Goal: Transaction & Acquisition: Purchase product/service

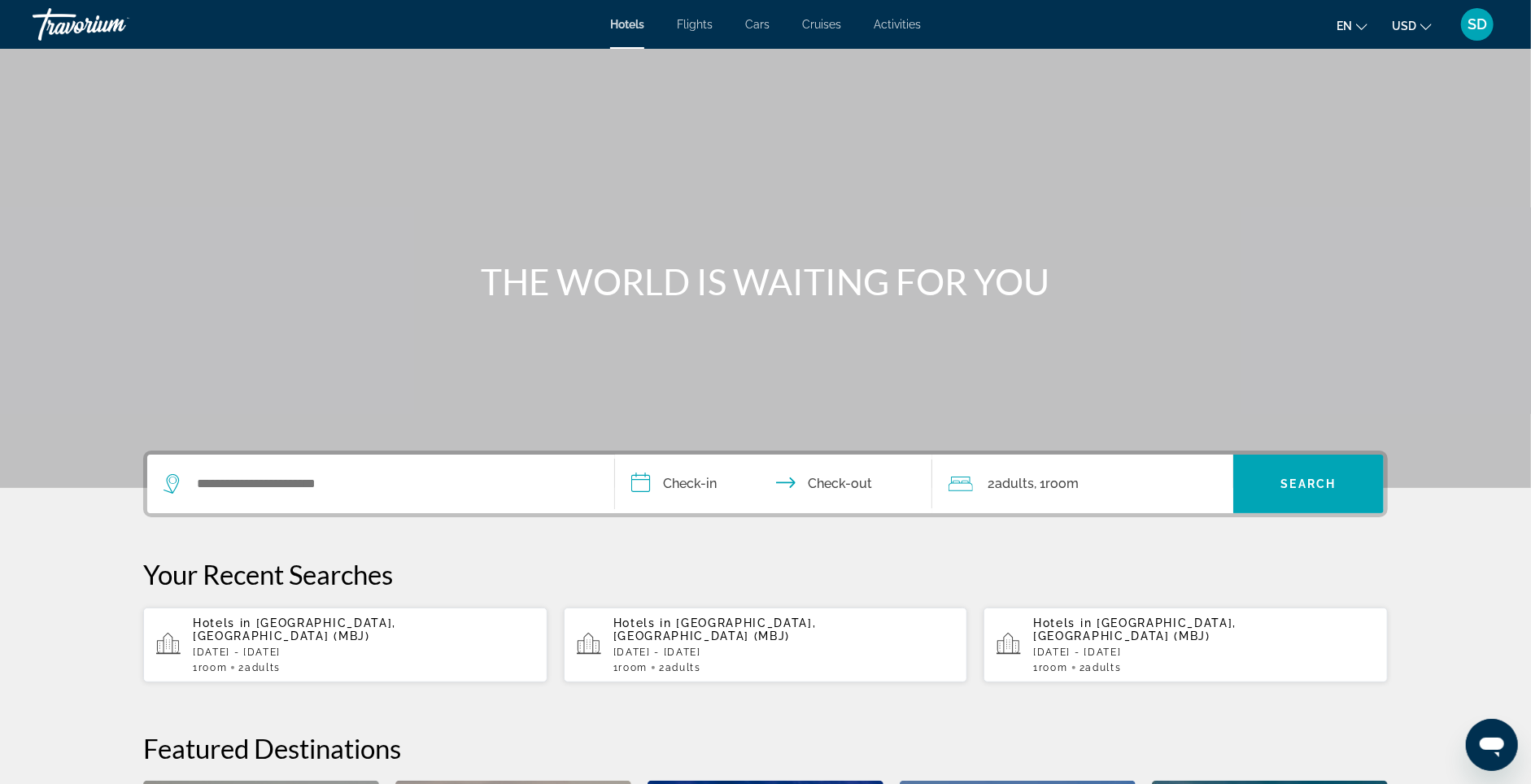
click at [276, 658] on p "[DATE] - [DATE]" at bounding box center [363, 652] width 341 height 12
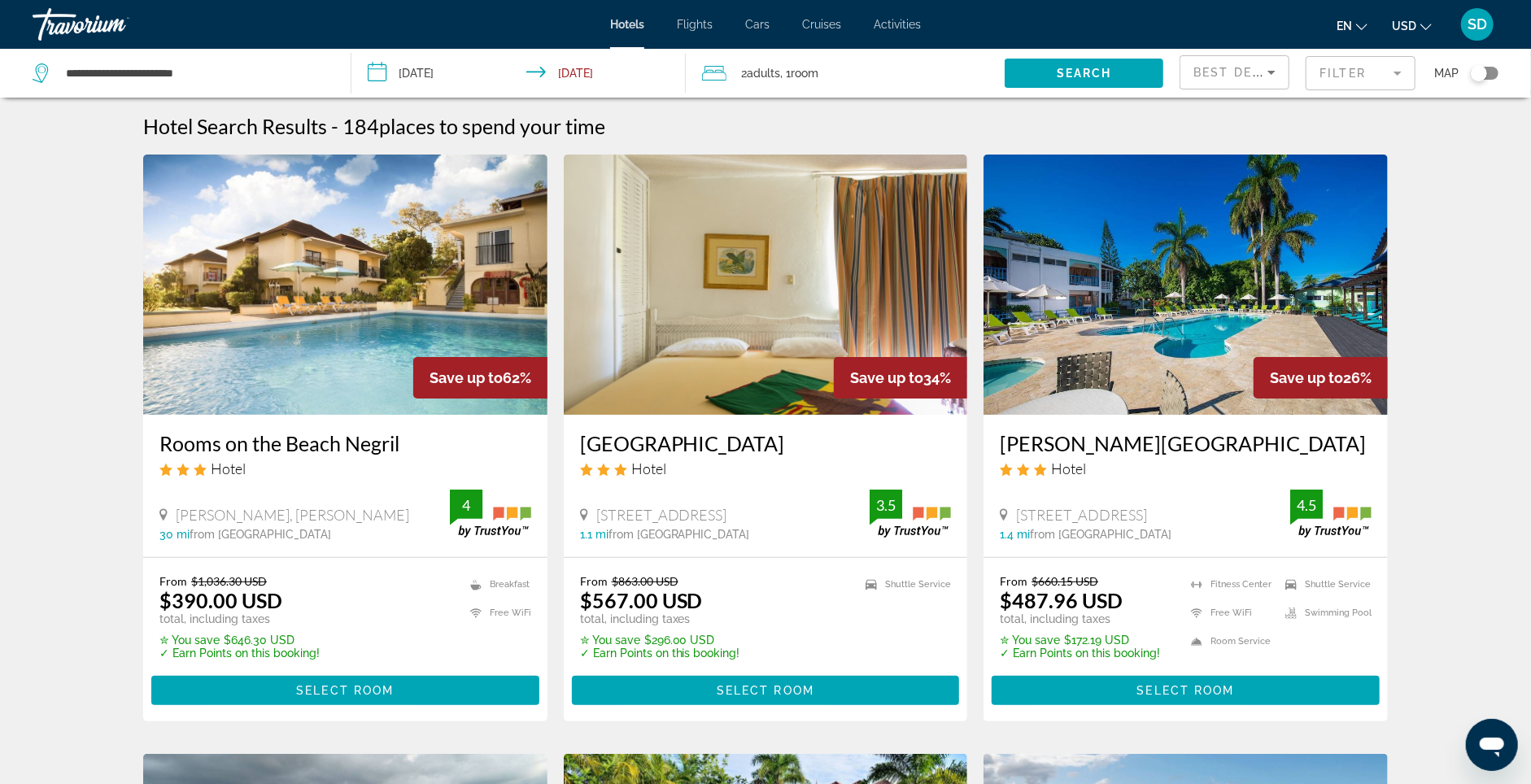
click at [1368, 79] on mat-form-field "Filter" at bounding box center [1360, 72] width 109 height 34
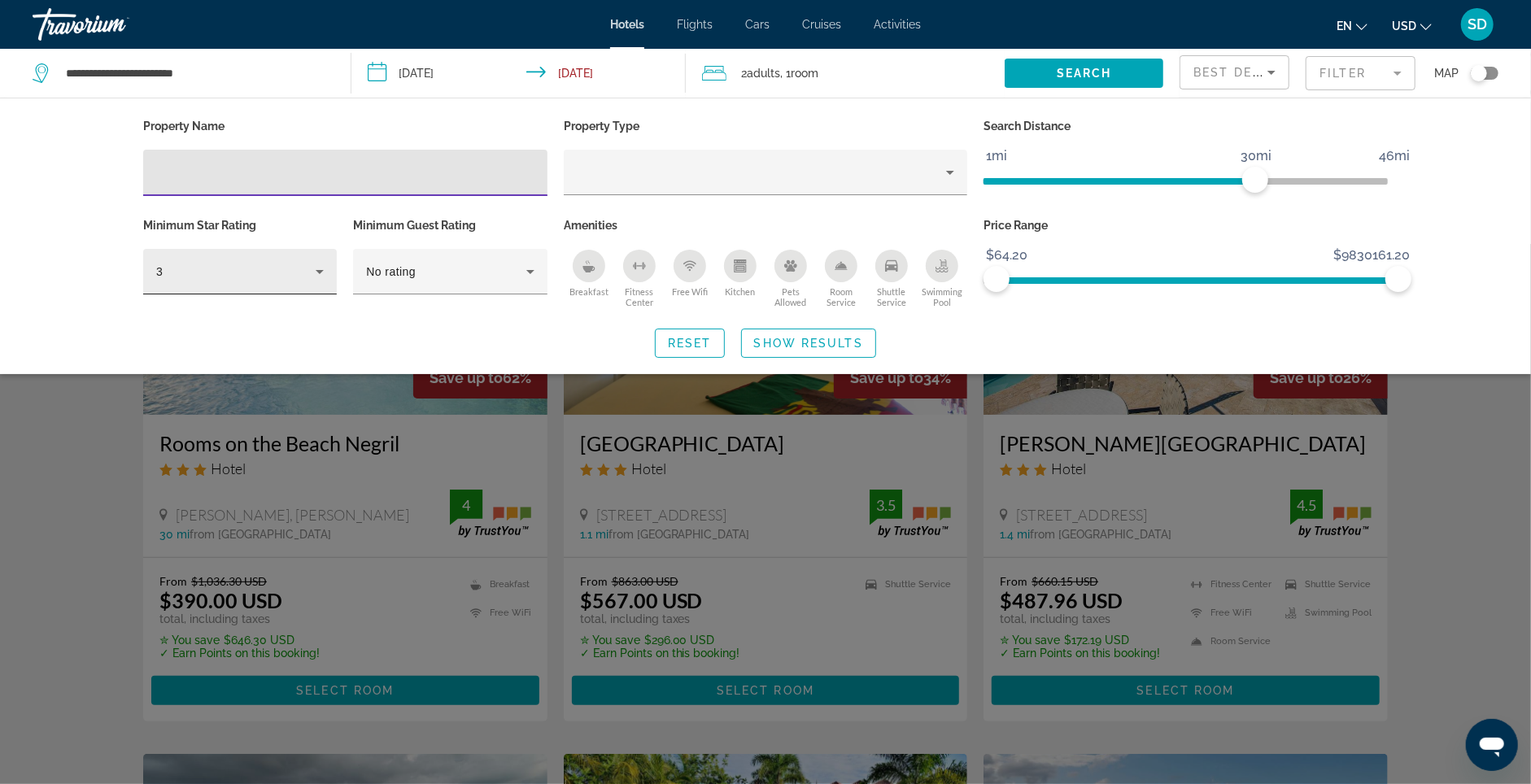
click at [263, 282] on div "3" at bounding box center [236, 272] width 159 height 20
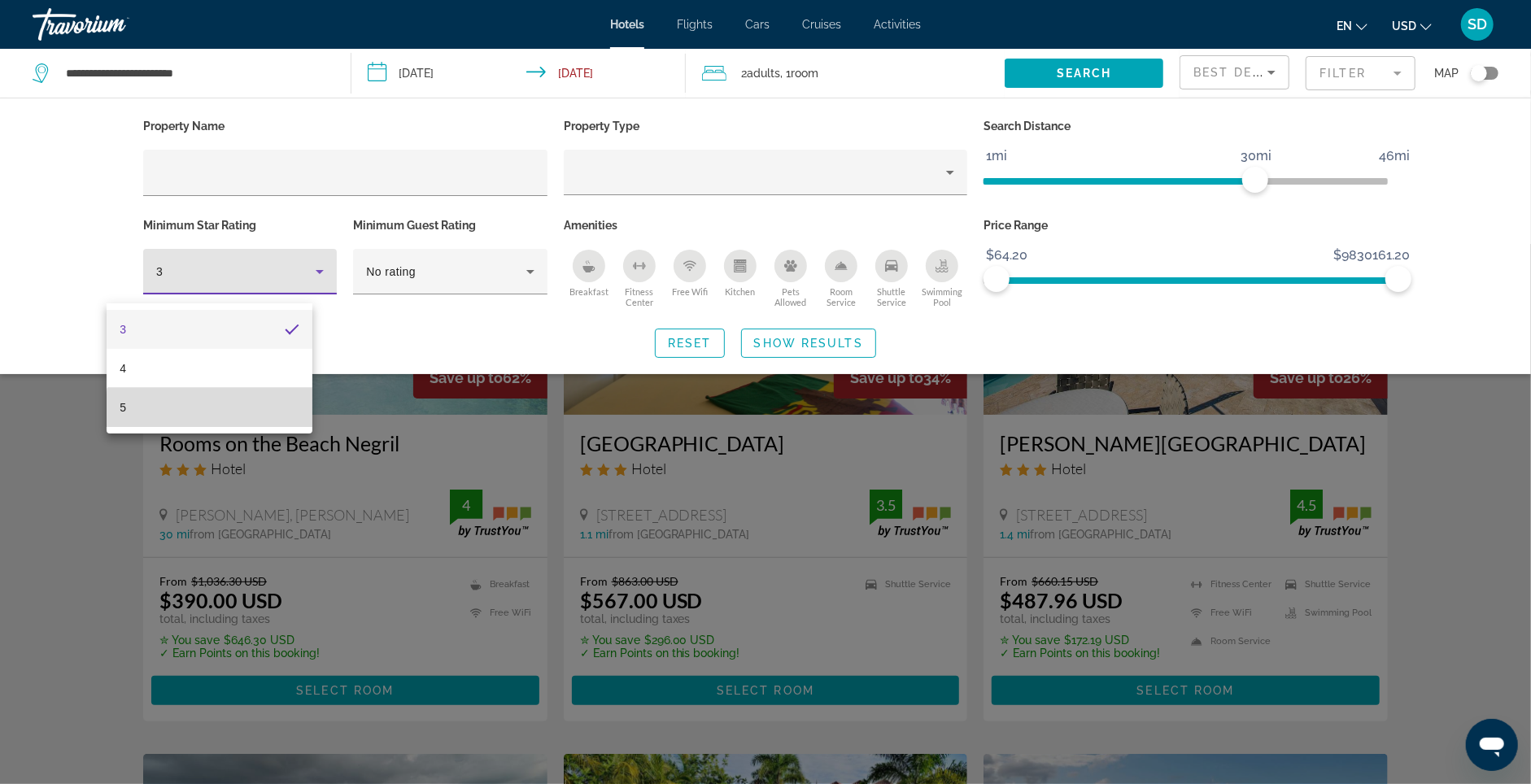
click at [213, 419] on mat-option "5" at bounding box center [209, 408] width 205 height 39
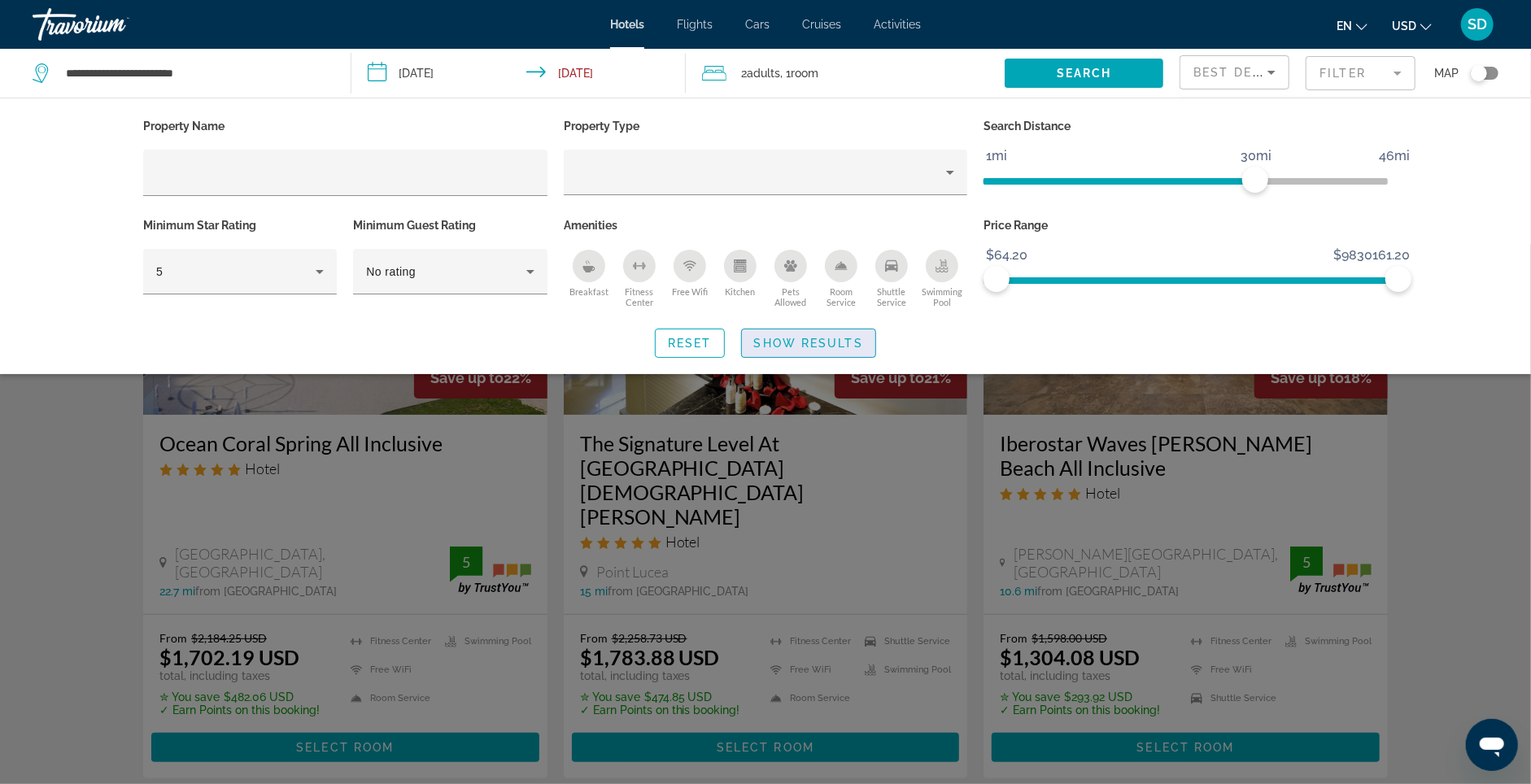
click at [837, 344] on span "Search widget" at bounding box center [809, 343] width 133 height 39
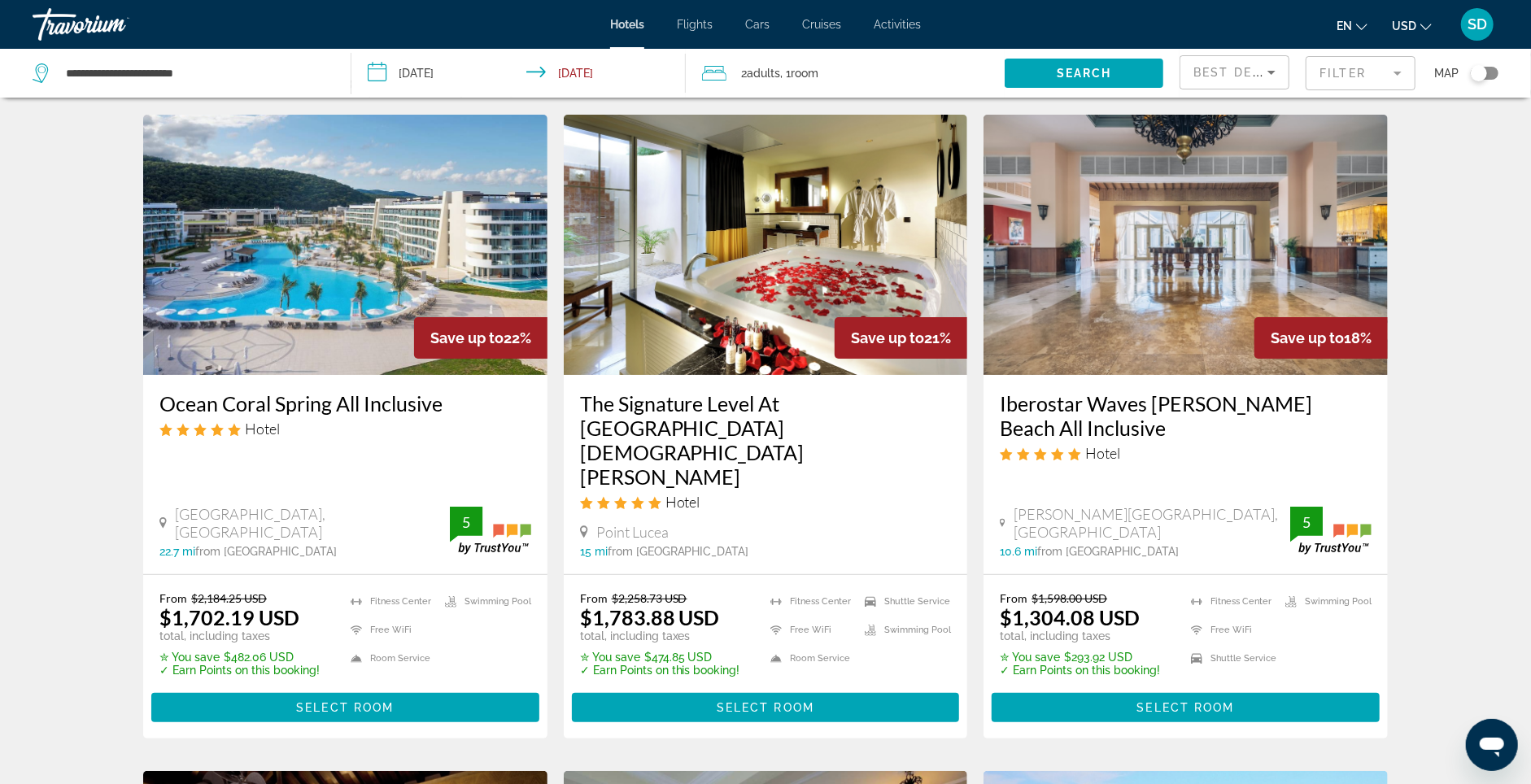
scroll to position [42, 0]
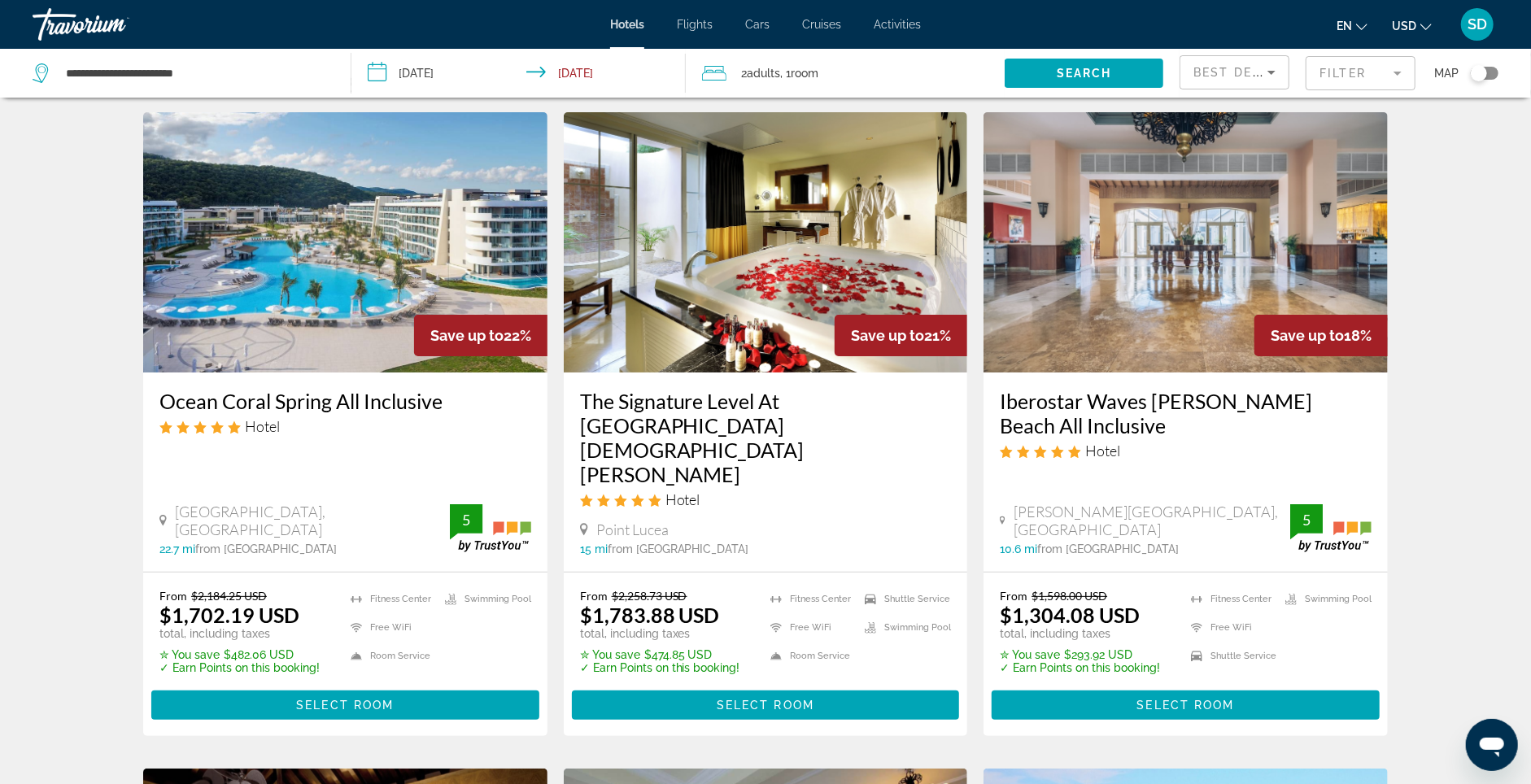
click at [1397, 22] on span "USD" at bounding box center [1404, 25] width 24 height 13
click at [1359, 111] on button "CAD (Can$)" at bounding box center [1378, 108] width 80 height 22
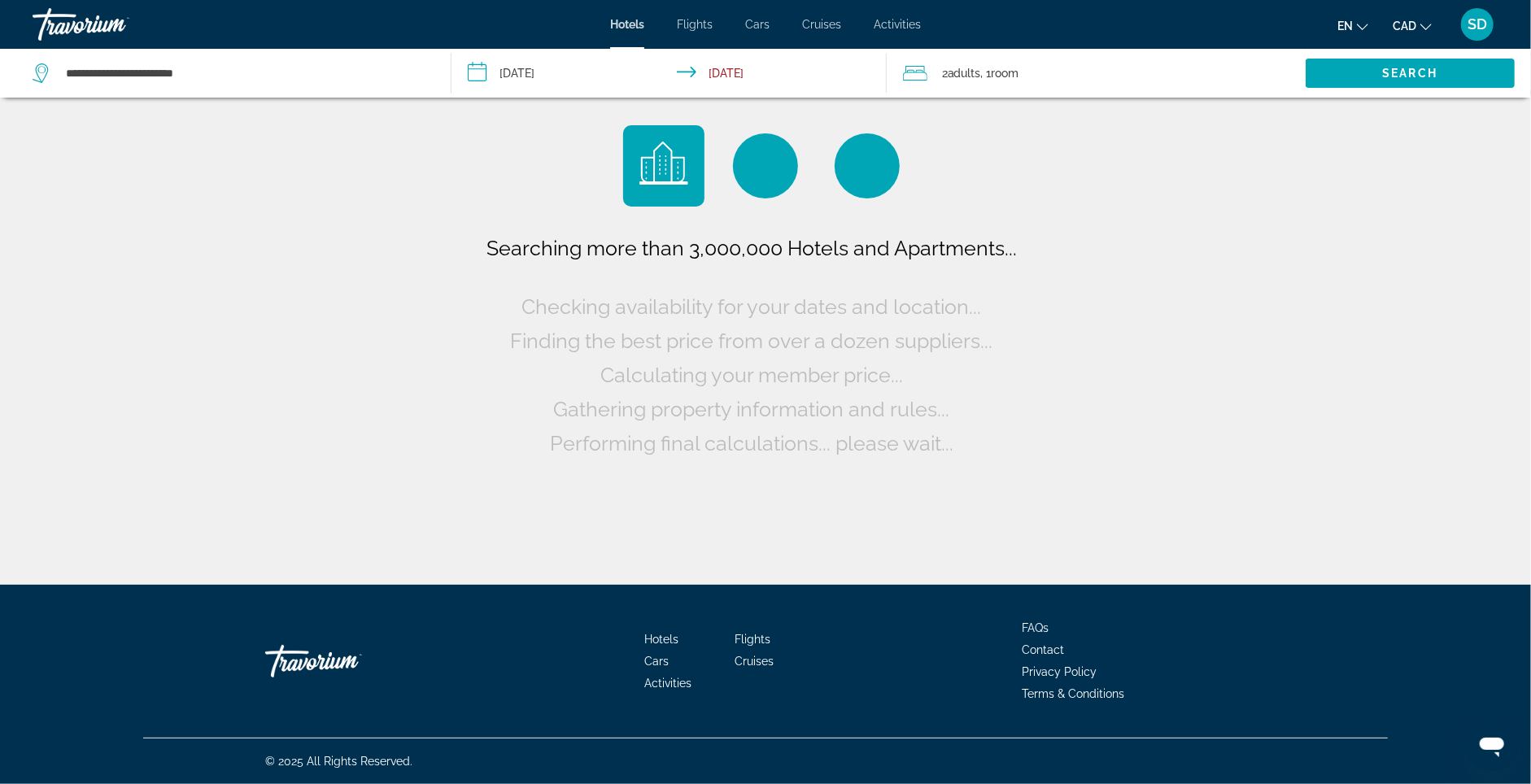
scroll to position [0, 0]
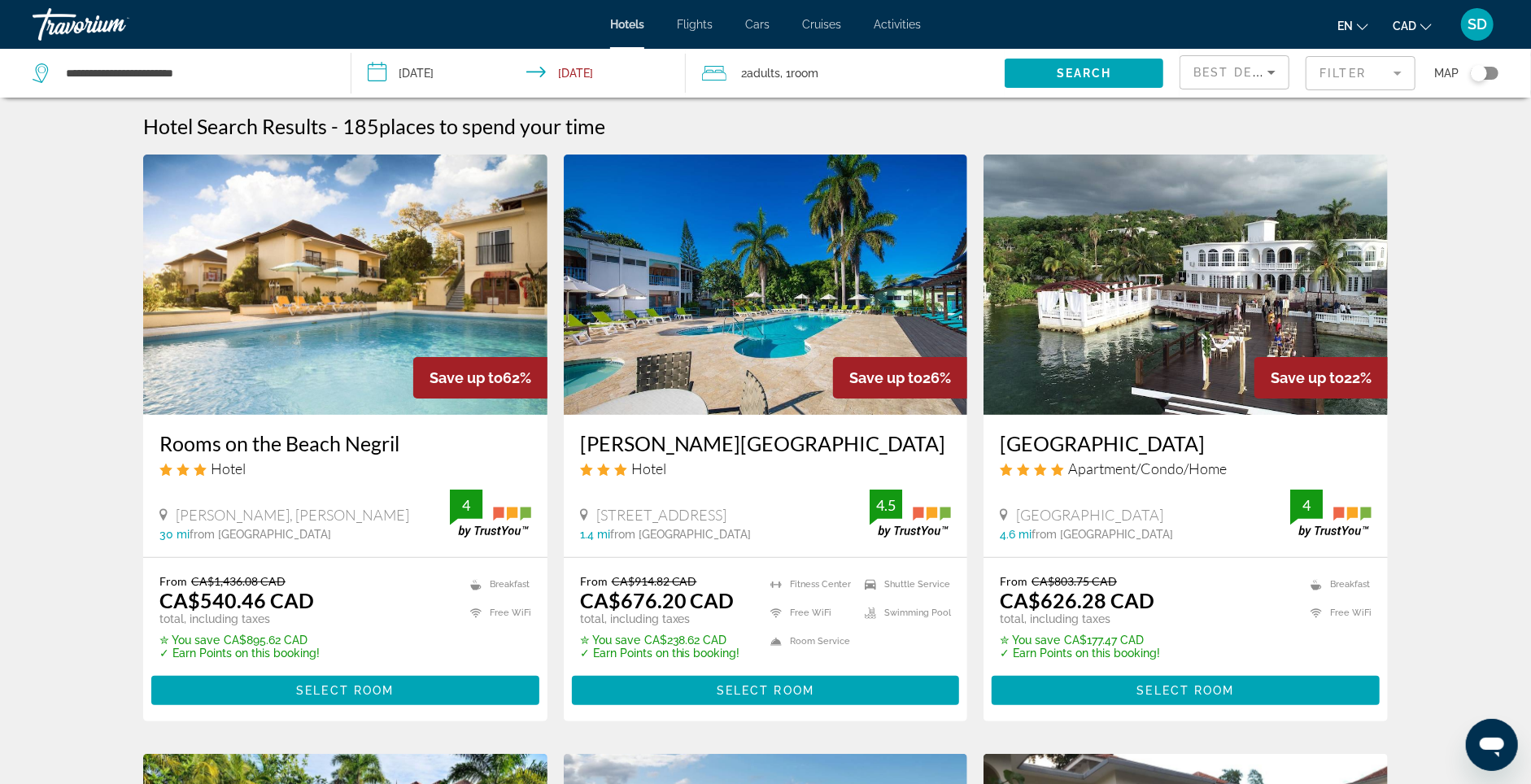
click at [1242, 77] on span "Best Deals" at bounding box center [1236, 71] width 85 height 13
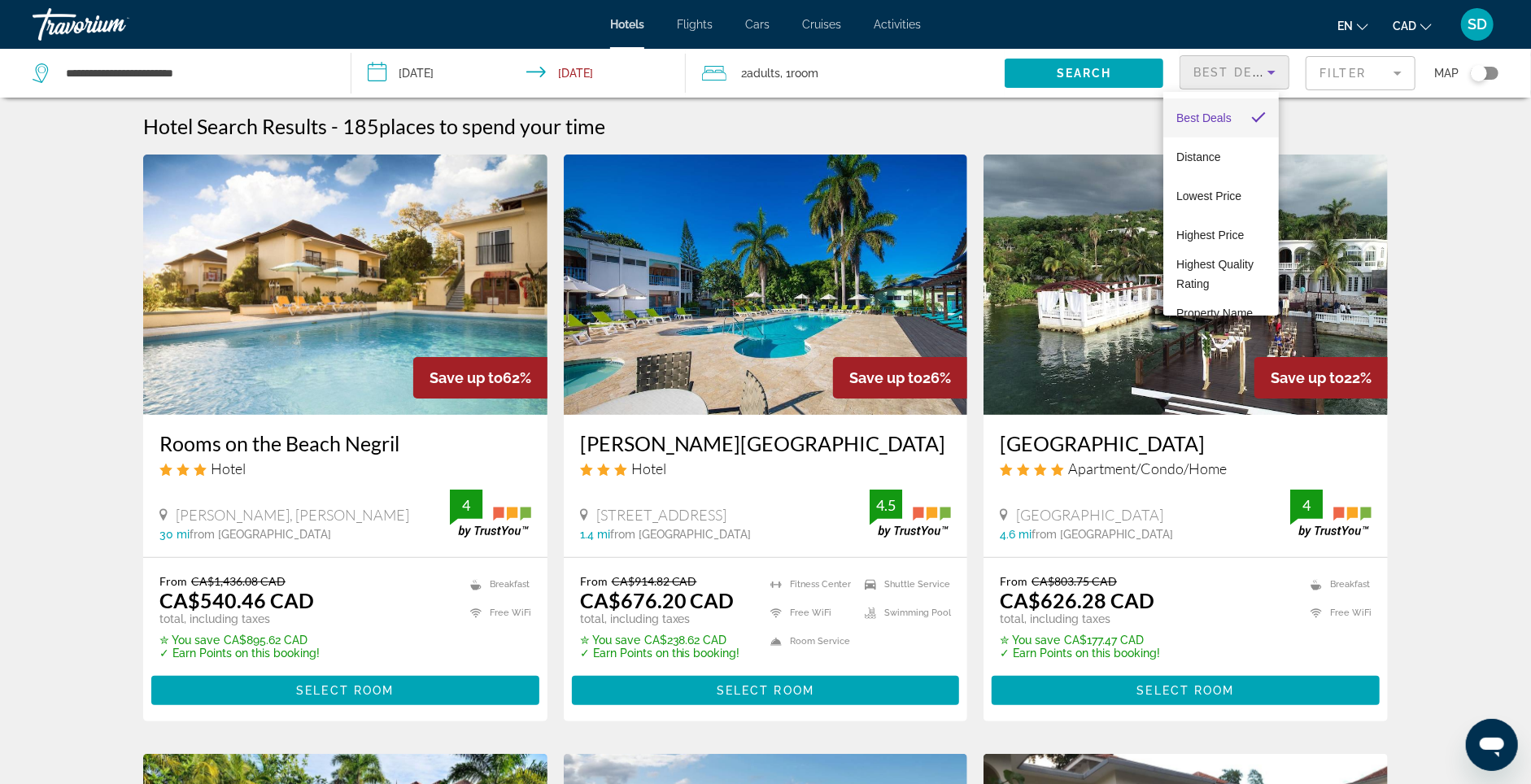
click at [1366, 83] on div at bounding box center [766, 392] width 1531 height 784
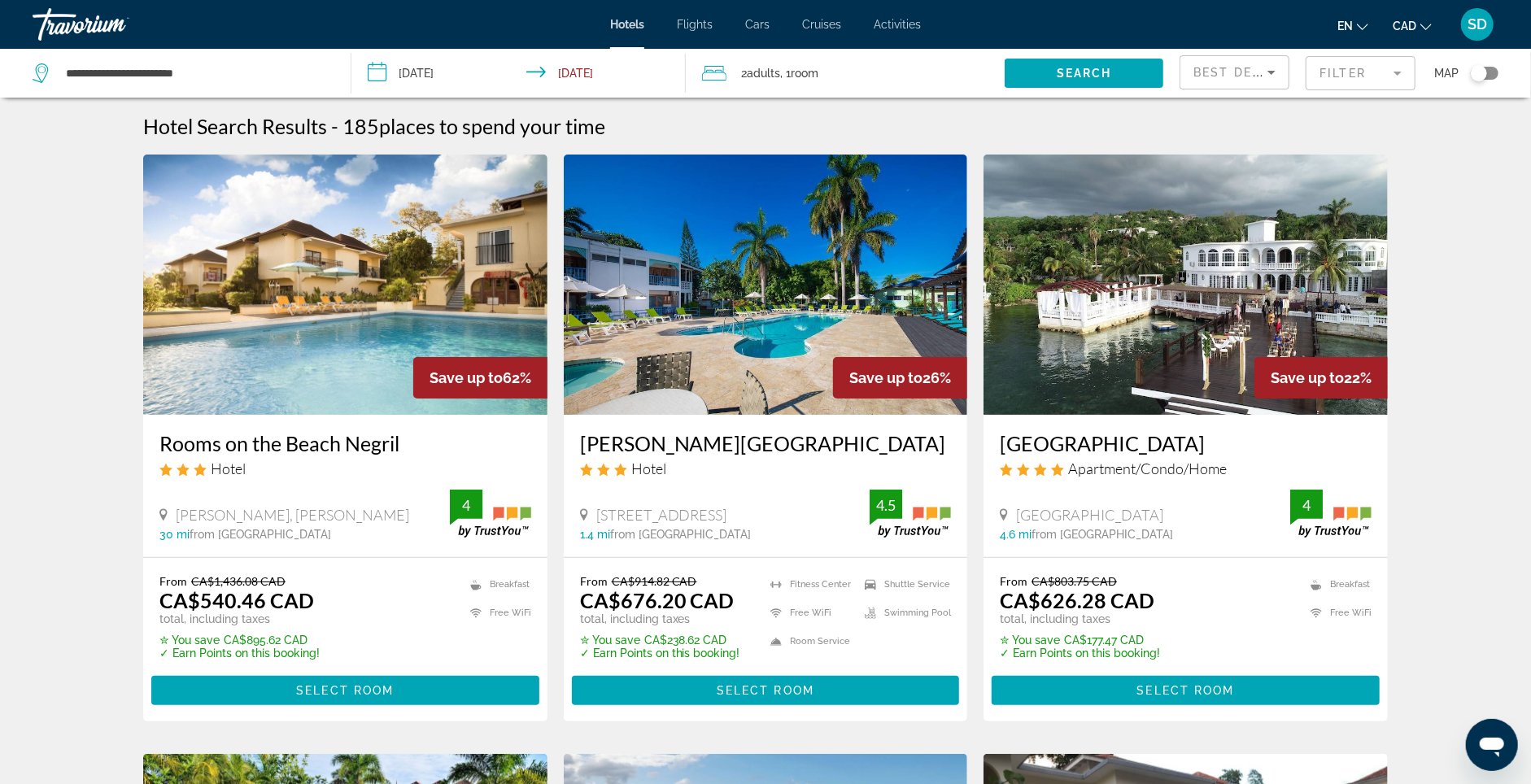
click at [1366, 83] on mat-form-field "Filter" at bounding box center [1360, 72] width 109 height 34
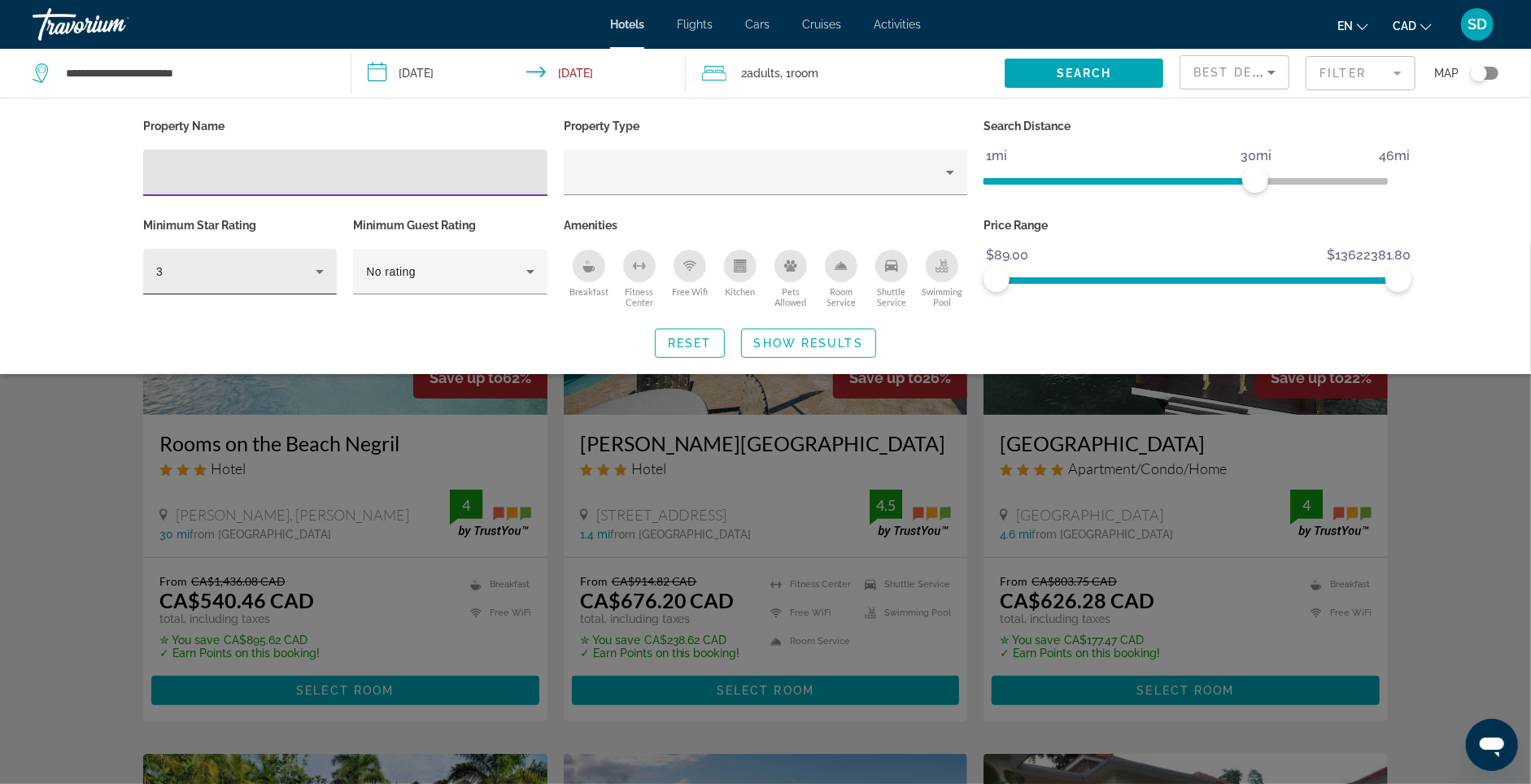
click at [160, 280] on div "3" at bounding box center [236, 272] width 159 height 20
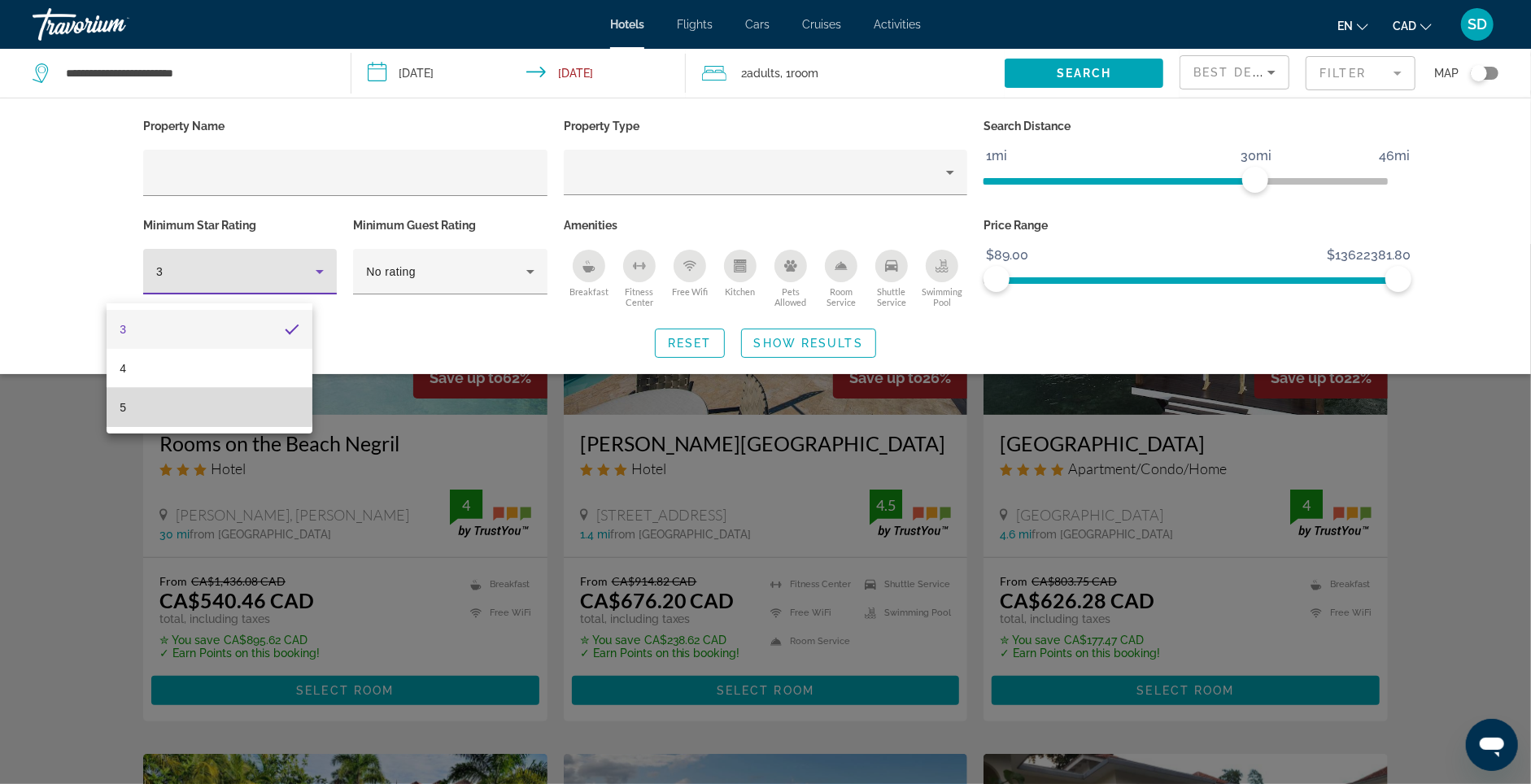
drag, startPoint x: 148, startPoint y: 405, endPoint x: 139, endPoint y: 404, distance: 9.1
click at [148, 405] on mat-option "5" at bounding box center [209, 408] width 205 height 39
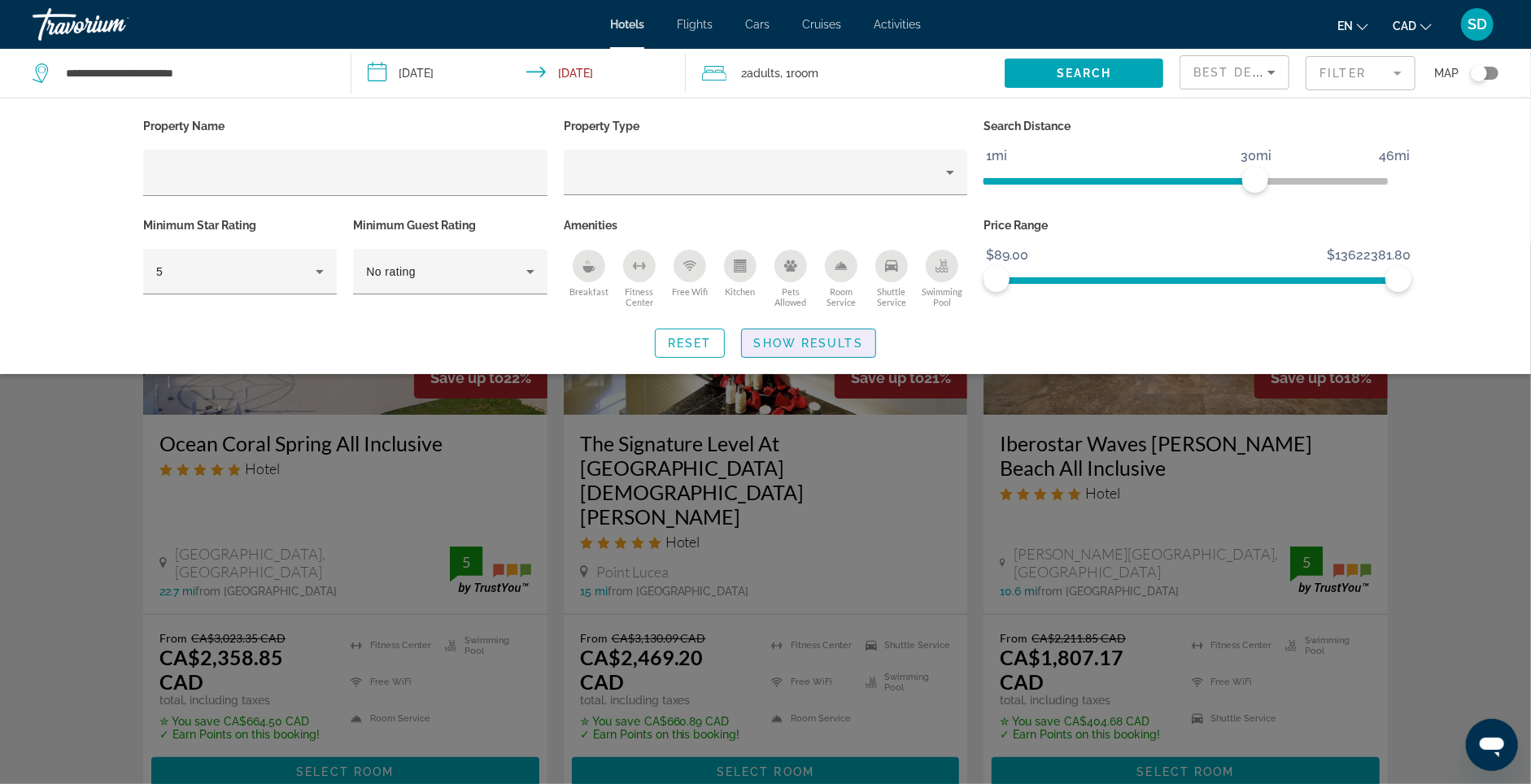
click at [815, 350] on span "Show Results" at bounding box center [808, 342] width 109 height 13
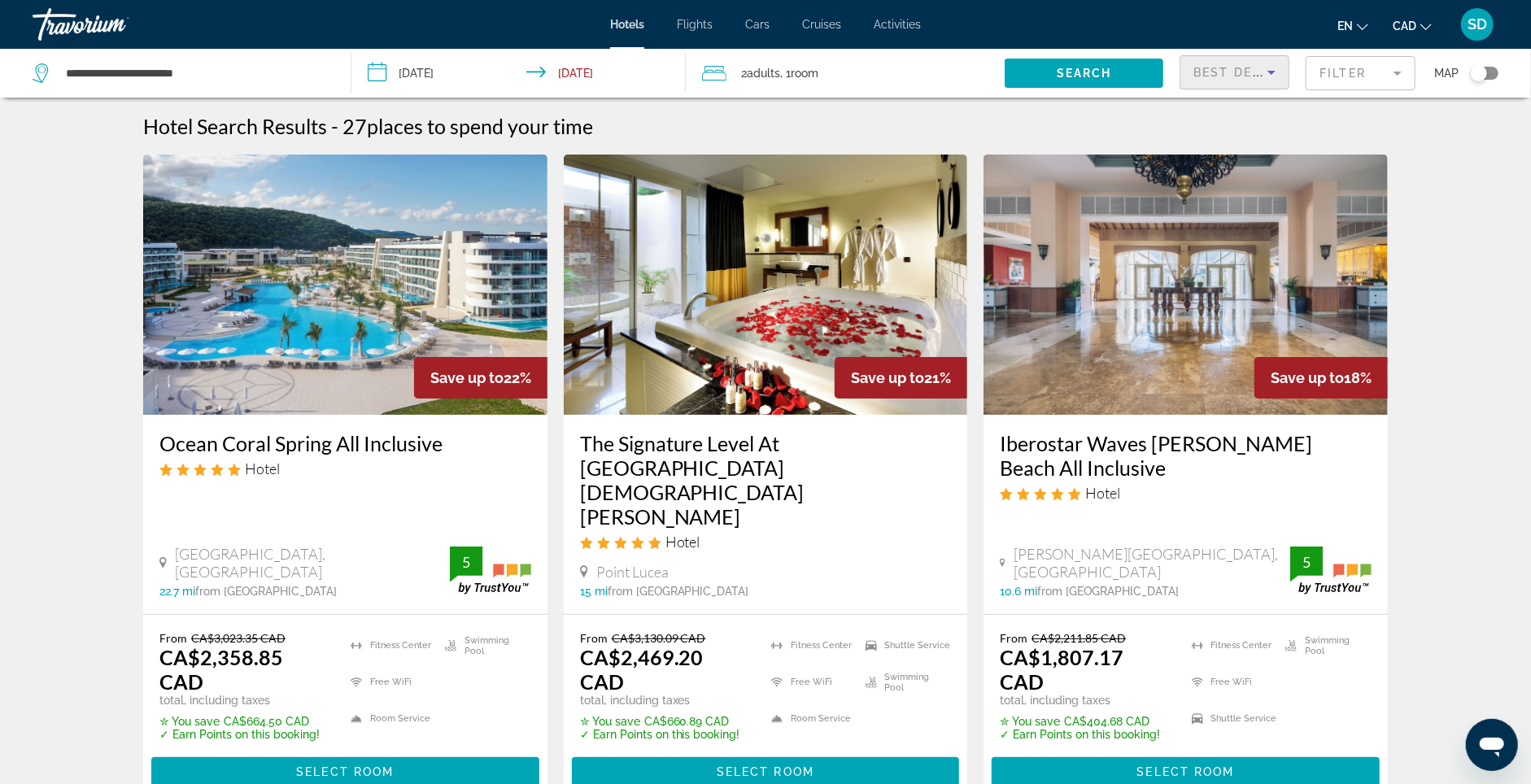
click at [1261, 77] on icon "Sort by" at bounding box center [1271, 72] width 20 height 20
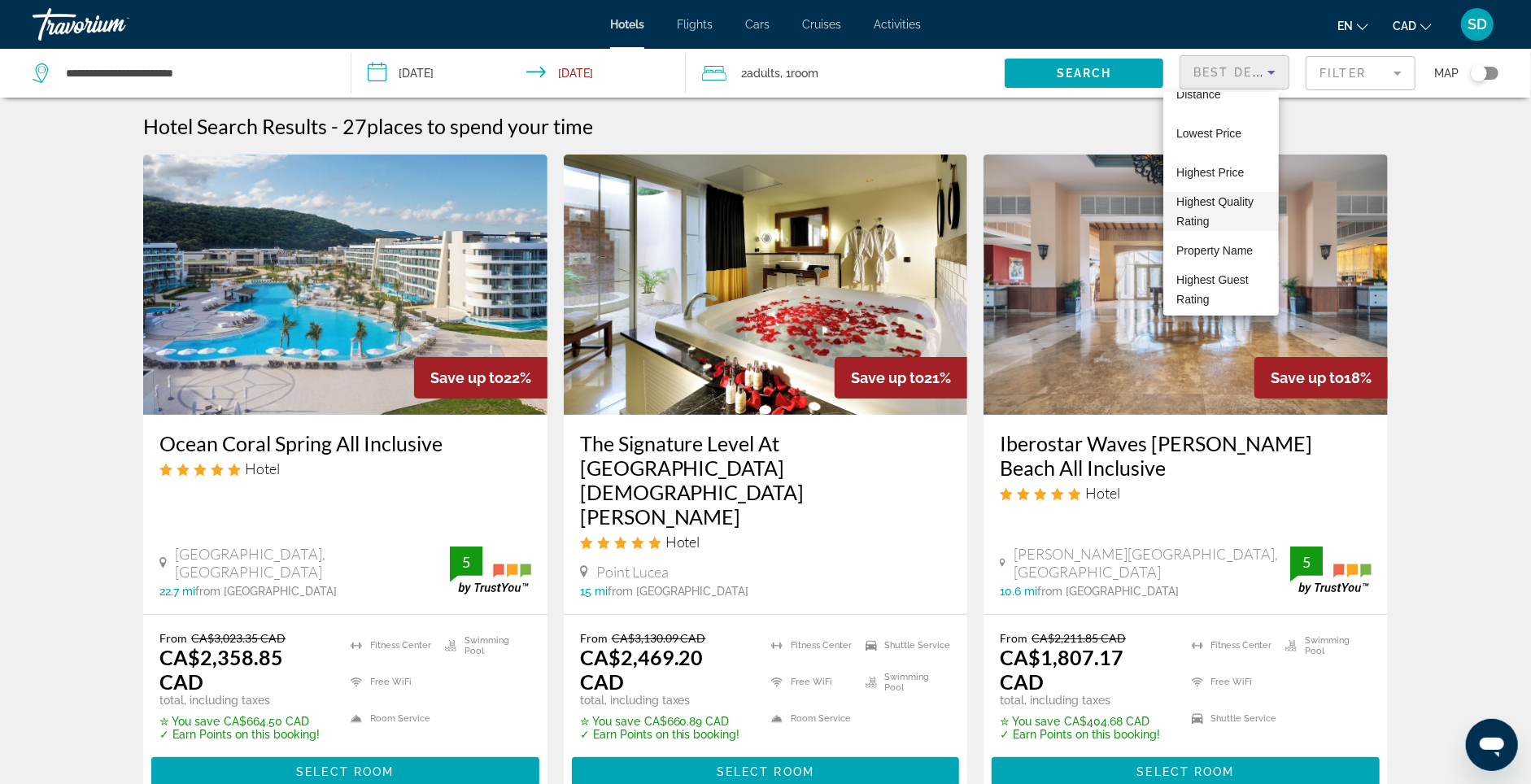
scroll to position [62, 0]
click at [1212, 139] on span "Lowest Price" at bounding box center [1208, 134] width 66 height 13
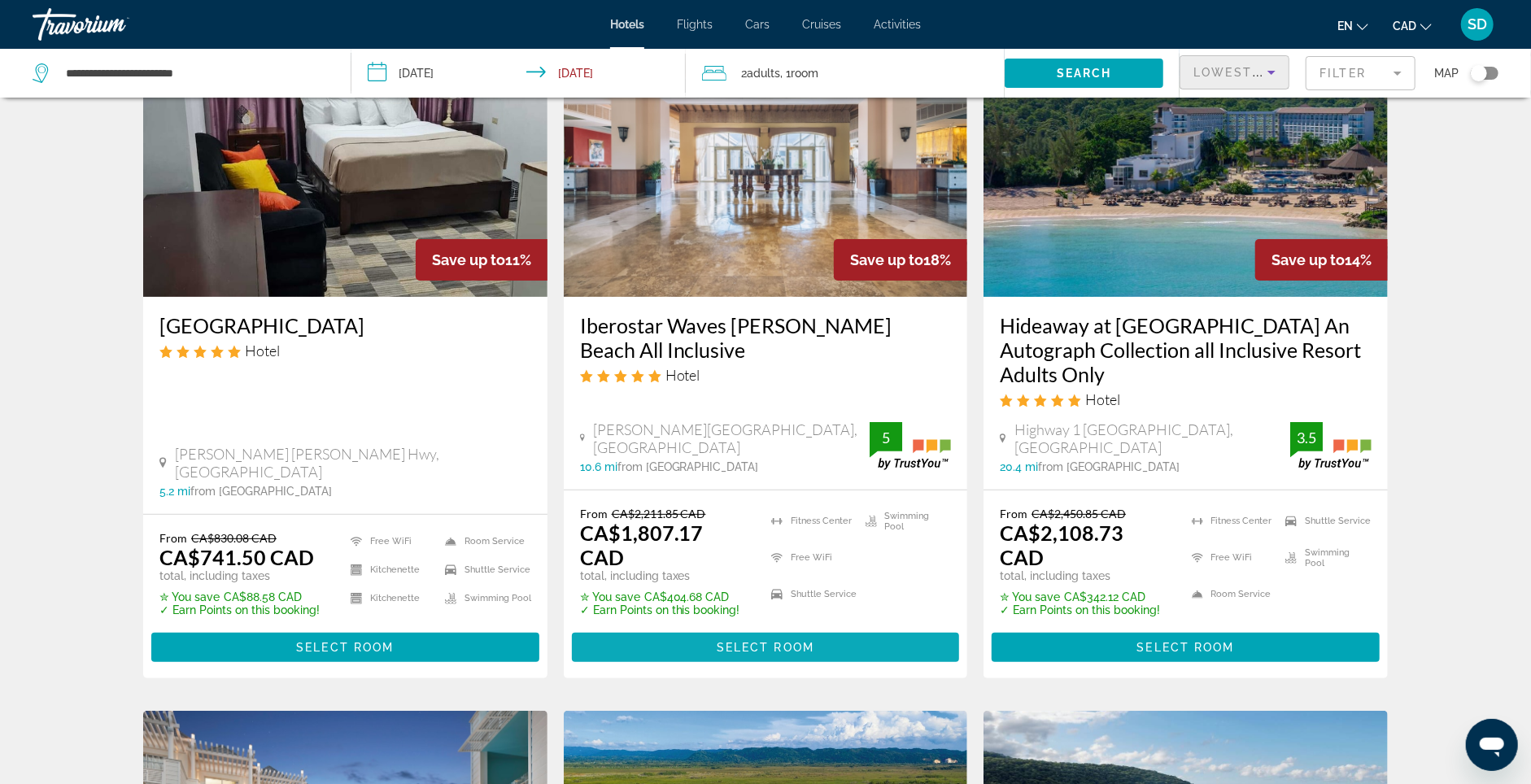
scroll to position [109, 0]
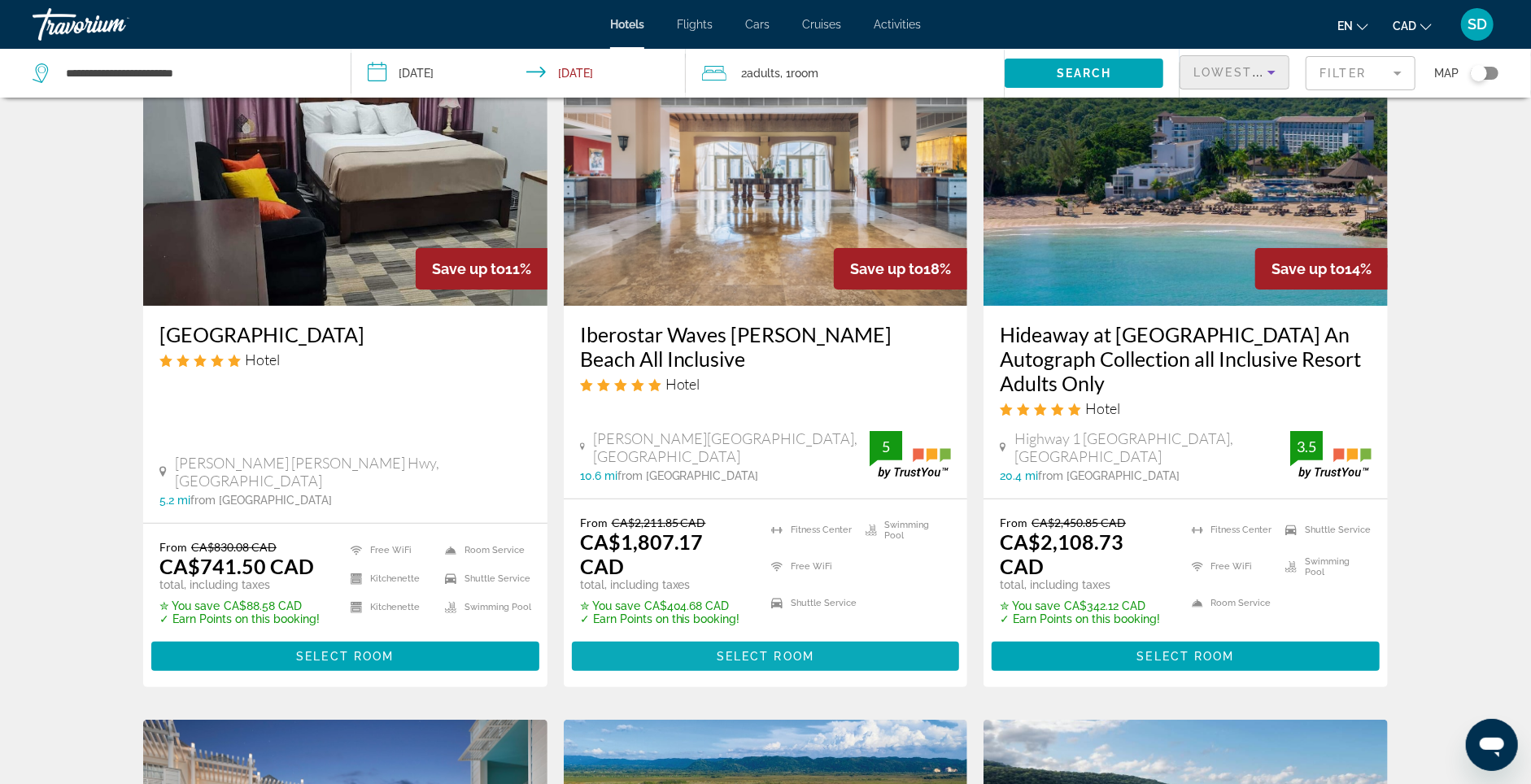
click at [815, 661] on span "Main content" at bounding box center [766, 656] width 388 height 39
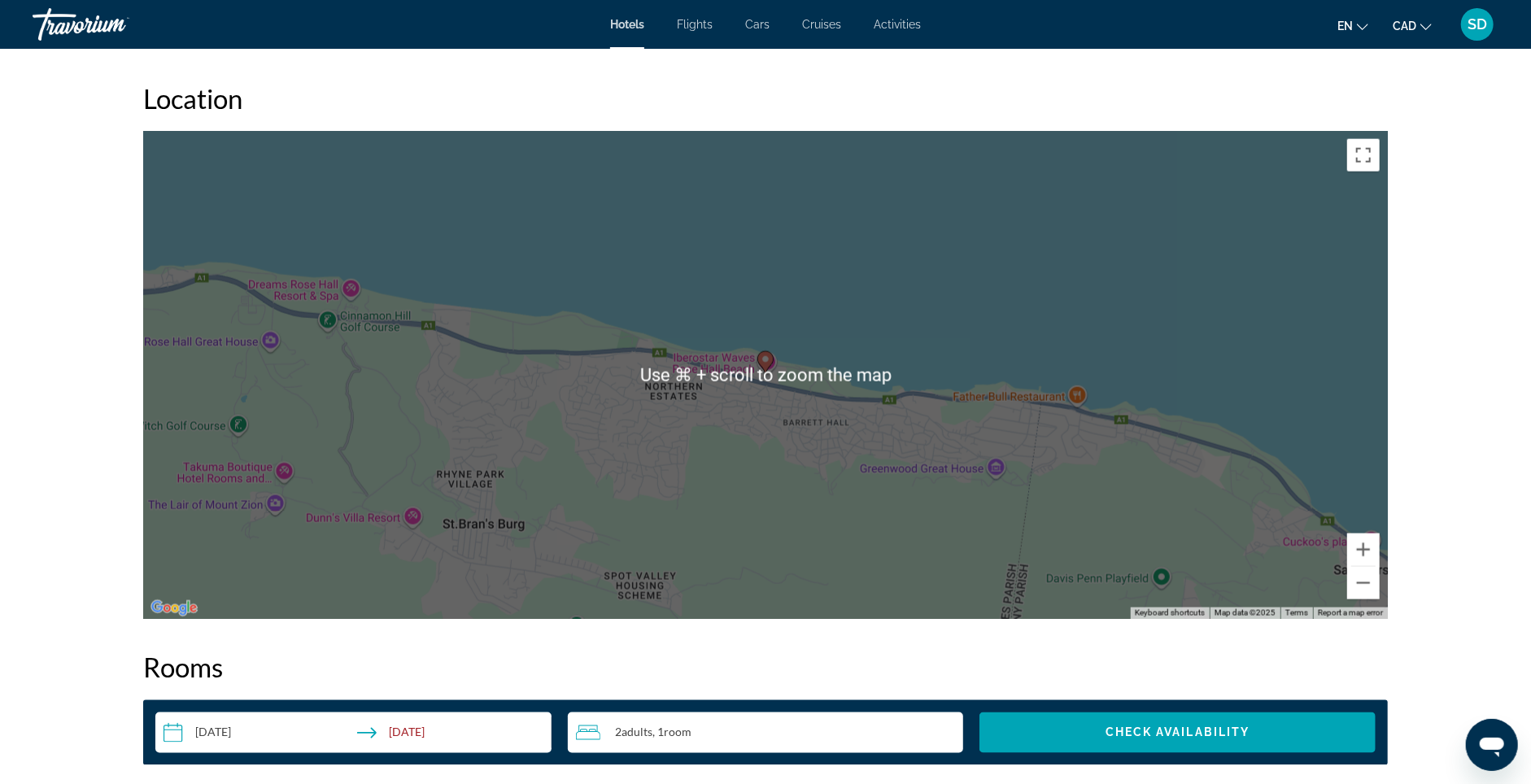
scroll to position [1515, 0]
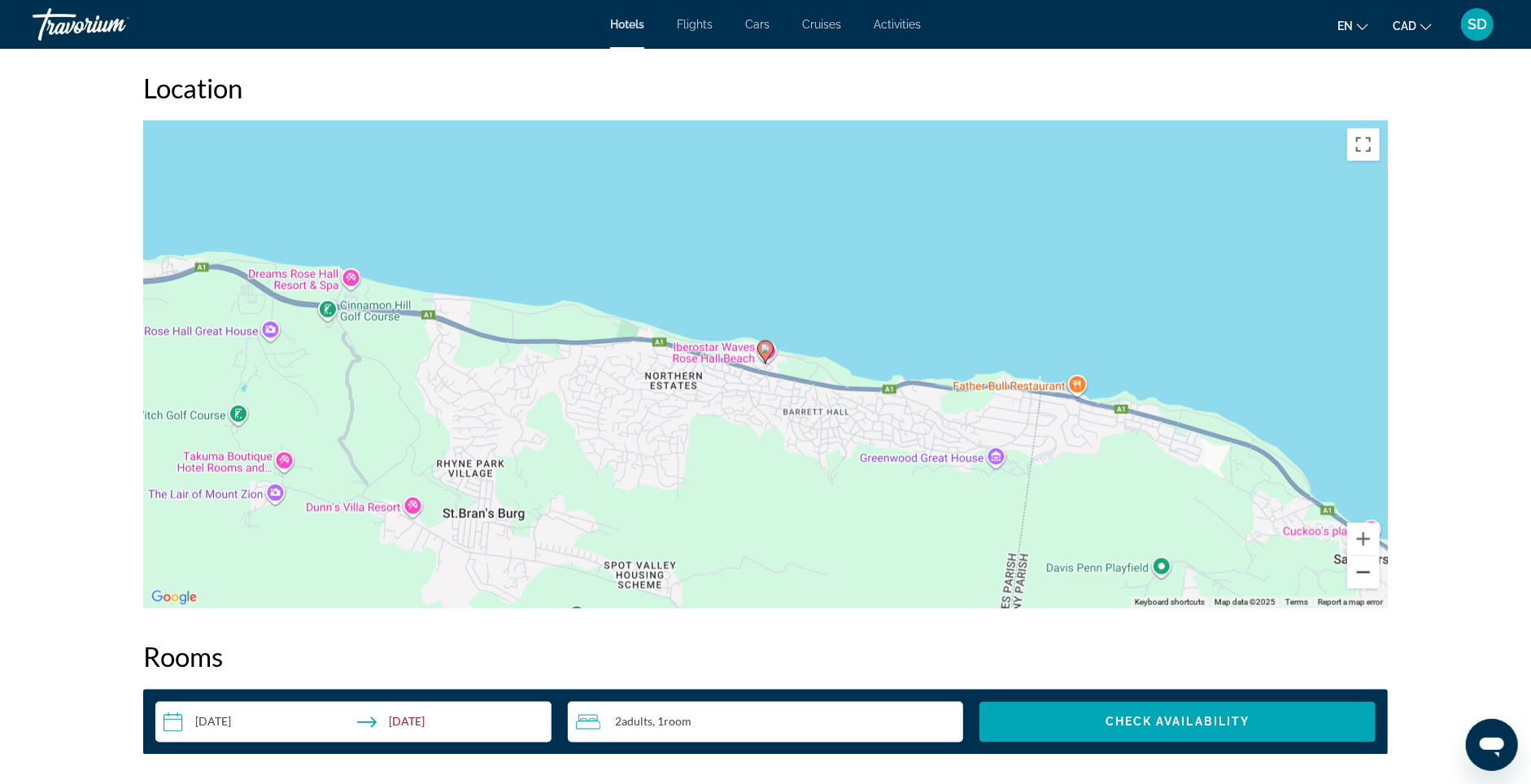
click at [1379, 588] on button "Zoom out" at bounding box center [1363, 572] width 32 height 32
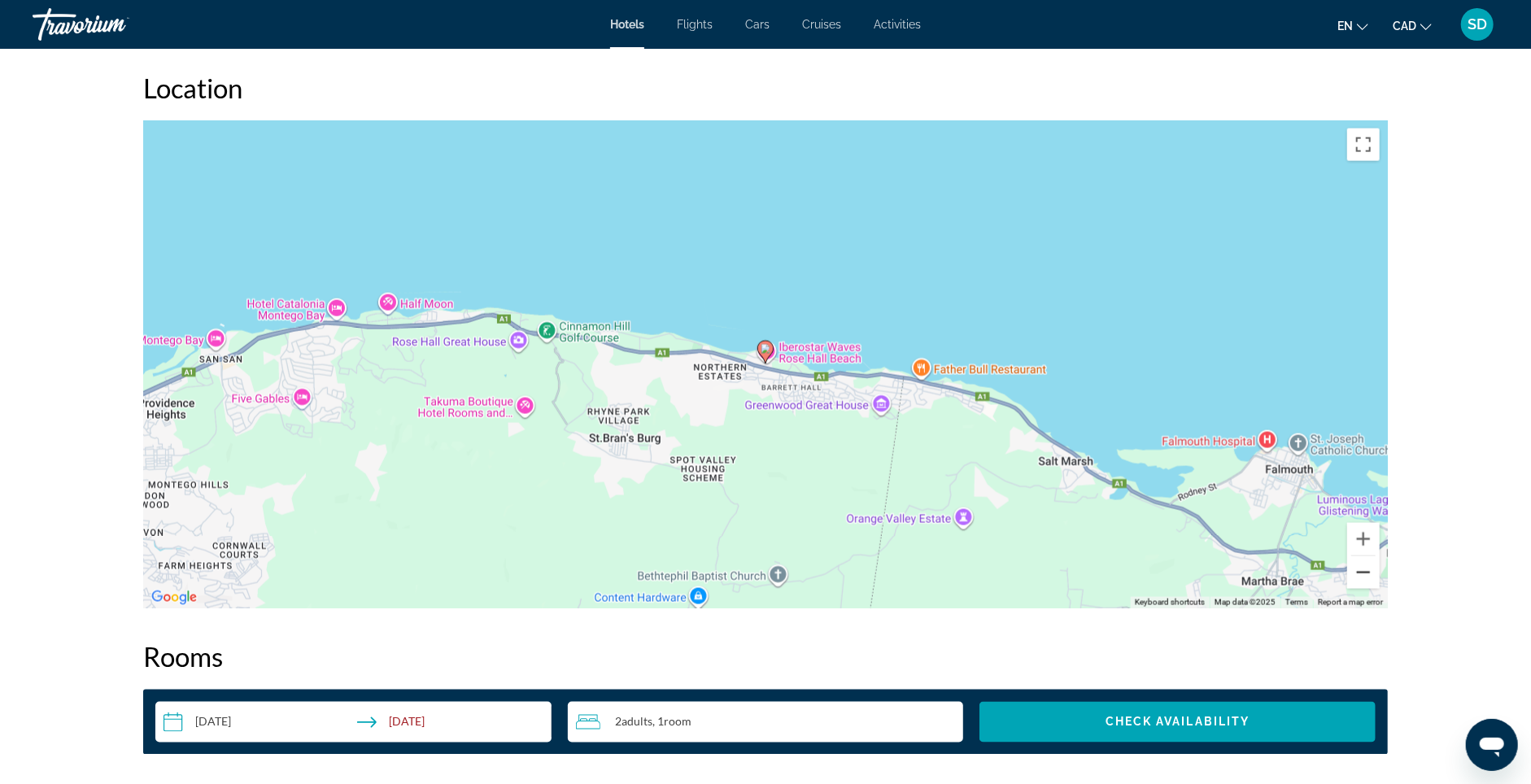
click at [1379, 588] on button "Zoom out" at bounding box center [1363, 572] width 32 height 32
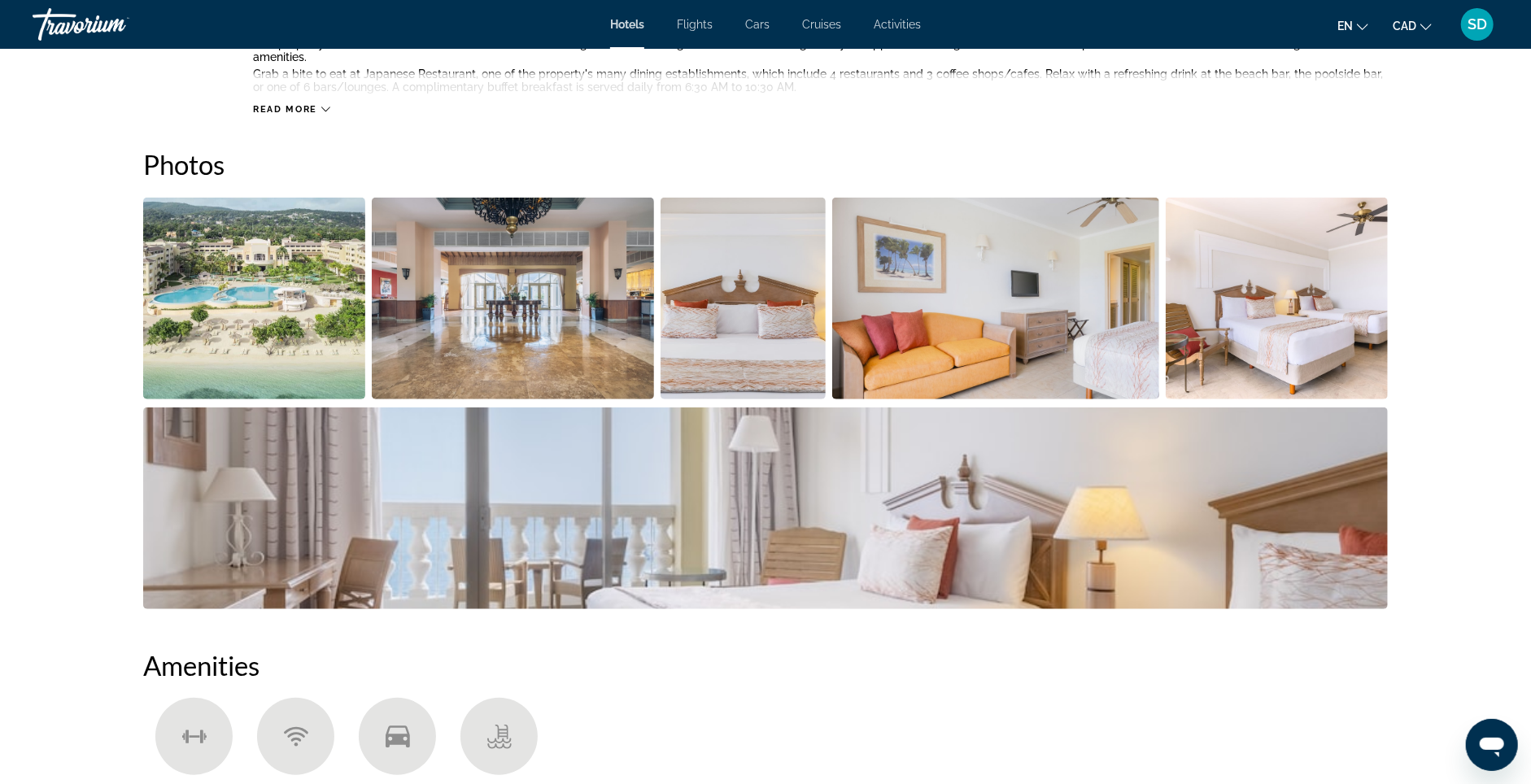
scroll to position [744, 0]
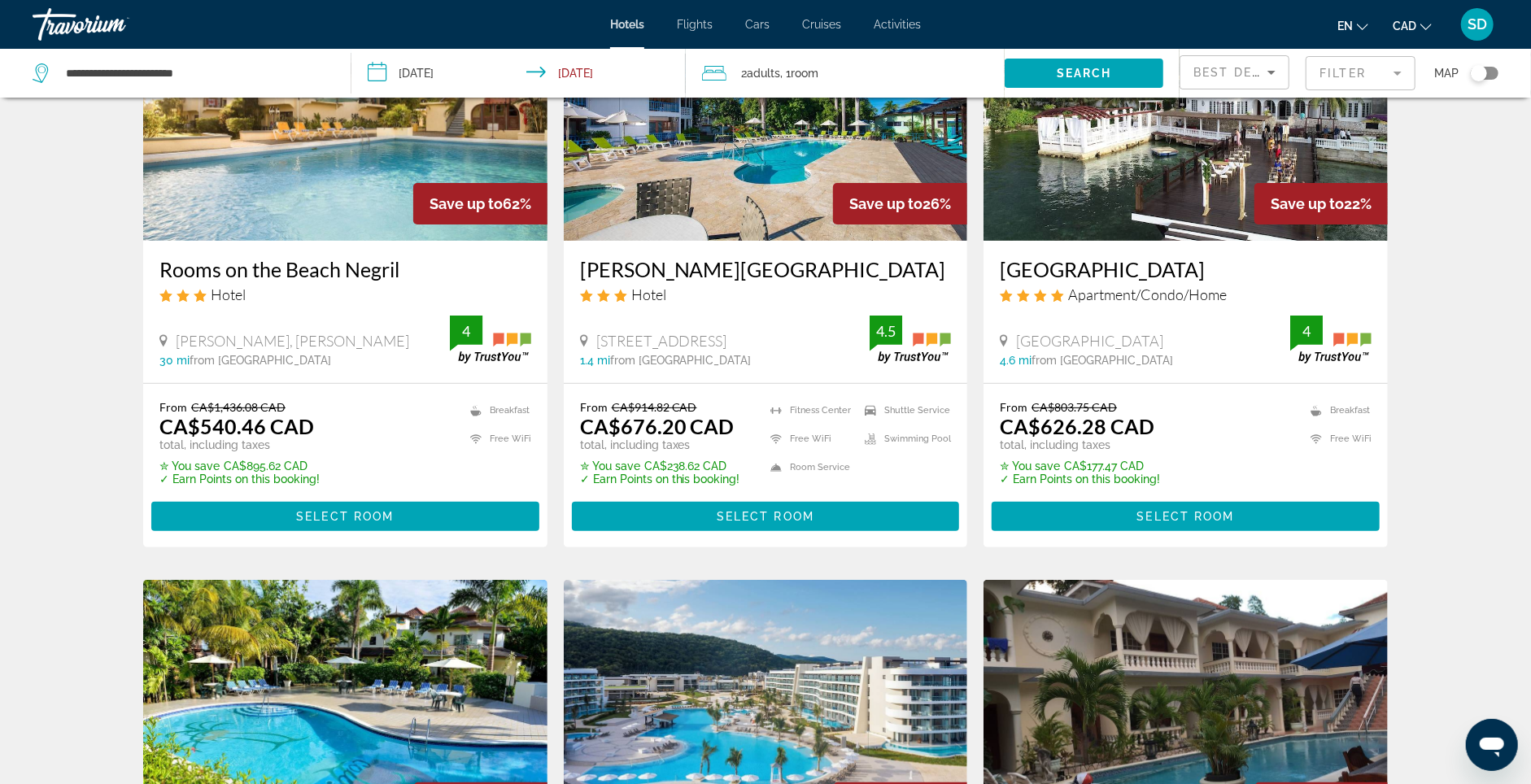
scroll to position [175, 0]
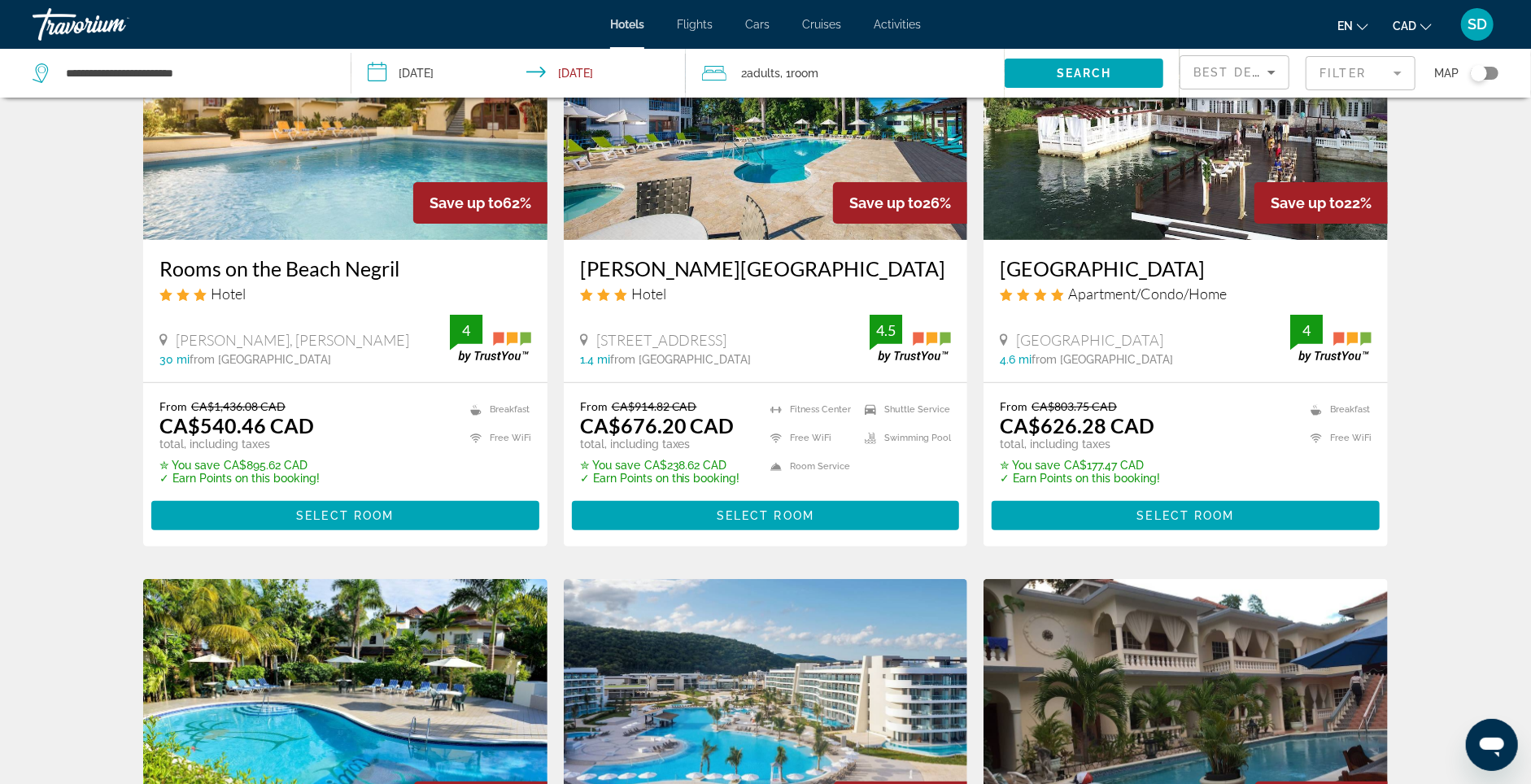
click at [1371, 79] on mat-form-field "Filter" at bounding box center [1360, 72] width 109 height 34
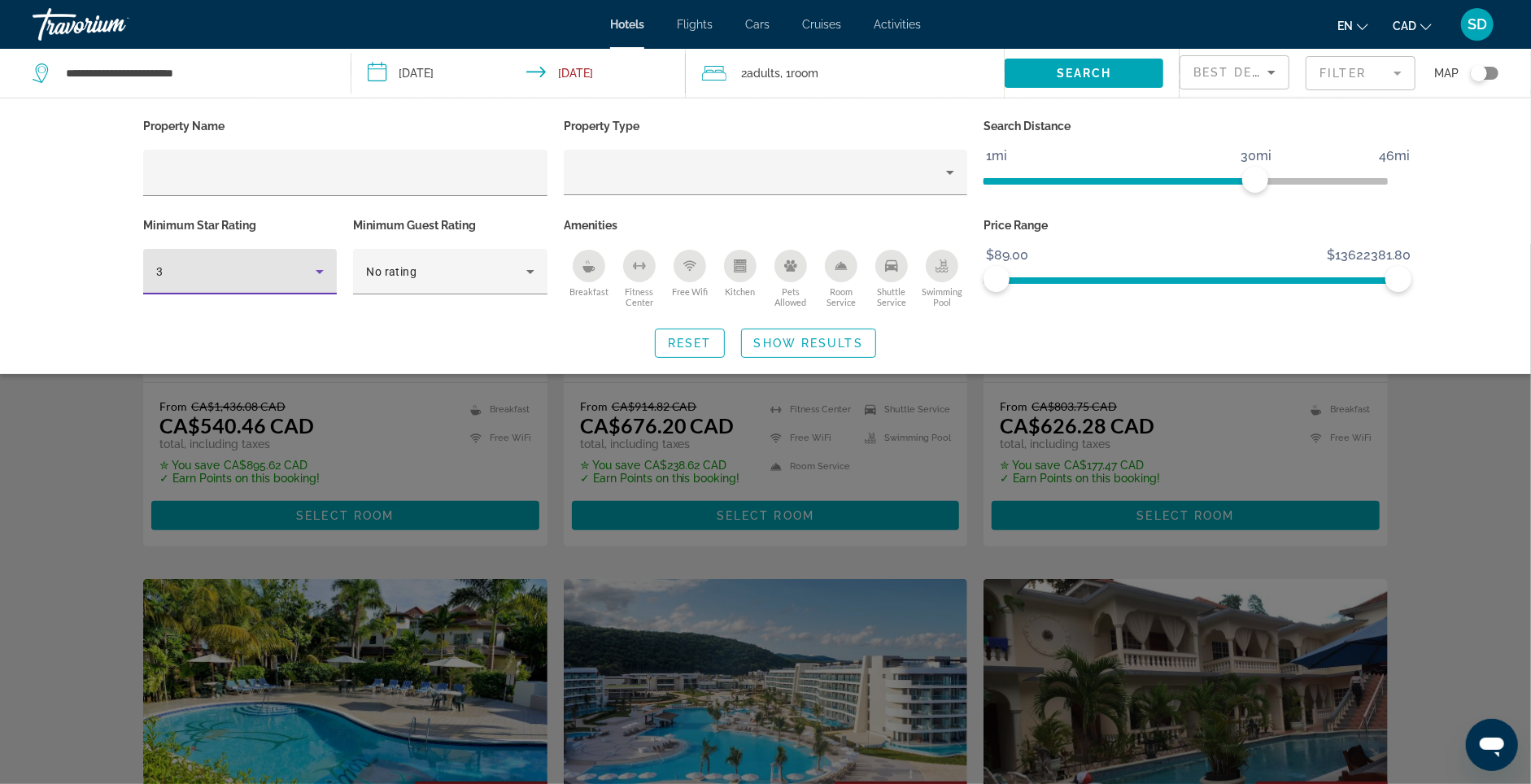
click at [310, 275] on icon "Hotel Filters" at bounding box center [320, 272] width 20 height 20
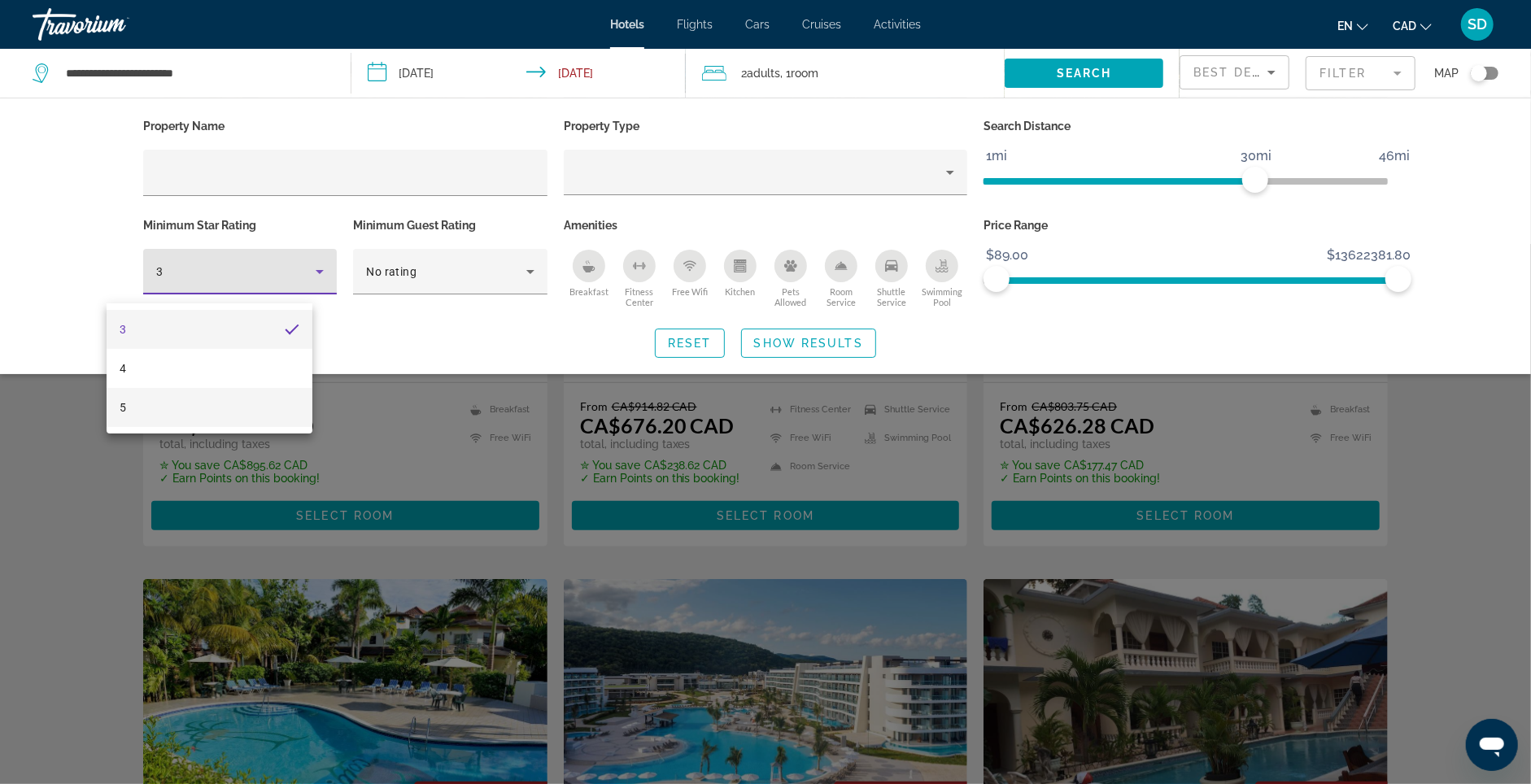
drag, startPoint x: 237, startPoint y: 398, endPoint x: 294, endPoint y: 395, distance: 57.1
click at [237, 398] on mat-option "5" at bounding box center [209, 408] width 205 height 39
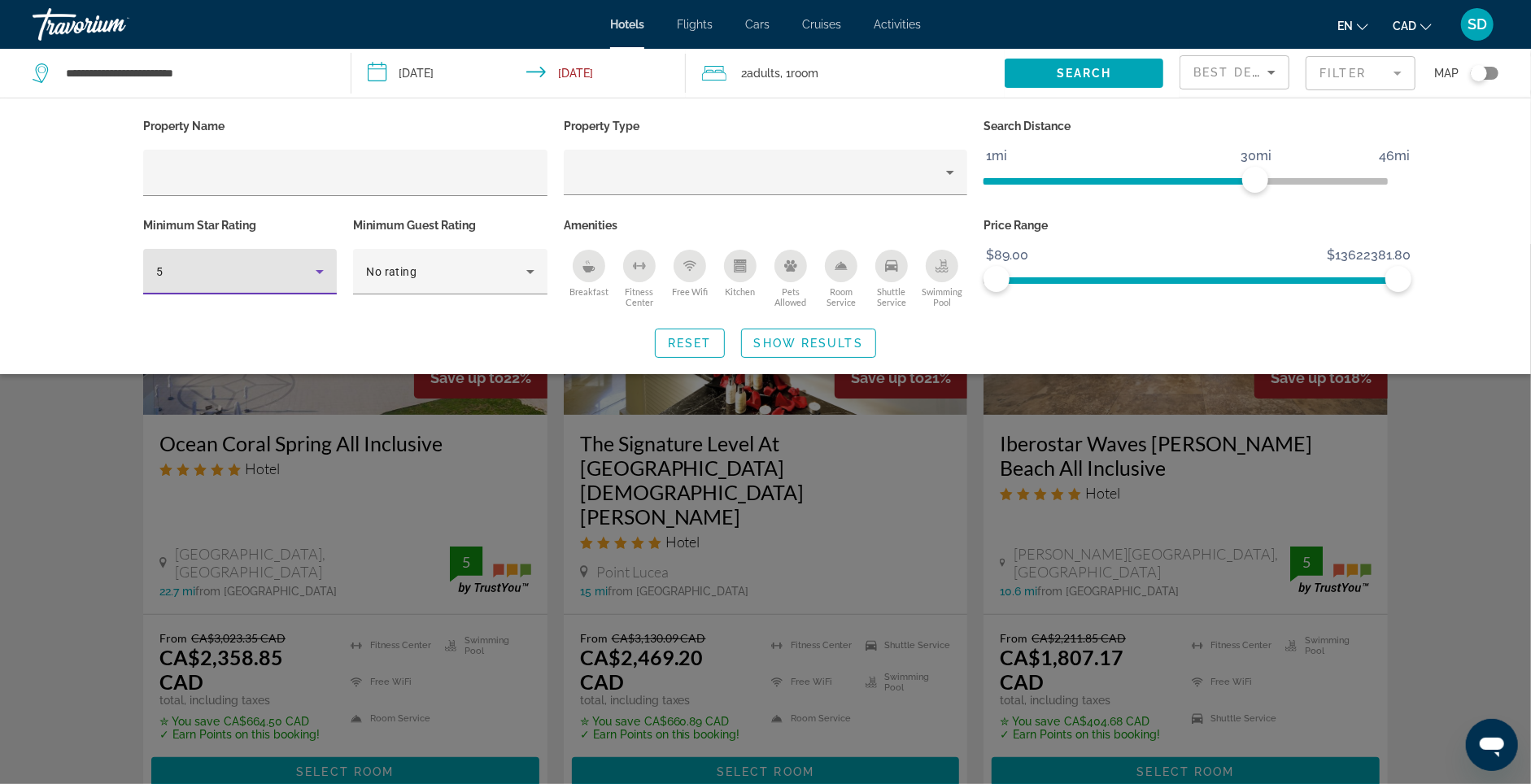
click at [810, 346] on span "Show Results" at bounding box center [808, 342] width 109 height 13
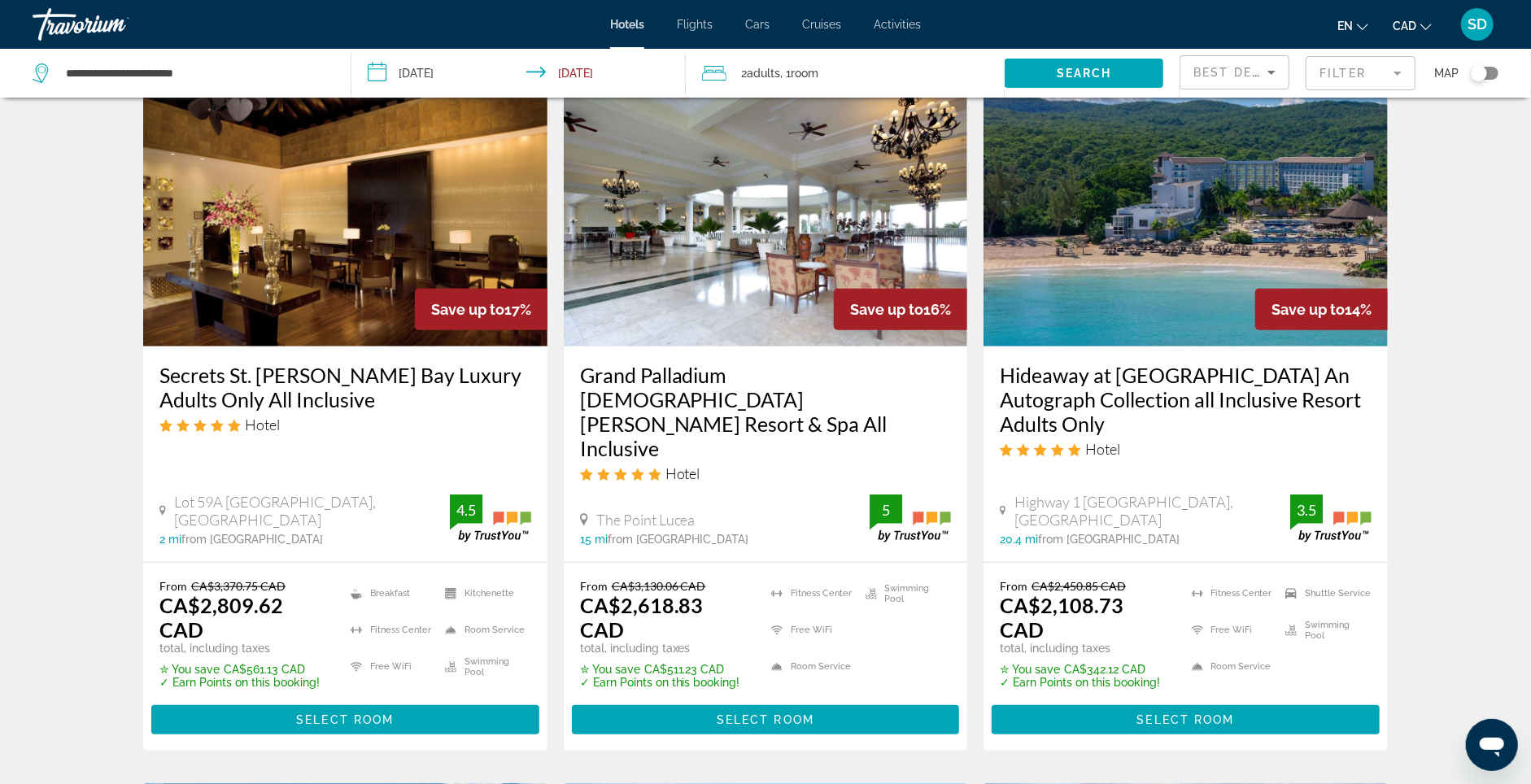
scroll to position [749, 0]
click at [1207, 714] on span "Select Room" at bounding box center [1186, 719] width 98 height 13
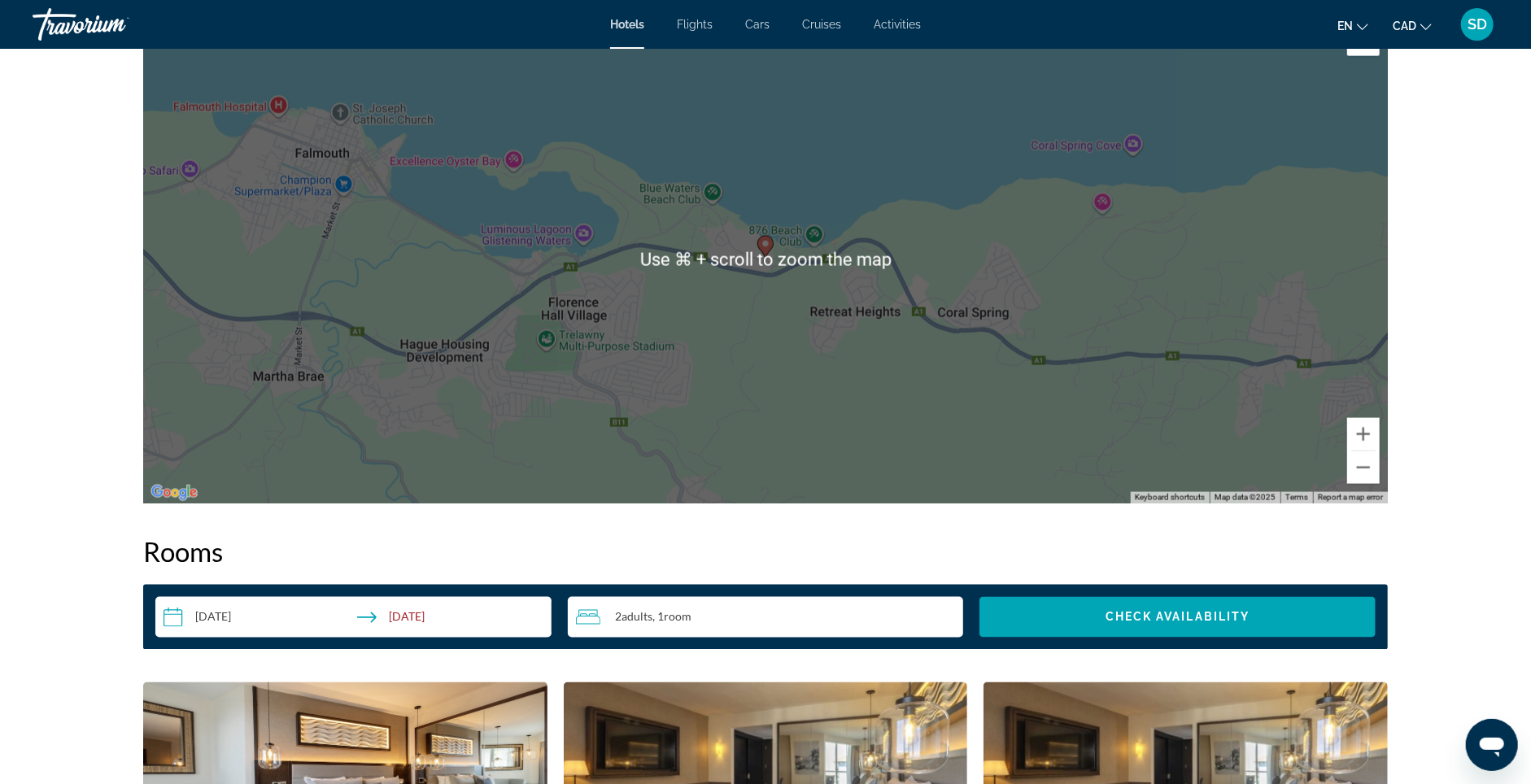
scroll to position [1610, 0]
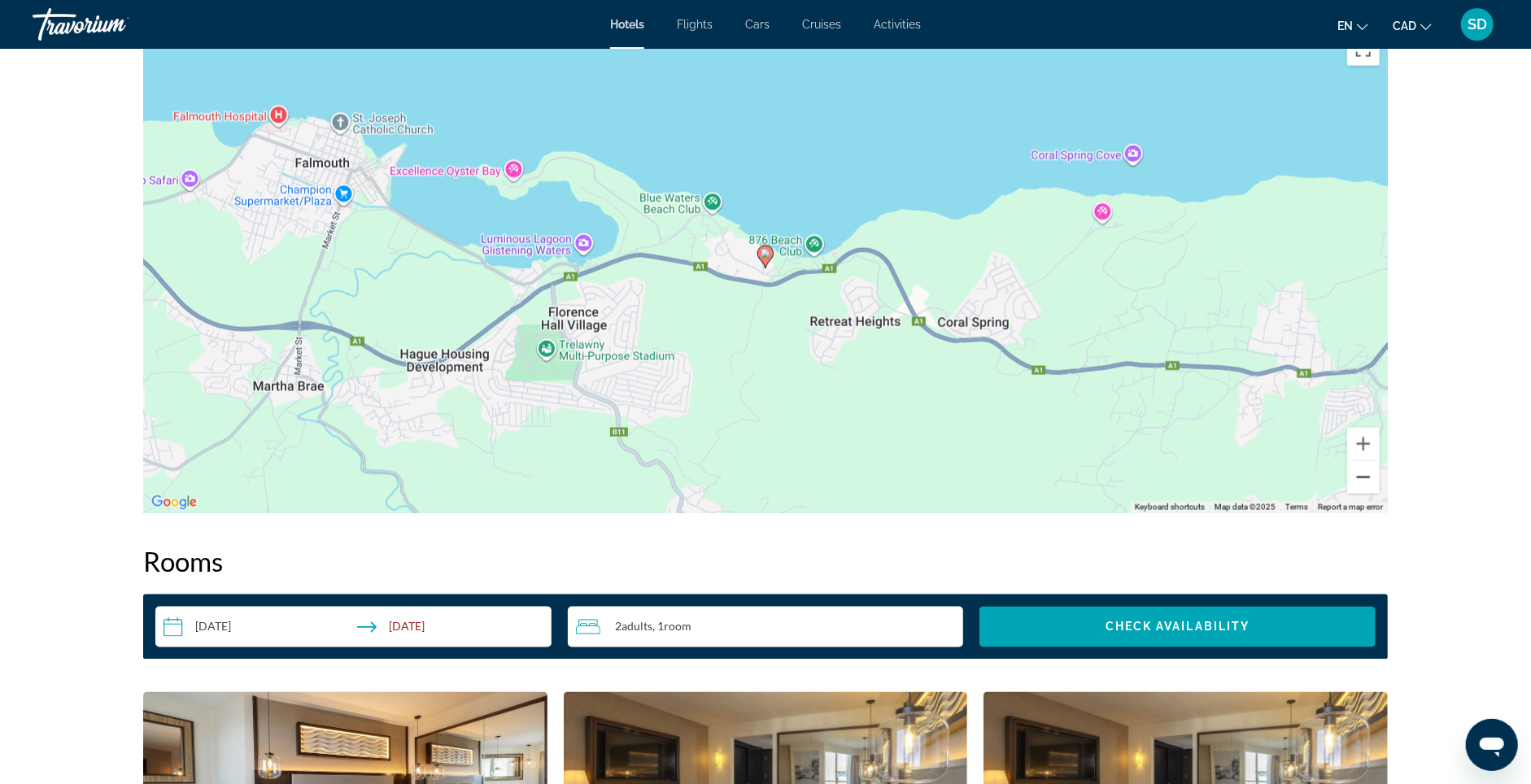
click at [1379, 494] on button "Zoom out" at bounding box center [1363, 477] width 32 height 32
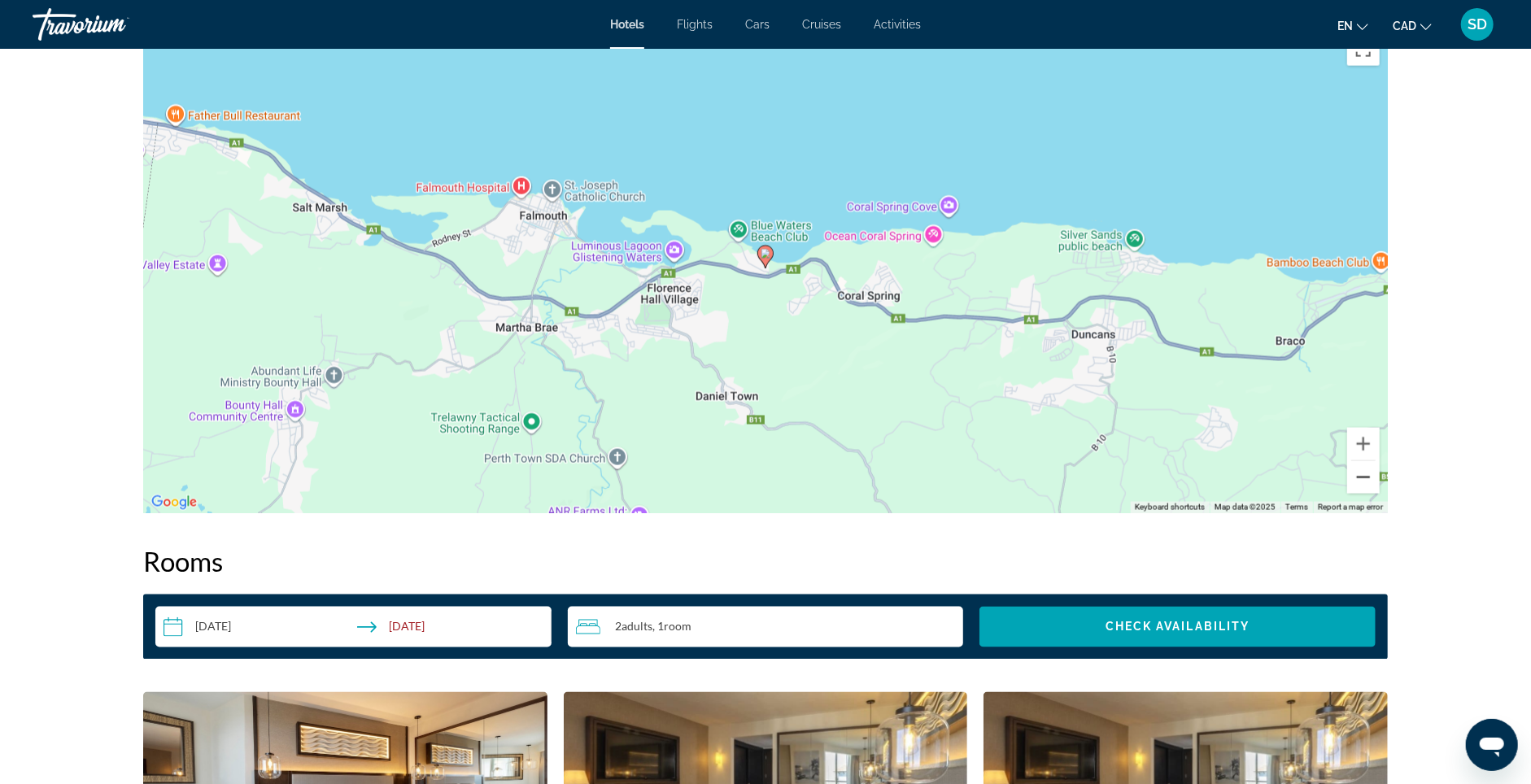
click at [1379, 494] on button "Zoom out" at bounding box center [1363, 477] width 32 height 32
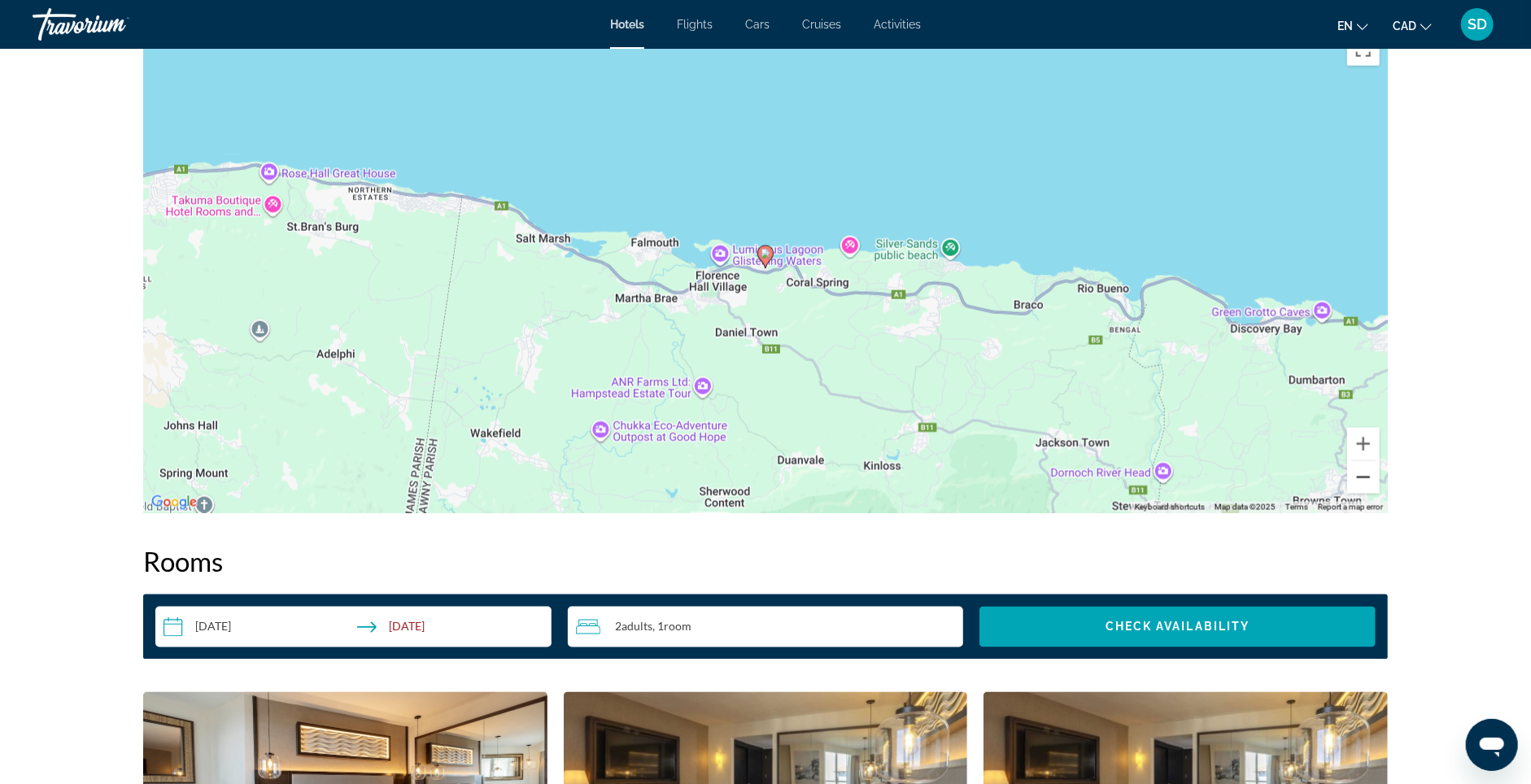
click at [1379, 494] on button "Zoom out" at bounding box center [1363, 477] width 32 height 32
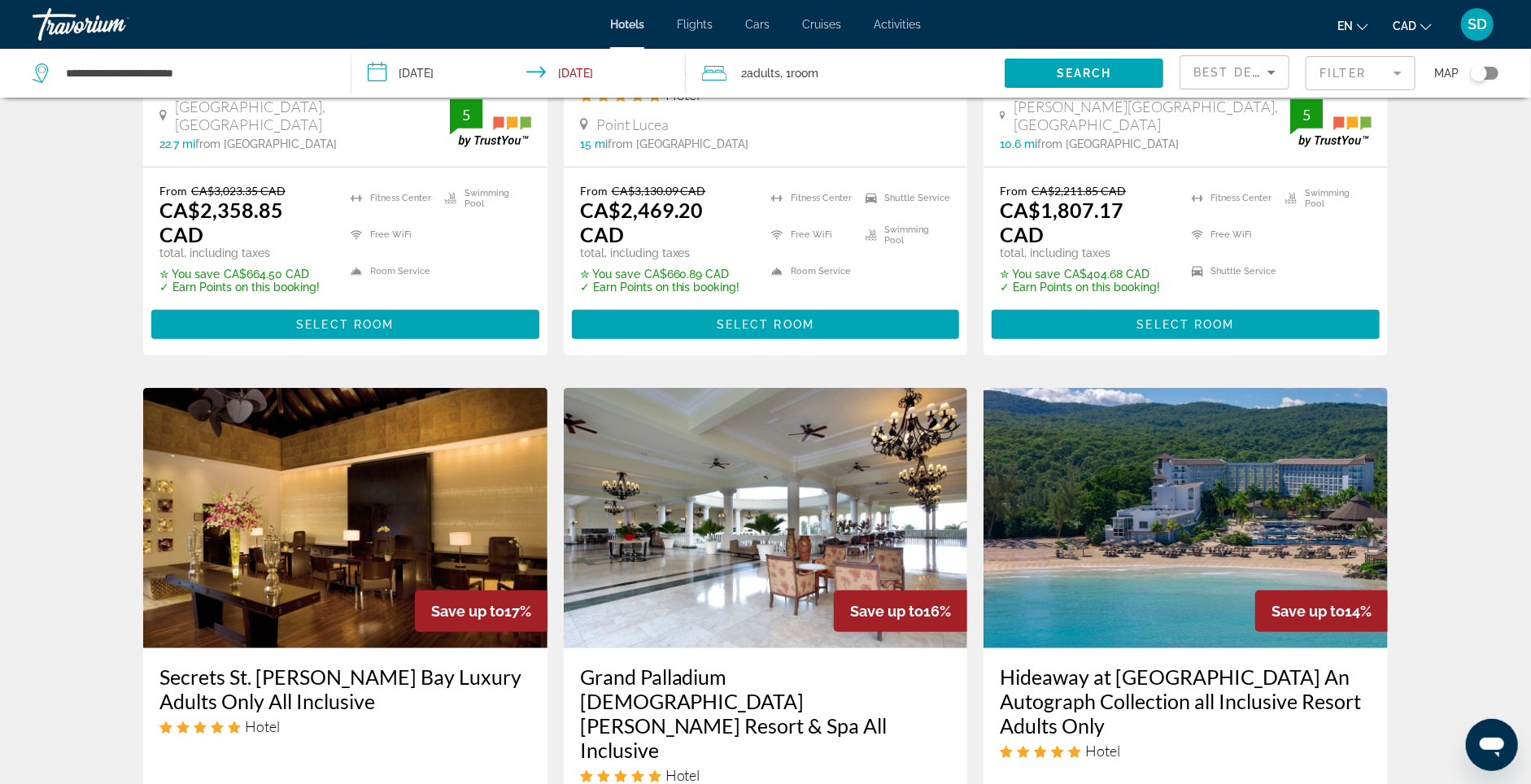
scroll to position [652, 0]
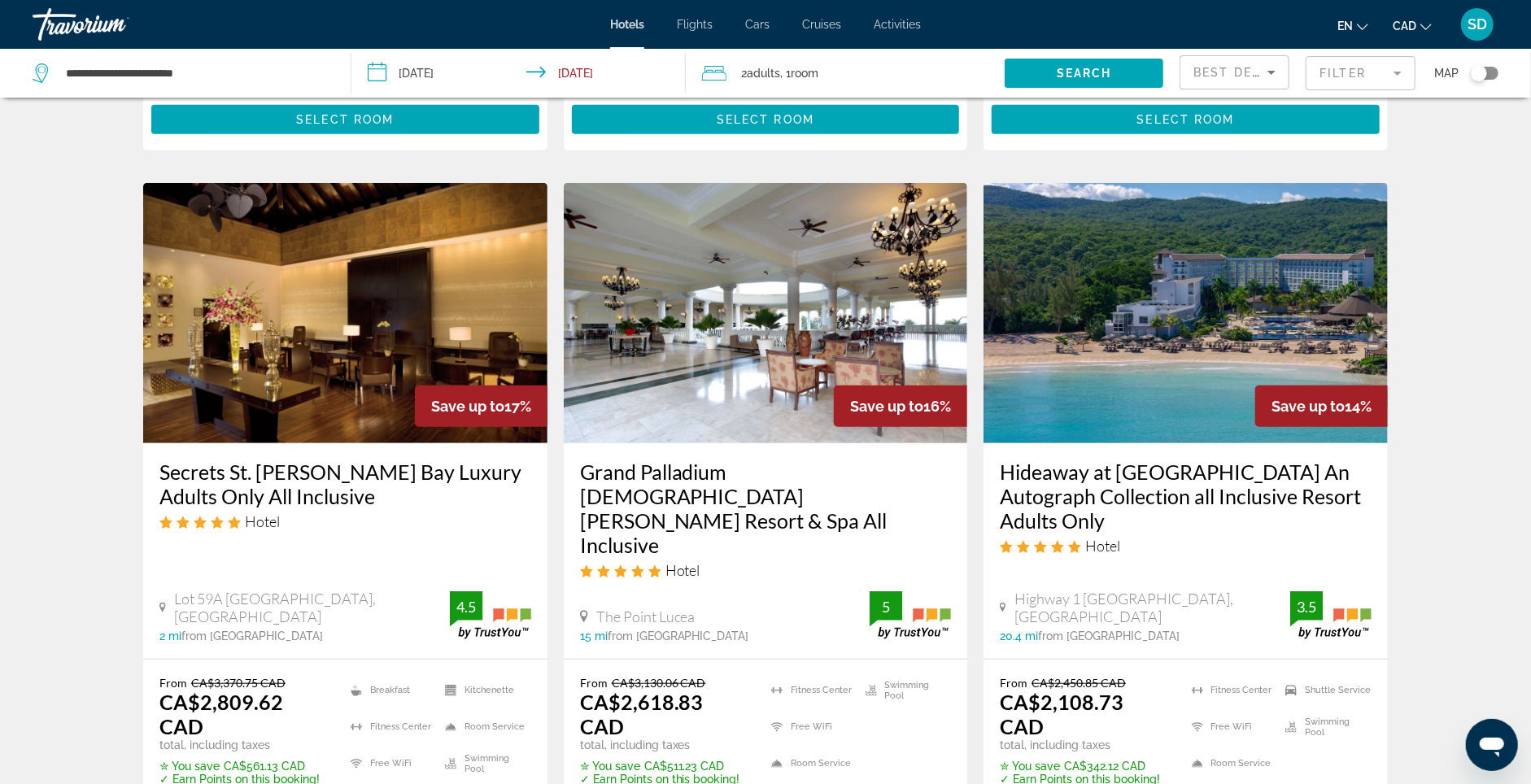
drag, startPoint x: 1135, startPoint y: 530, endPoint x: 1097, endPoint y: 526, distance: 38.2
click at [1033, 476] on h3 "Hideaway at Royalton Blue Waters An Autograph Collection all Inclusive Resort A…" at bounding box center [1185, 496] width 372 height 73
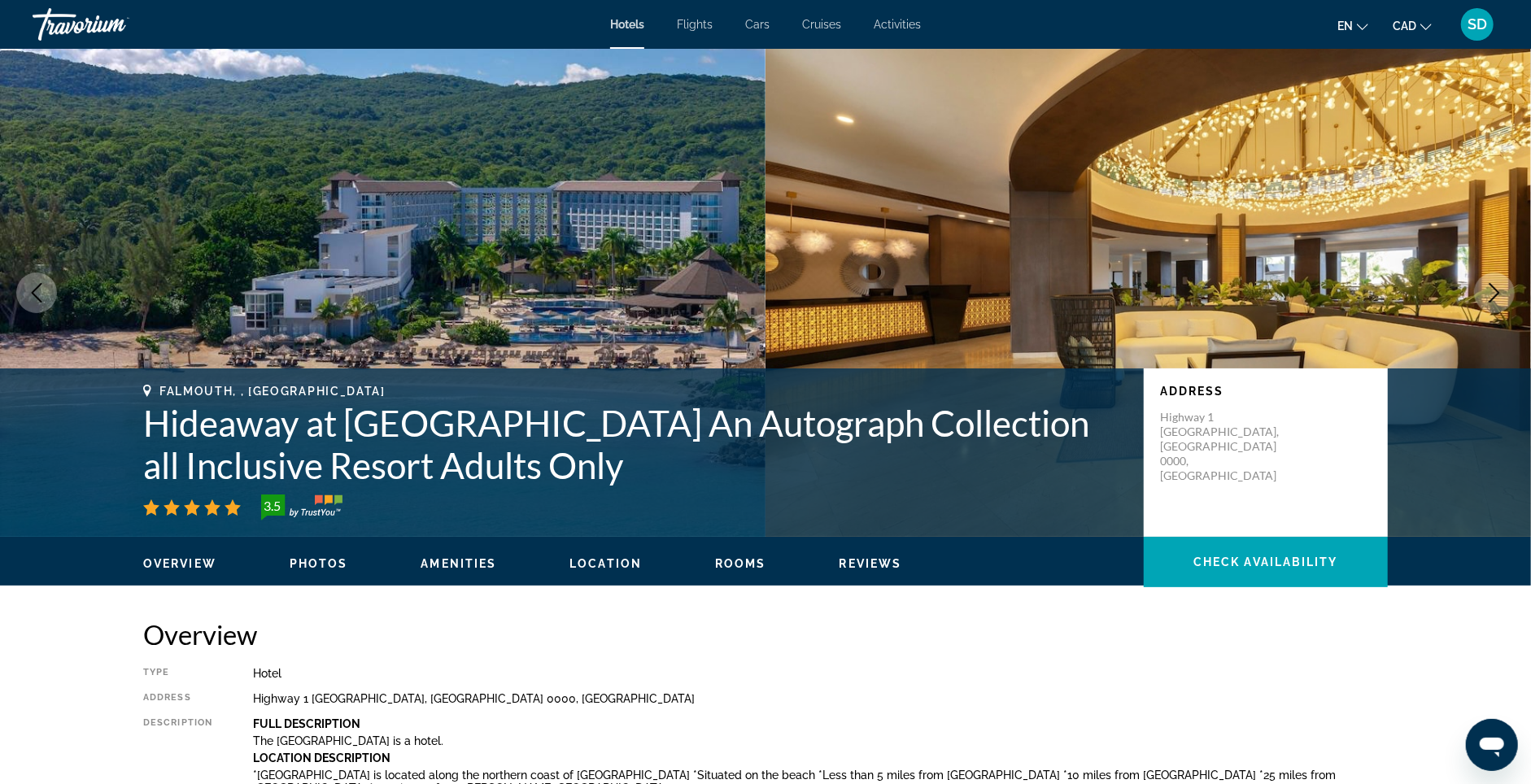
copy h1 "Hideaway at Royalton Blue Waters An Autograph Collection all Inclusive Resort A…"
drag, startPoint x: 106, startPoint y: 448, endPoint x: 551, endPoint y: 511, distance: 449.4
click at [545, 484] on h1 "Hideaway at Royalton Blue Waters An Autograph Collection all Inclusive Resort A…" at bounding box center [634, 444] width 984 height 85
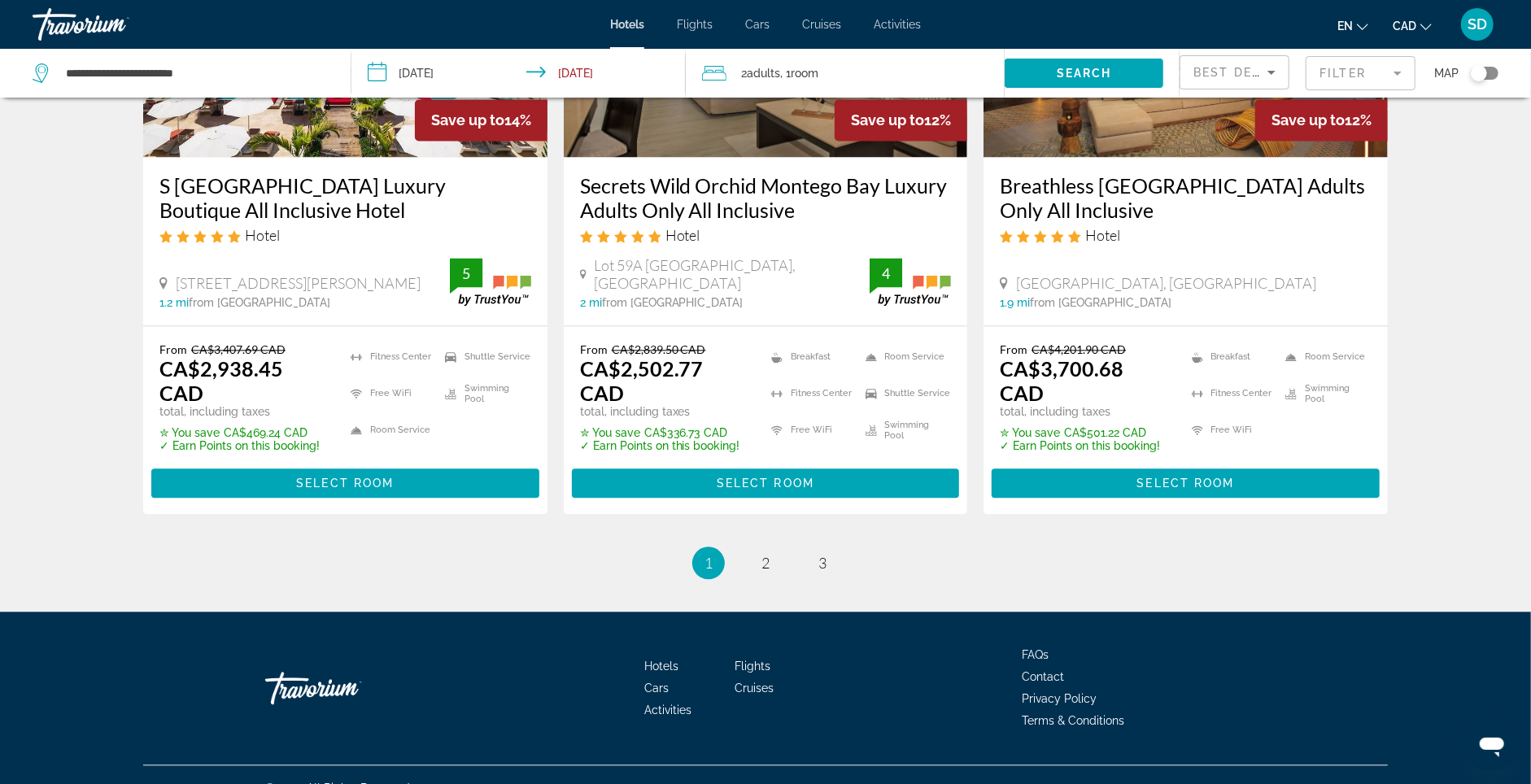
scroll to position [2308, 0]
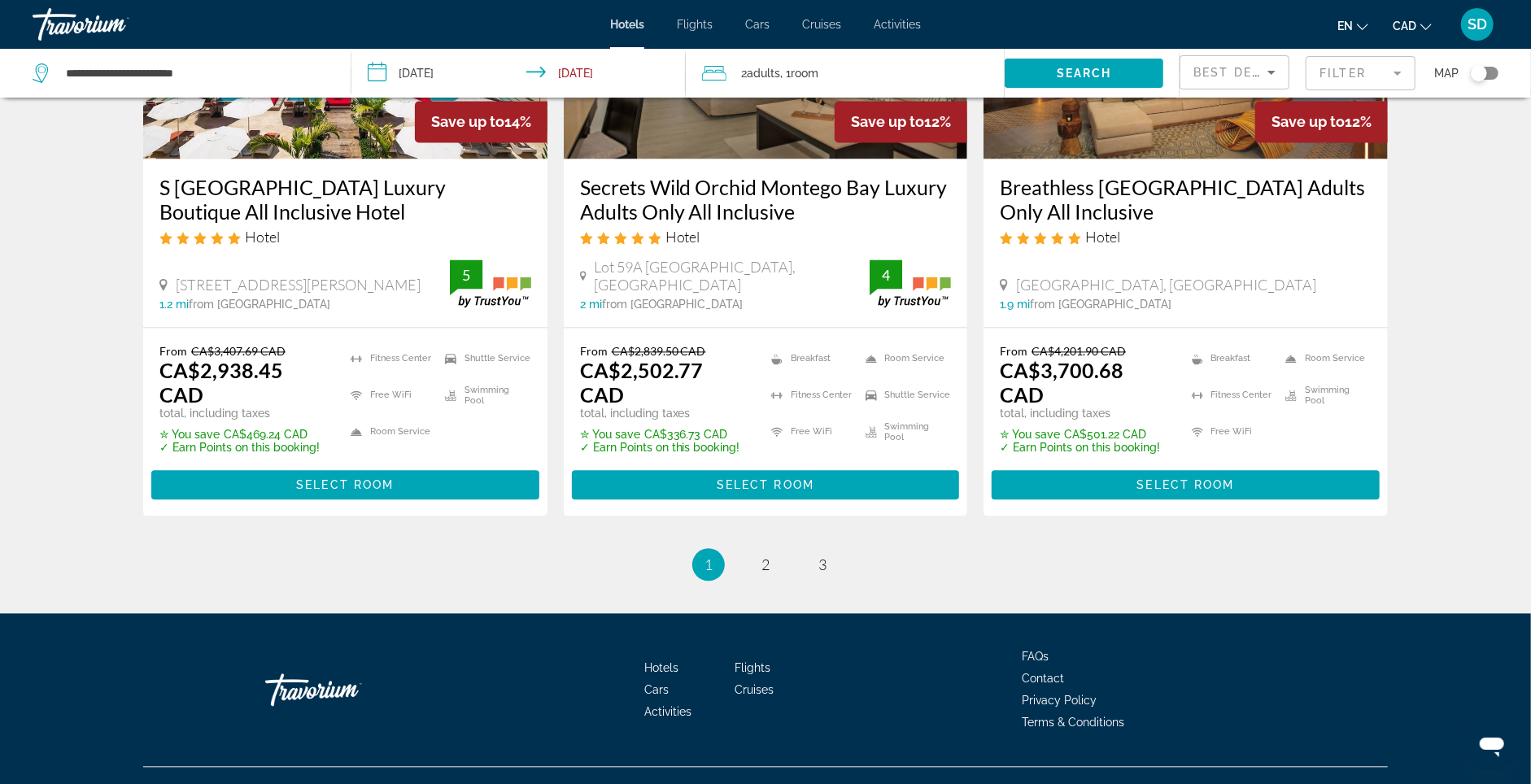
click at [1261, 78] on icon "Sort by" at bounding box center [1271, 72] width 20 height 20
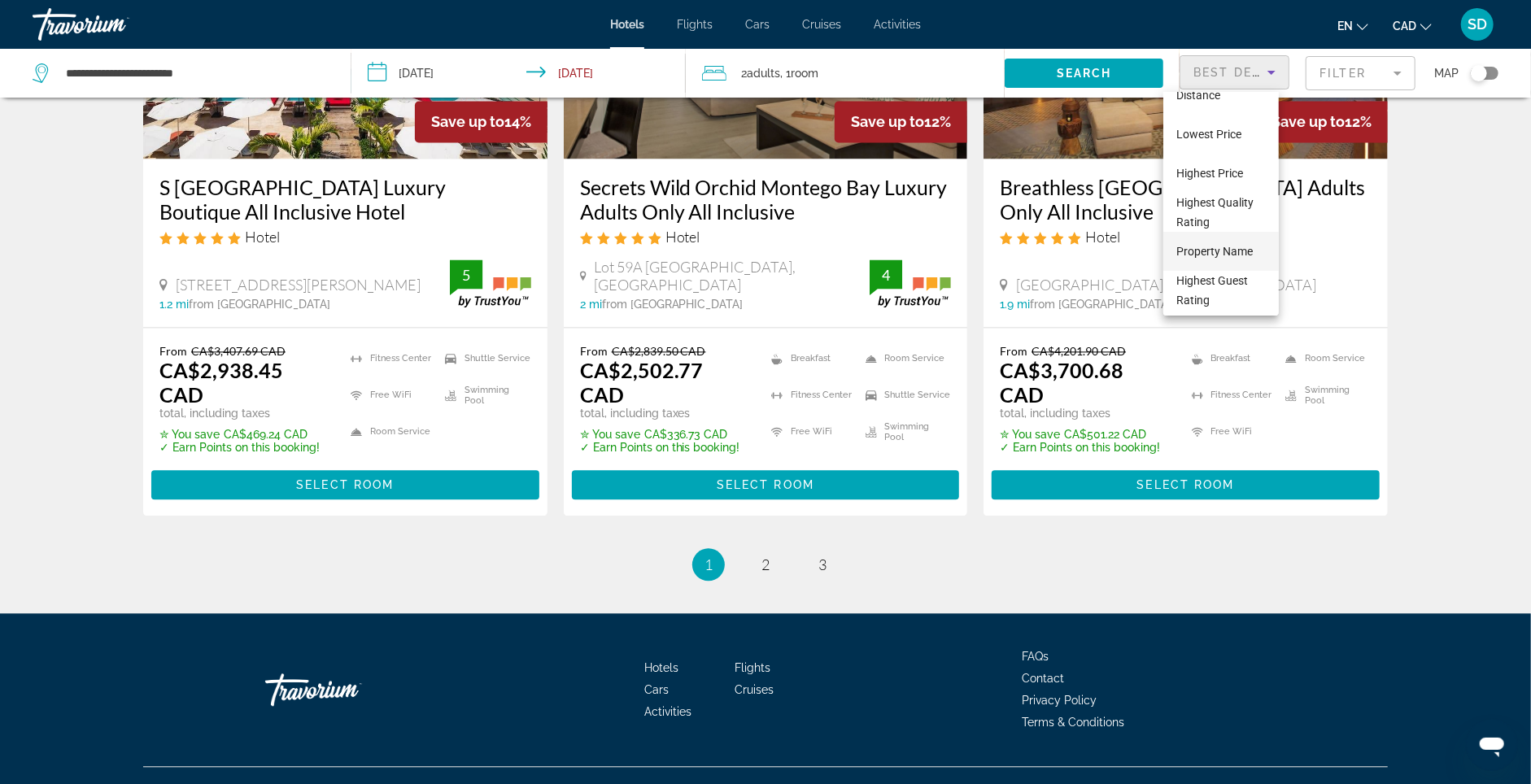
scroll to position [46, 0]
click at [1217, 151] on span "Lowest Price" at bounding box center [1208, 149] width 66 height 13
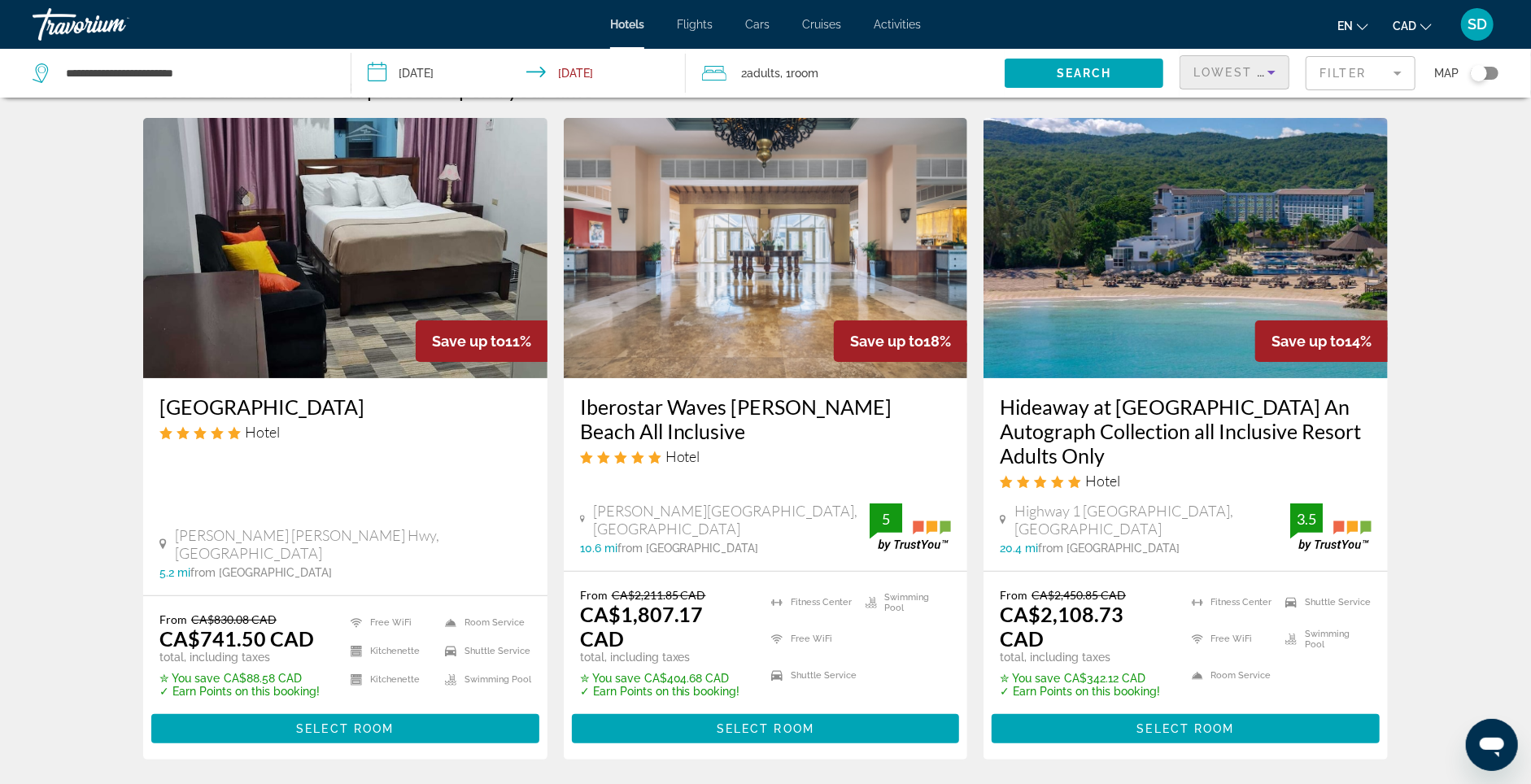
scroll to position [38, 0]
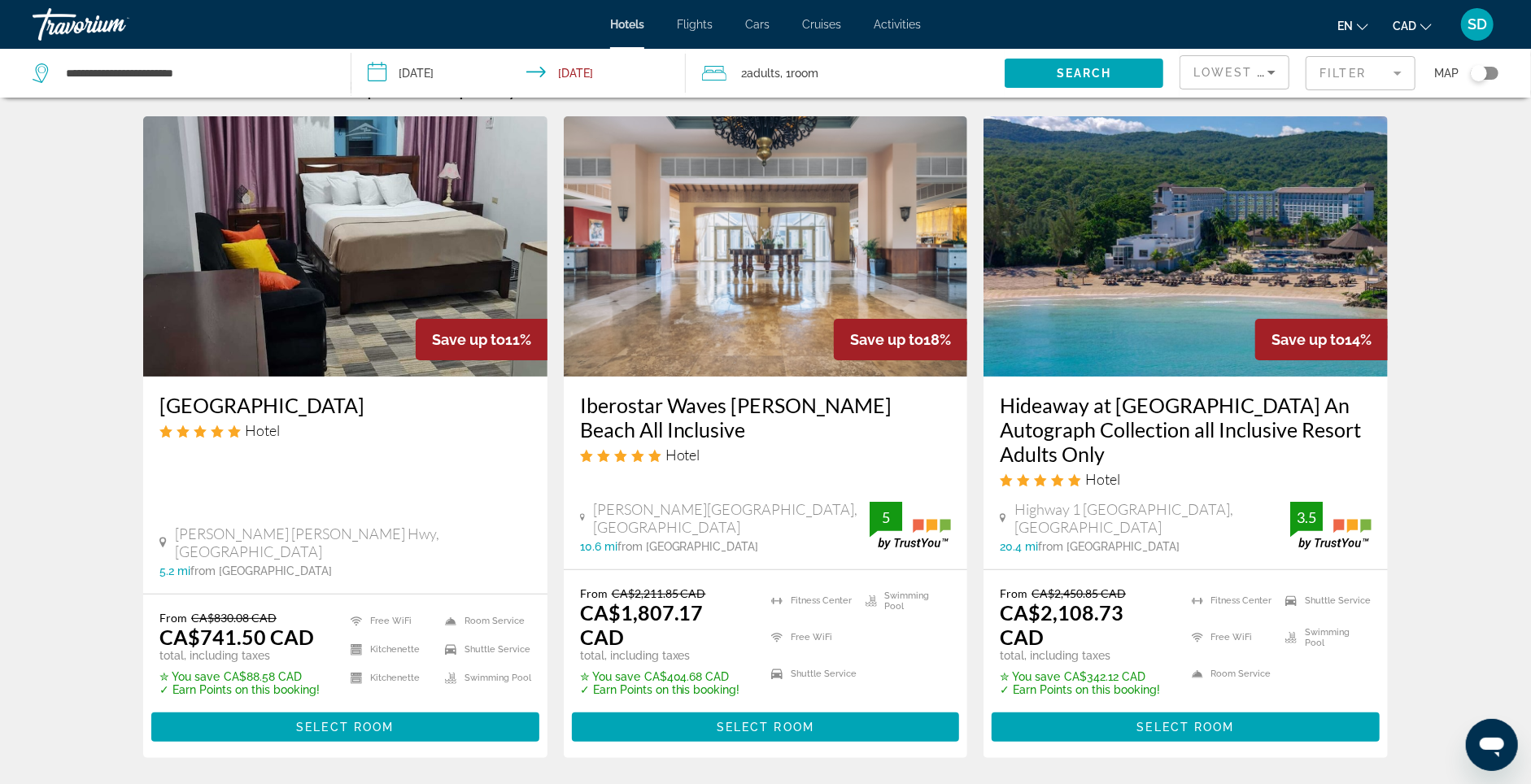
drag, startPoint x: 695, startPoint y: 454, endPoint x: 652, endPoint y: 451, distance: 43.1
click at [617, 427] on h3 "Iberostar Waves Rose Hall Beach All Inclusive" at bounding box center [766, 417] width 372 height 49
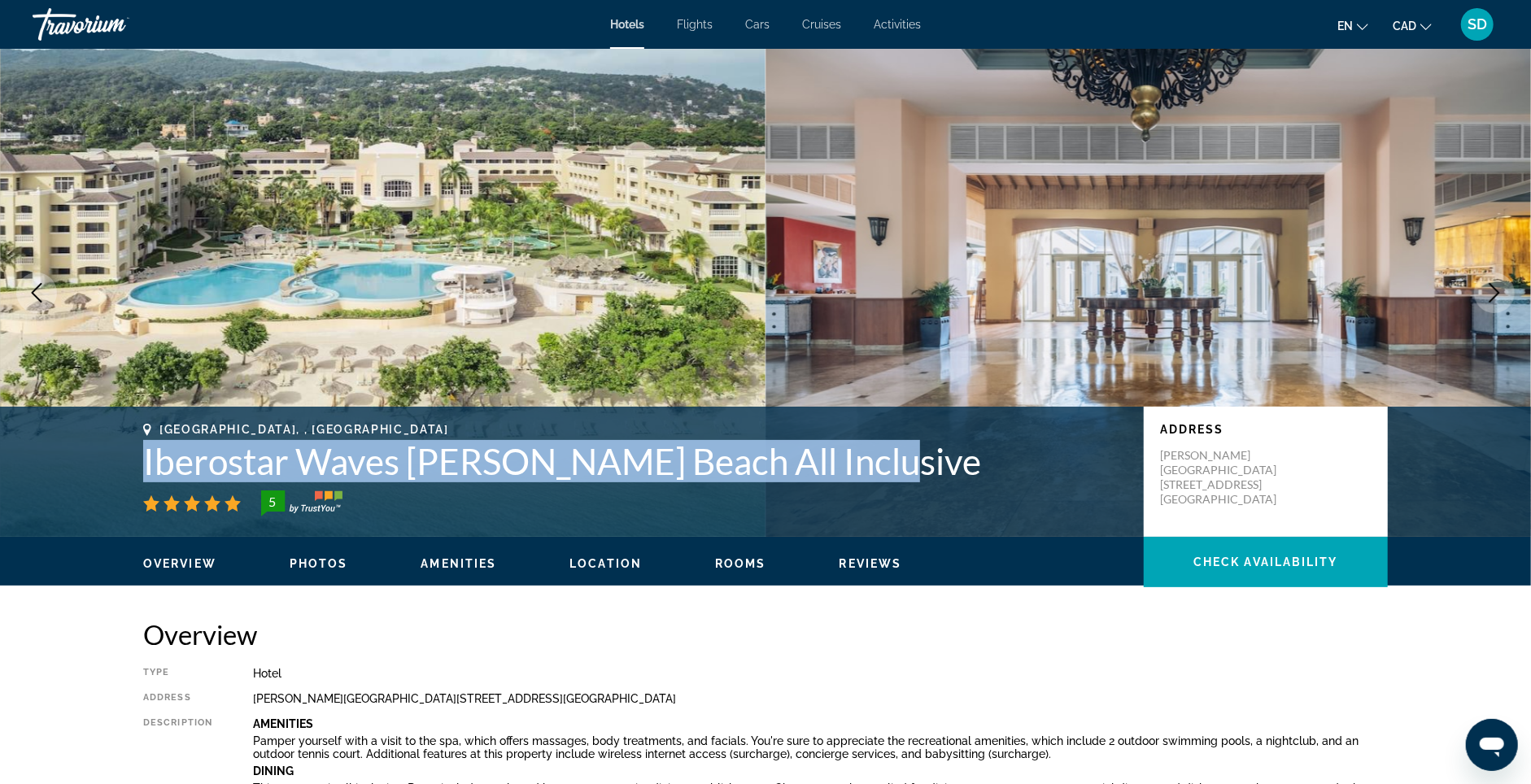
copy h1 "Iberostar Waves Rose Hall Beach All Inclusive"
drag, startPoint x: 819, startPoint y: 496, endPoint x: 110, endPoint y: 481, distance: 709.2
click at [143, 481] on h1 "Iberostar Waves Rose Hall Beach All Inclusive" at bounding box center [634, 460] width 984 height 42
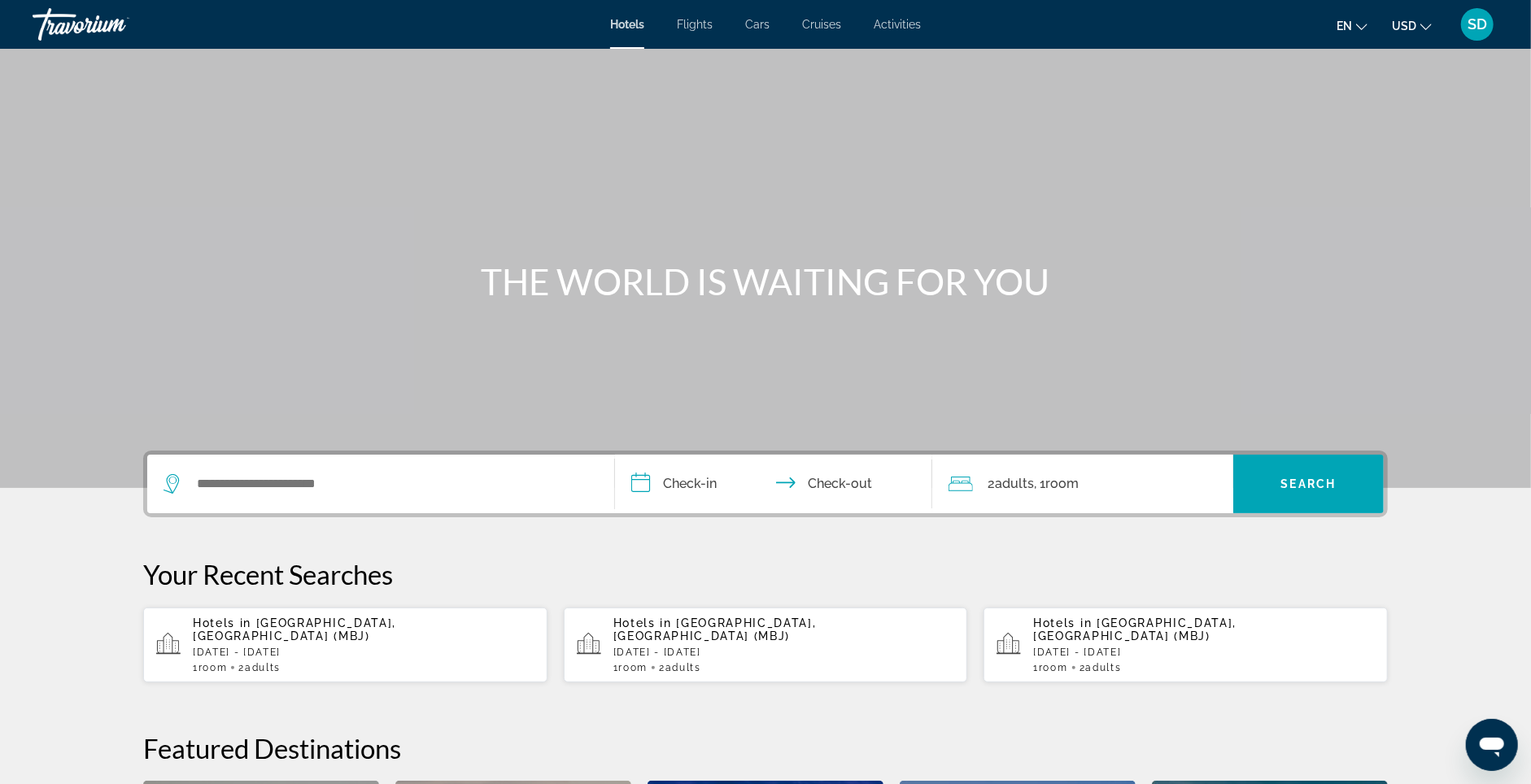
click at [246, 642] on span "[GEOGRAPHIC_DATA], [GEOGRAPHIC_DATA] (MBJ)" at bounding box center [294, 630] width 203 height 26
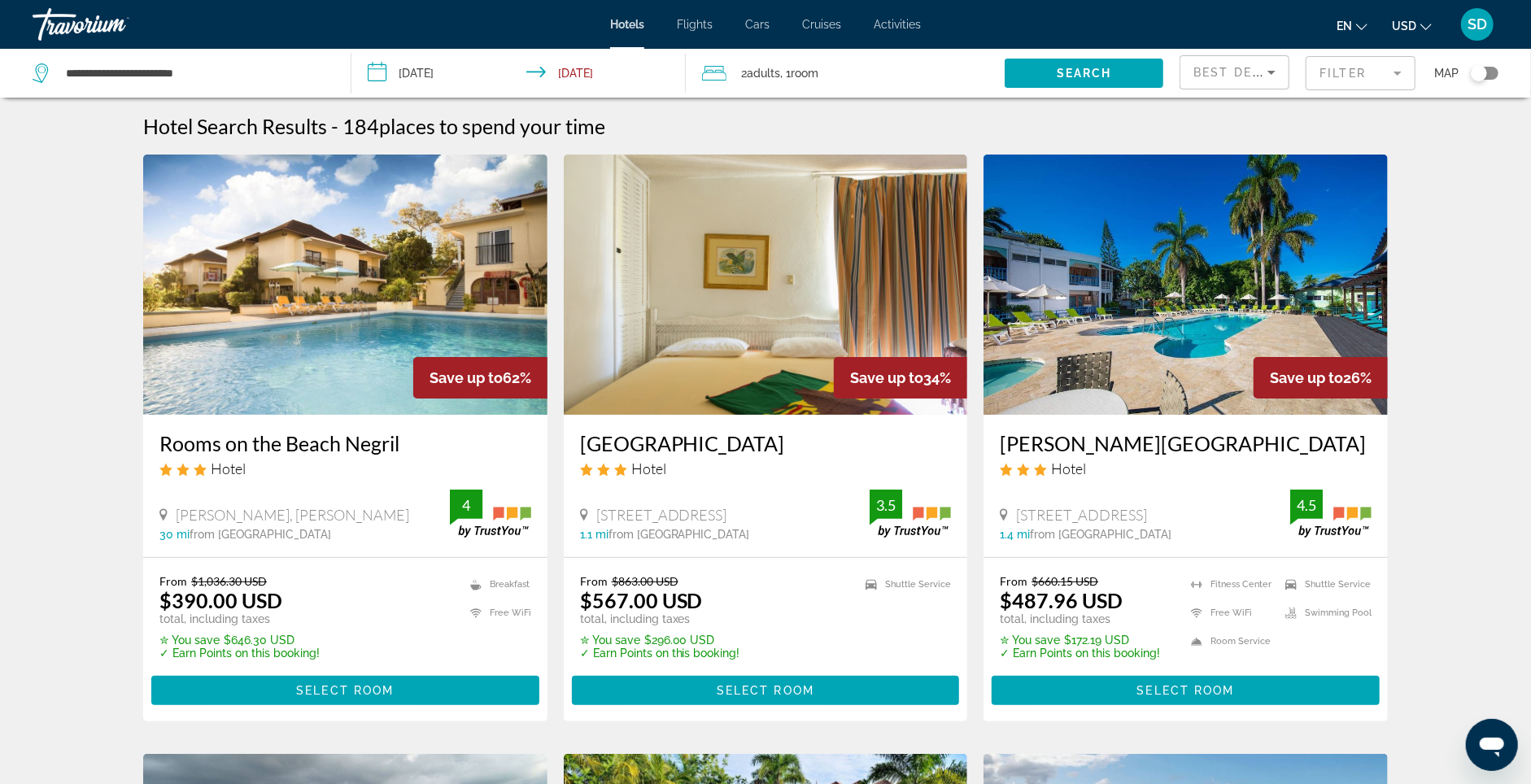
click at [1338, 88] on mat-form-field "Filter" at bounding box center [1360, 72] width 109 height 34
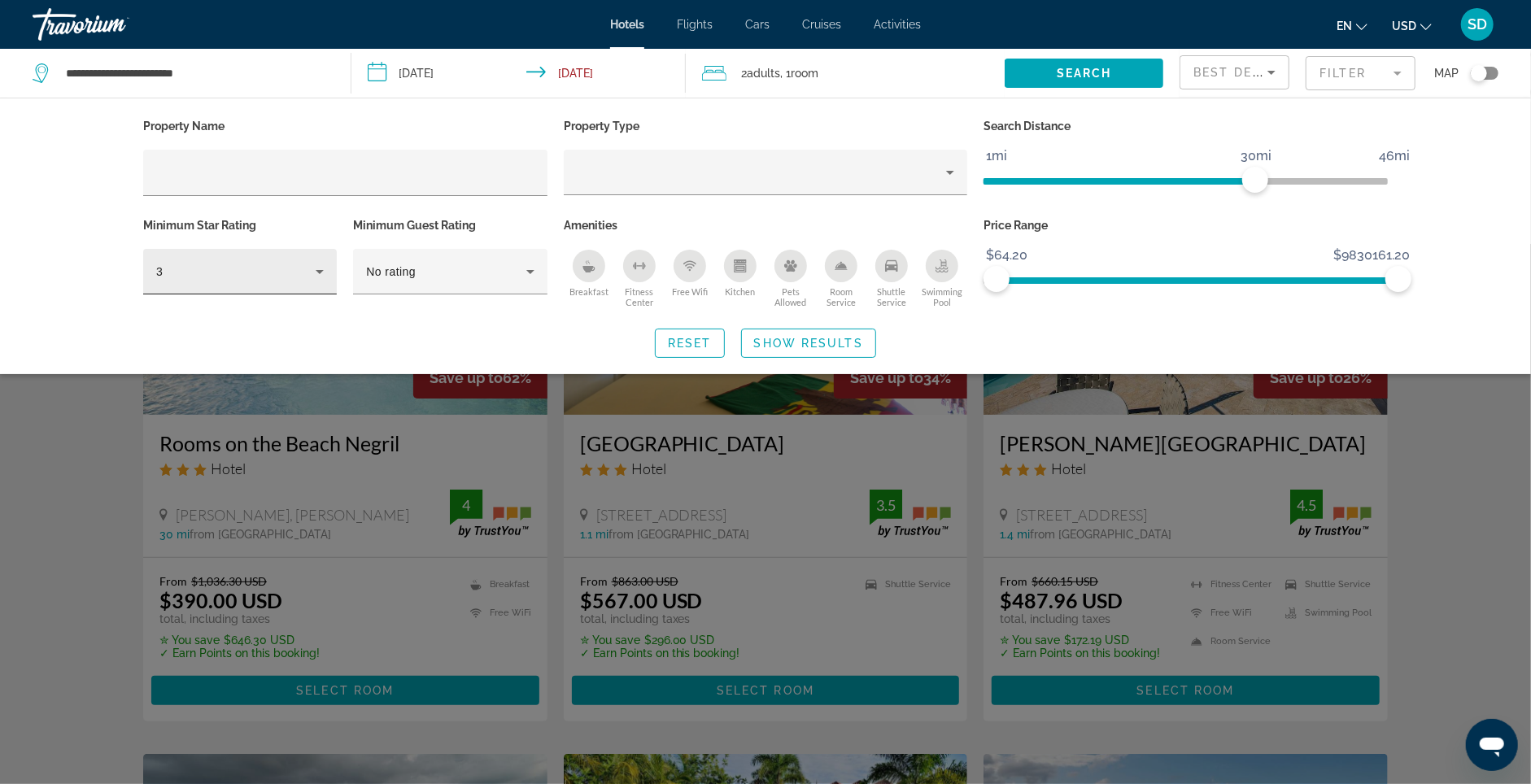
click at [203, 269] on div "3" at bounding box center [240, 272] width 167 height 46
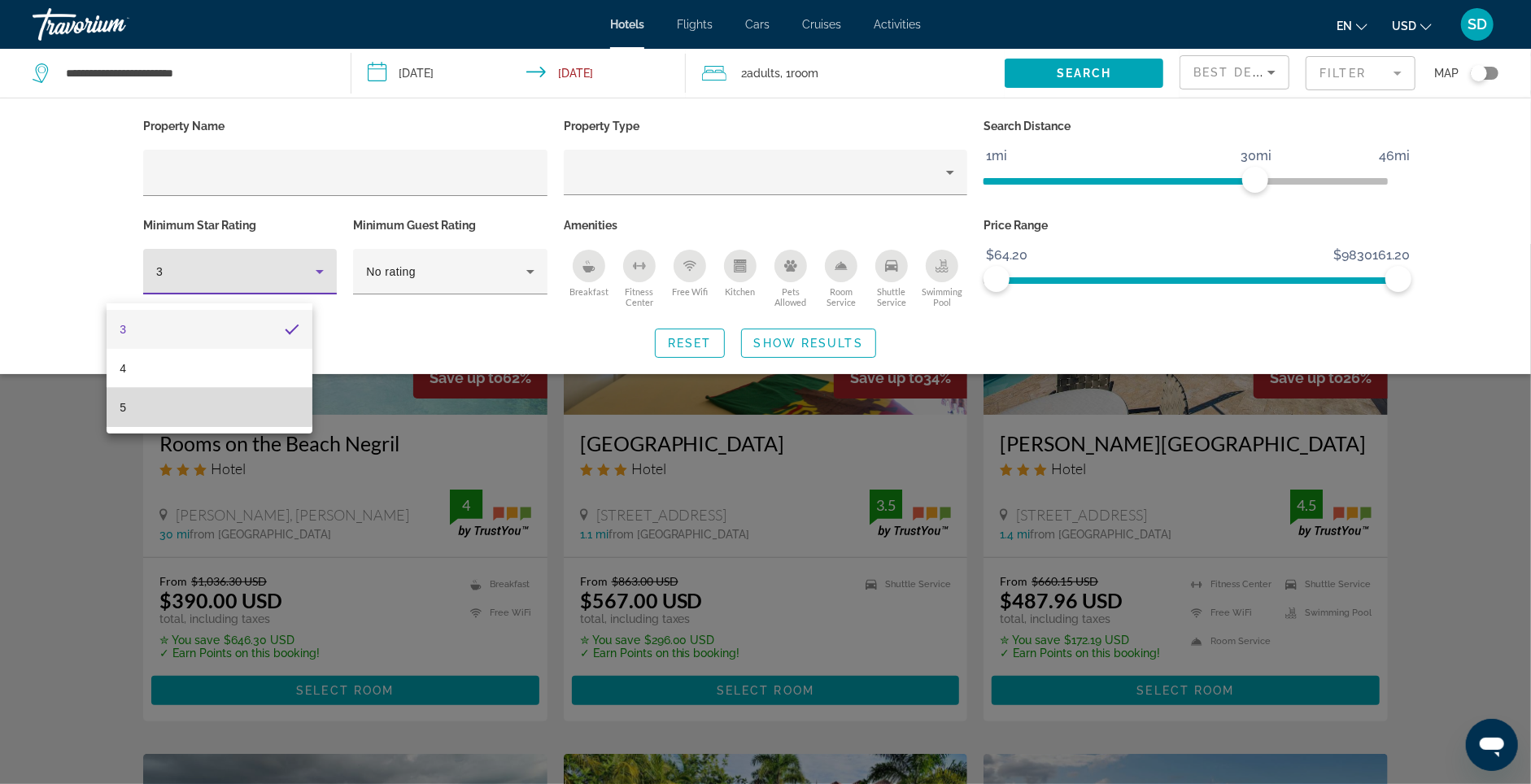
click at [207, 399] on mat-option "5" at bounding box center [209, 408] width 205 height 39
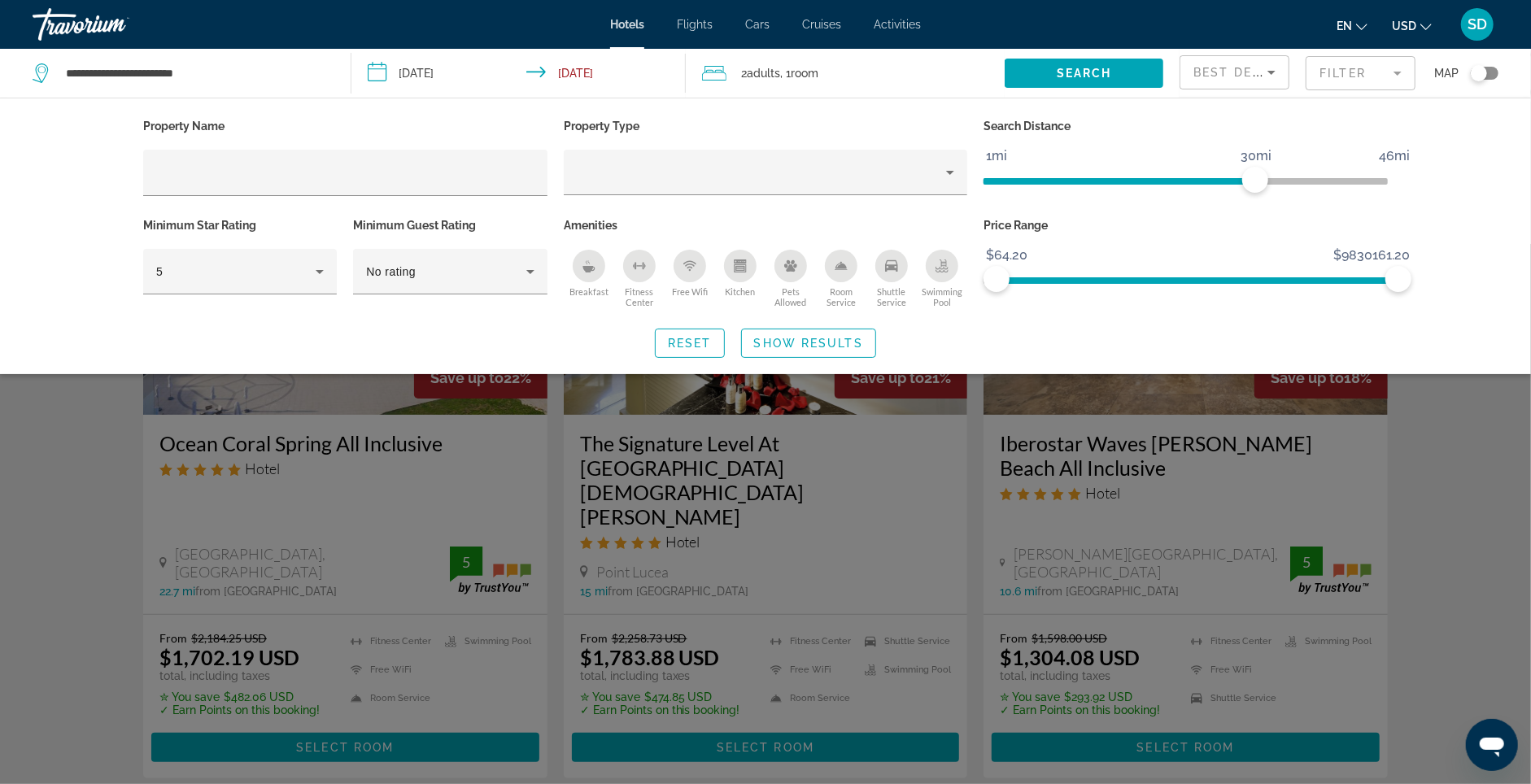
click at [1421, 37] on button "USD USD ($) MXN (Mex$) CAD (Can$) GBP (£) EUR (€) AUD (A$) NZD (NZ$) CNY (CN¥)" at bounding box center [1412, 25] width 40 height 23
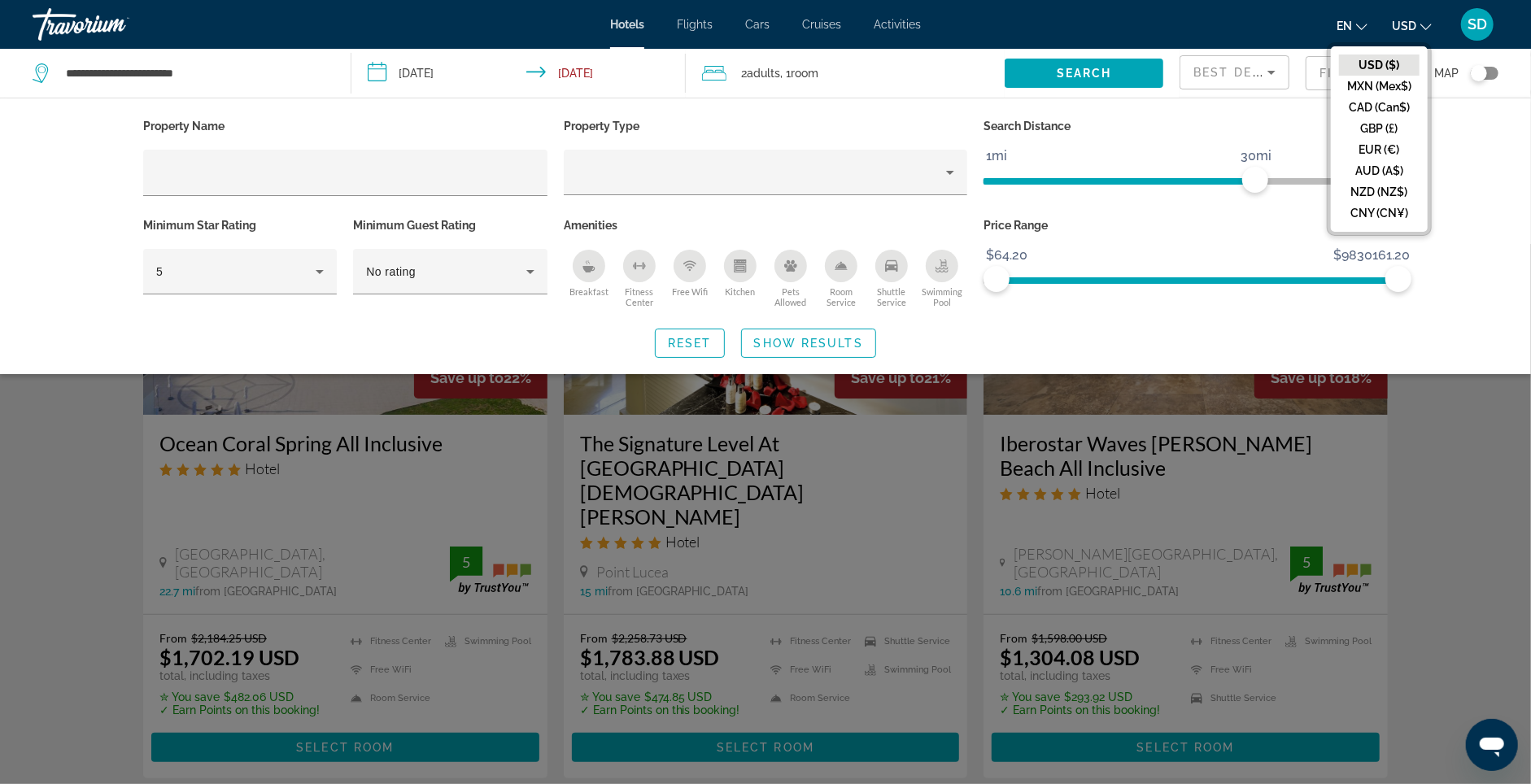
click at [1395, 110] on button "CAD (Can$)" at bounding box center [1378, 108] width 80 height 22
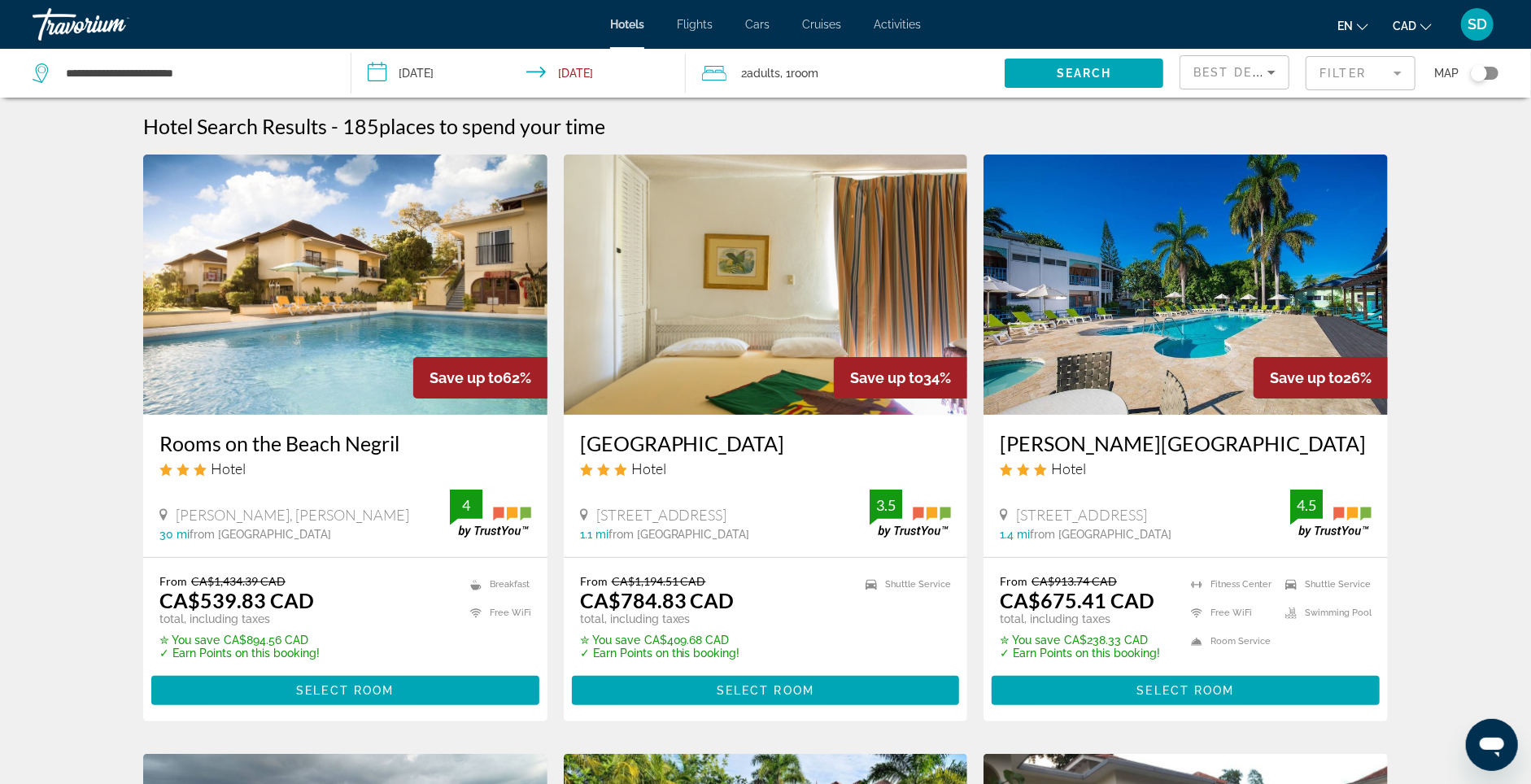
click at [1327, 82] on mat-form-field "Filter" at bounding box center [1360, 72] width 109 height 34
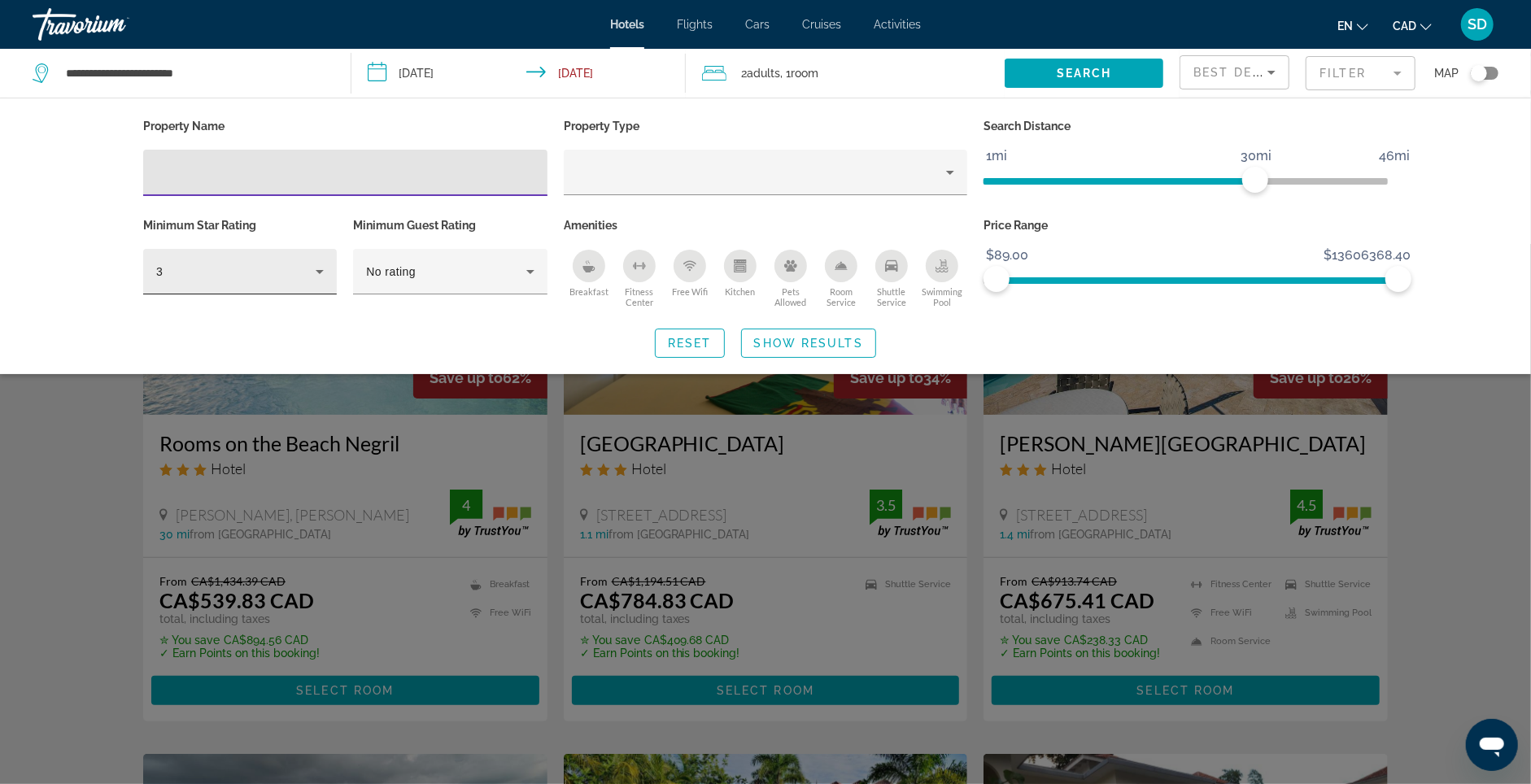
click at [290, 291] on div "3" at bounding box center [240, 272] width 167 height 46
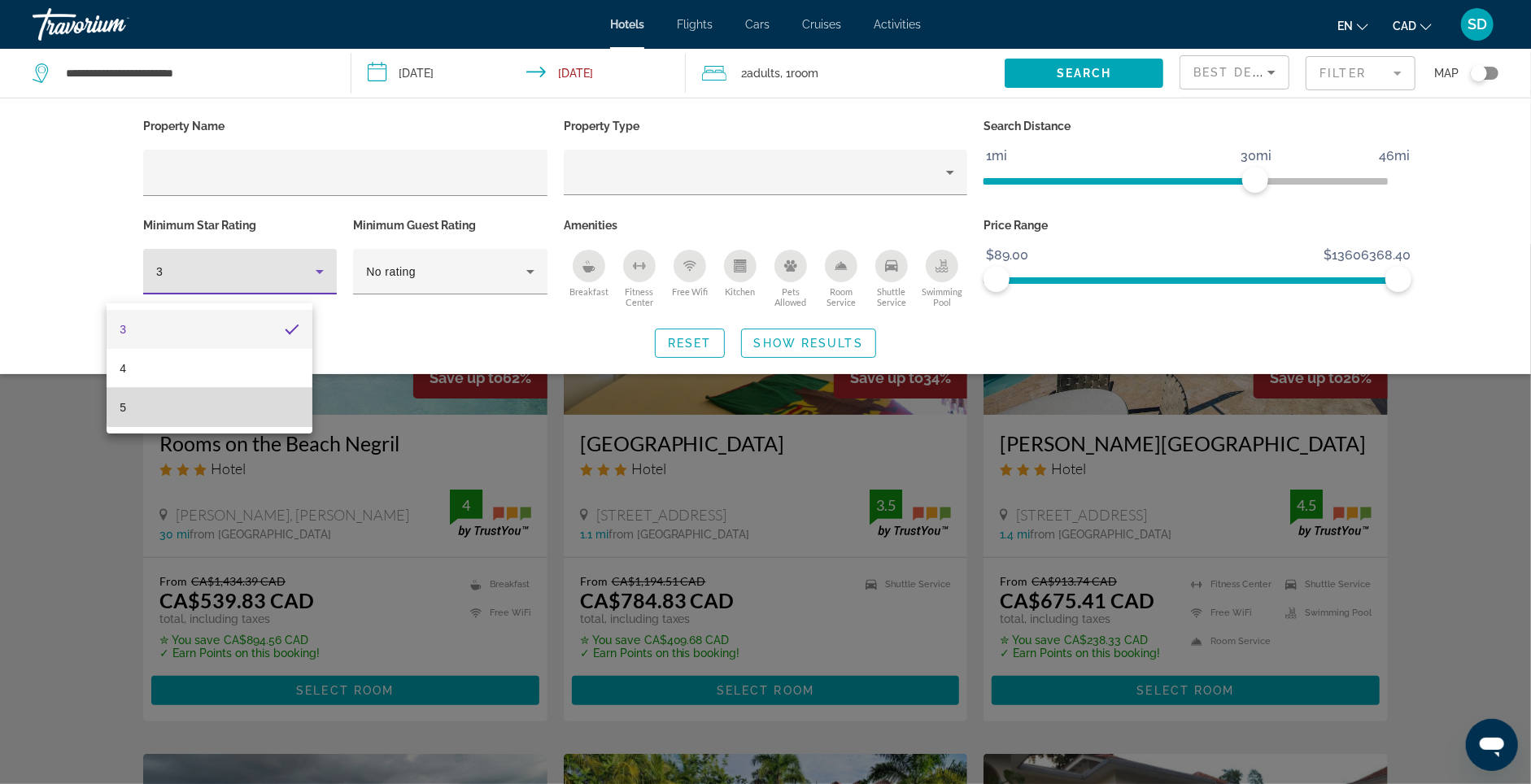
drag, startPoint x: 248, startPoint y: 399, endPoint x: 270, endPoint y: 387, distance: 25.1
click at [248, 399] on mat-option "5" at bounding box center [209, 408] width 205 height 39
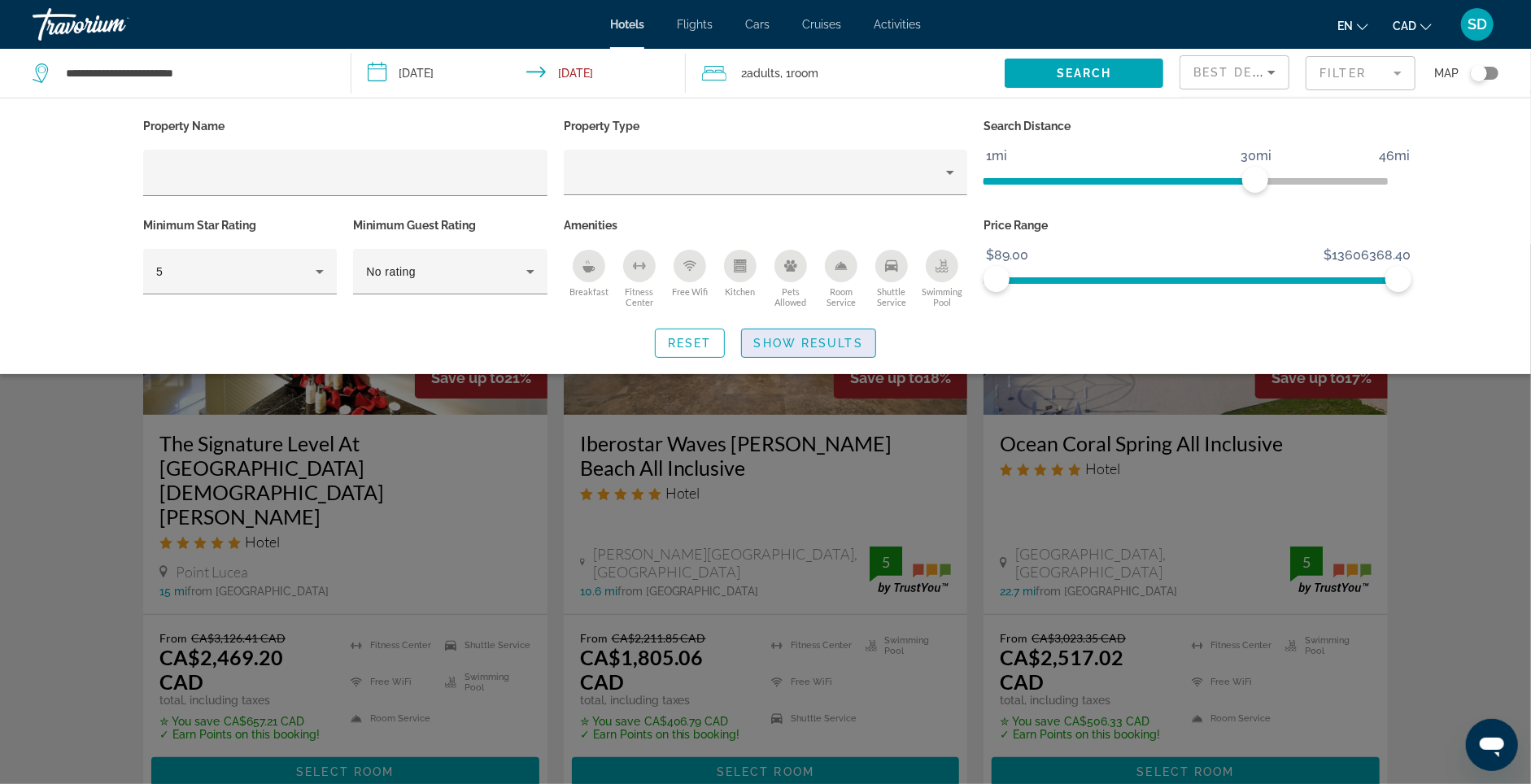
click at [758, 350] on span "Show Results" at bounding box center [808, 342] width 109 height 13
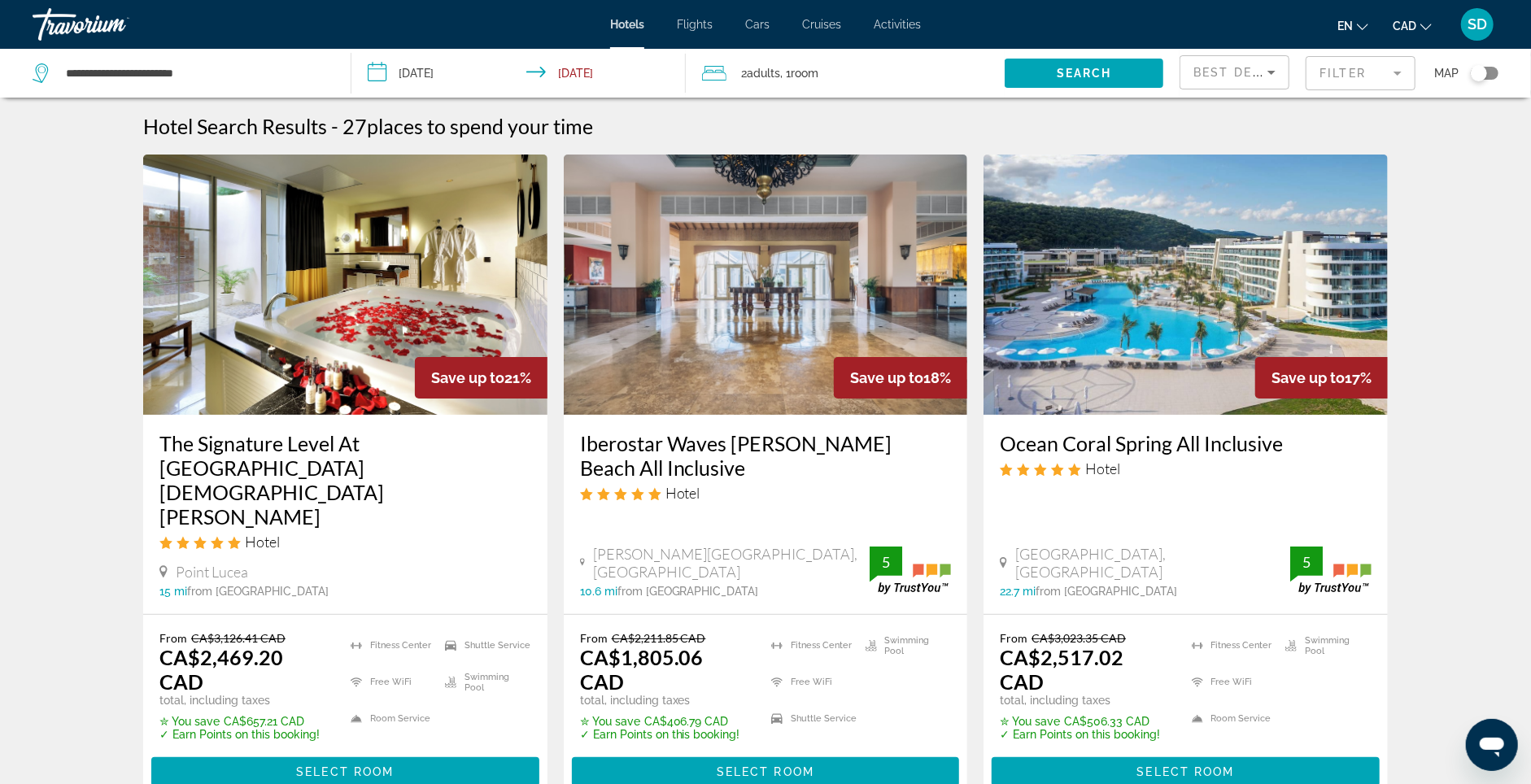
click at [1371, 82] on mat-form-field "Filter" at bounding box center [1360, 72] width 109 height 34
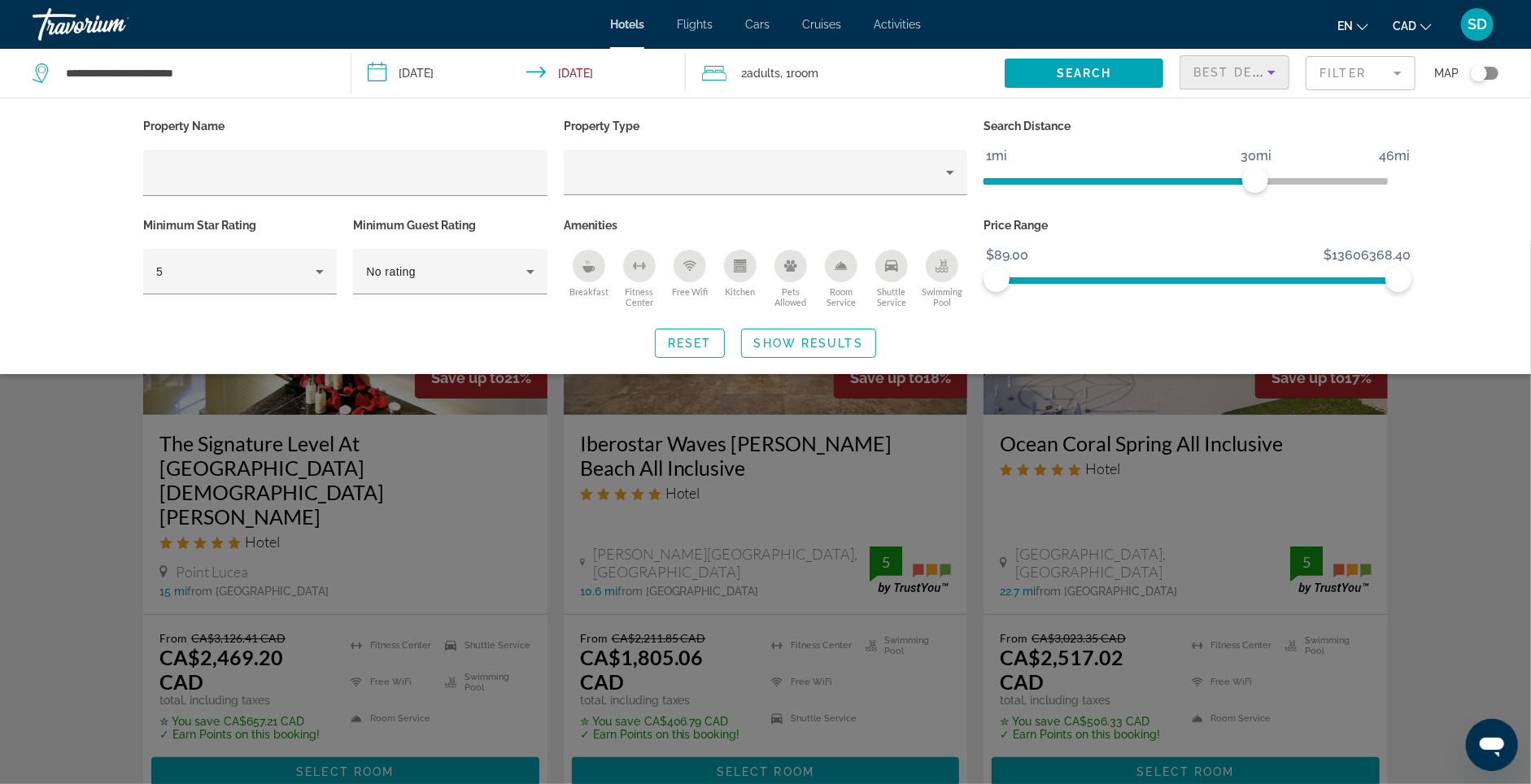
click at [1247, 79] on span "Best Deals" at bounding box center [1236, 71] width 85 height 13
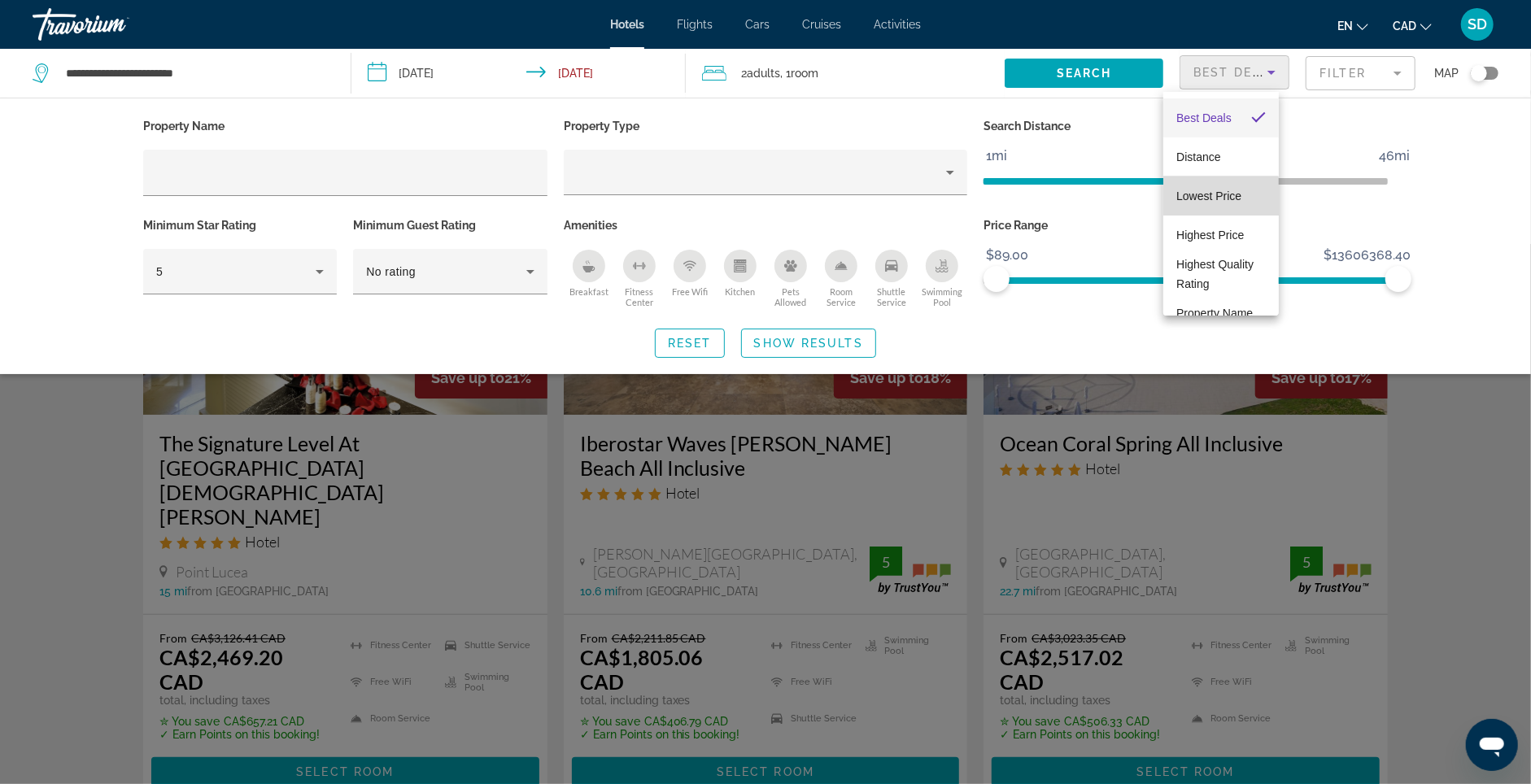
click at [1198, 203] on span "Lowest Price" at bounding box center [1208, 196] width 66 height 20
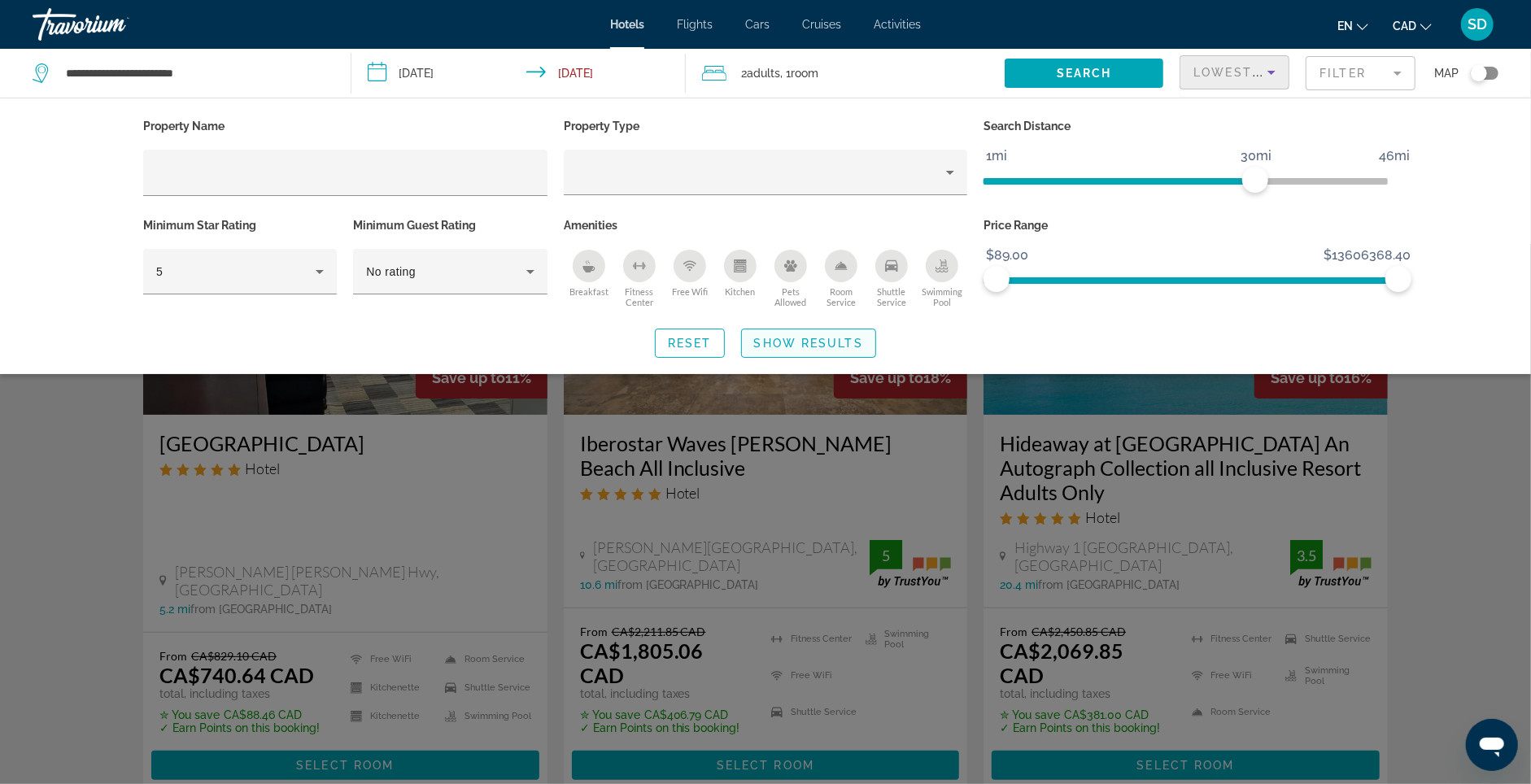
click at [810, 350] on span "Show Results" at bounding box center [808, 342] width 109 height 13
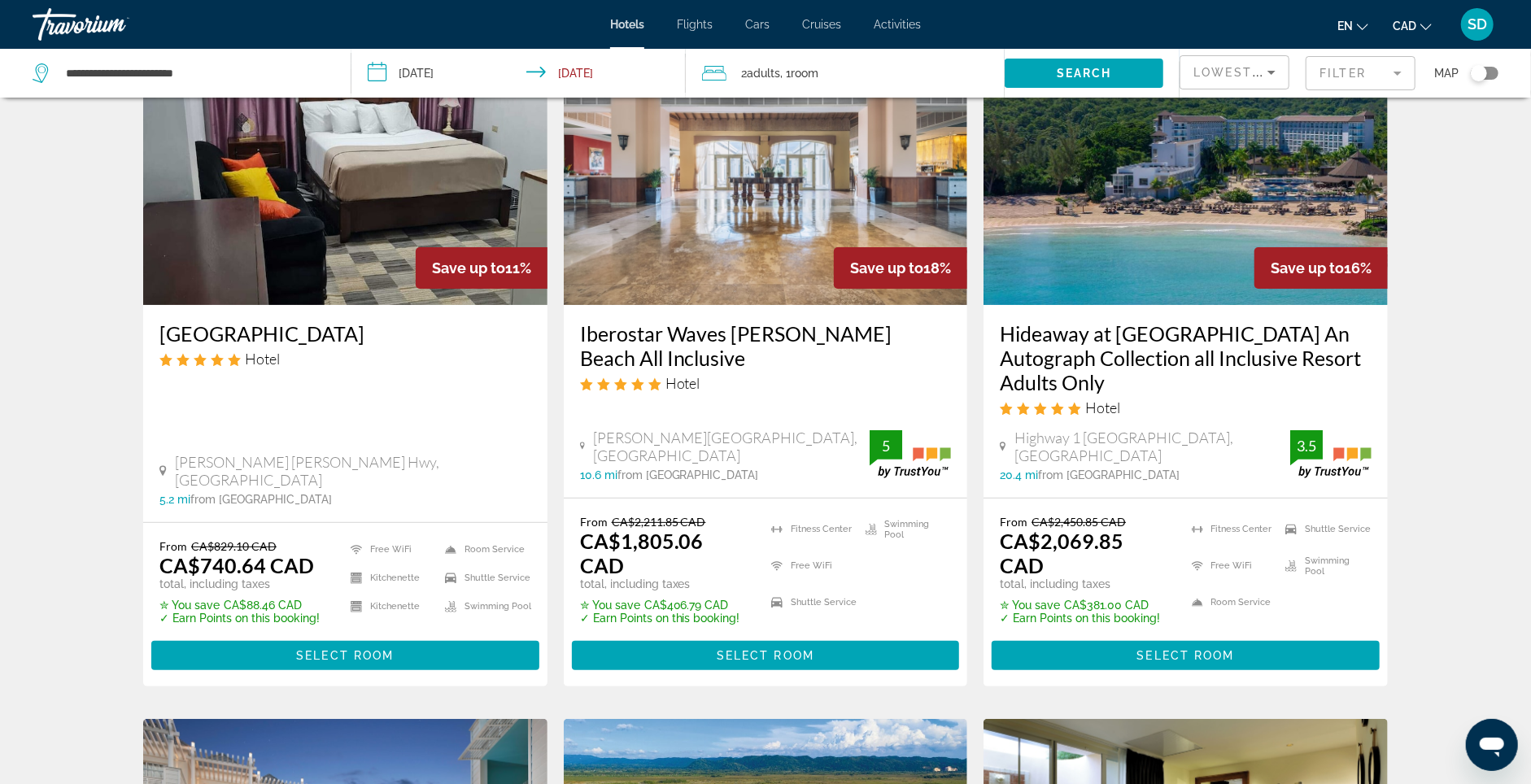
scroll to position [111, 0]
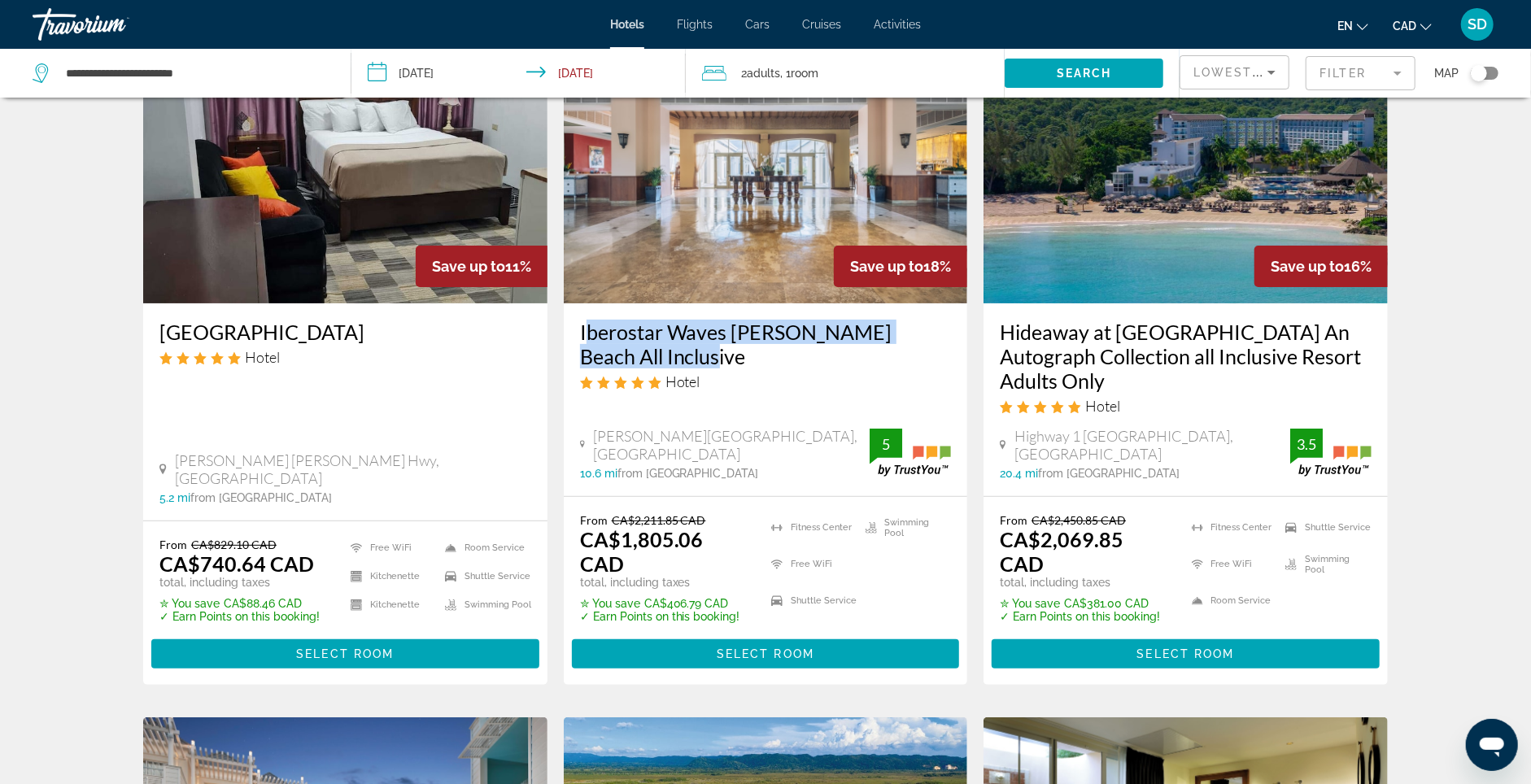
copy h3 "Iberostar Waves Rose Hall Beach All Inclusive"
drag, startPoint x: 561, startPoint y: 351, endPoint x: 679, endPoint y: 415, distance: 134.2
click at [662, 389] on div "Iberostar Waves Rose Hall Beach All Inclusive Hotel Rose Hall Main Road Little …" at bounding box center [766, 399] width 404 height 193
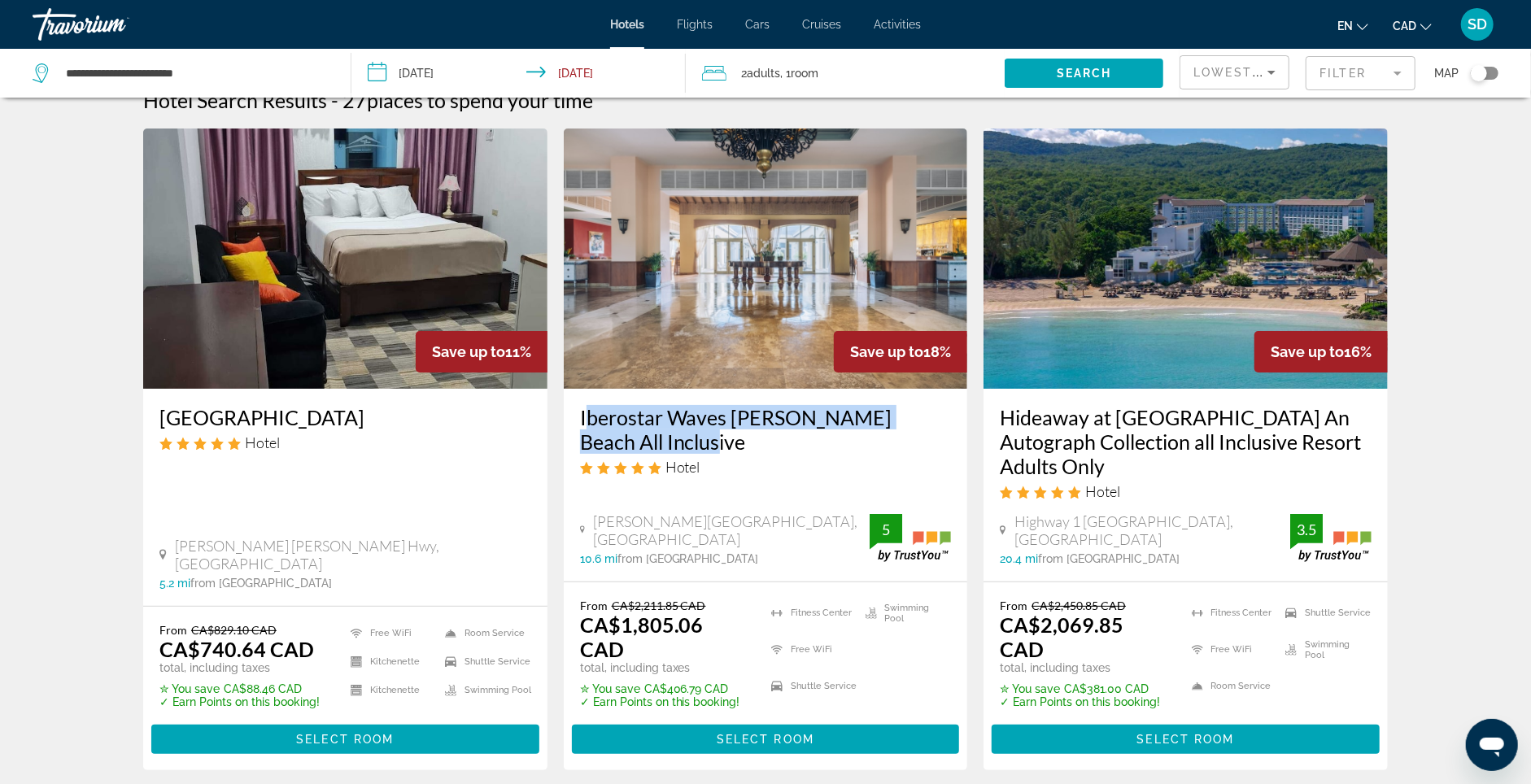
scroll to position [22, 0]
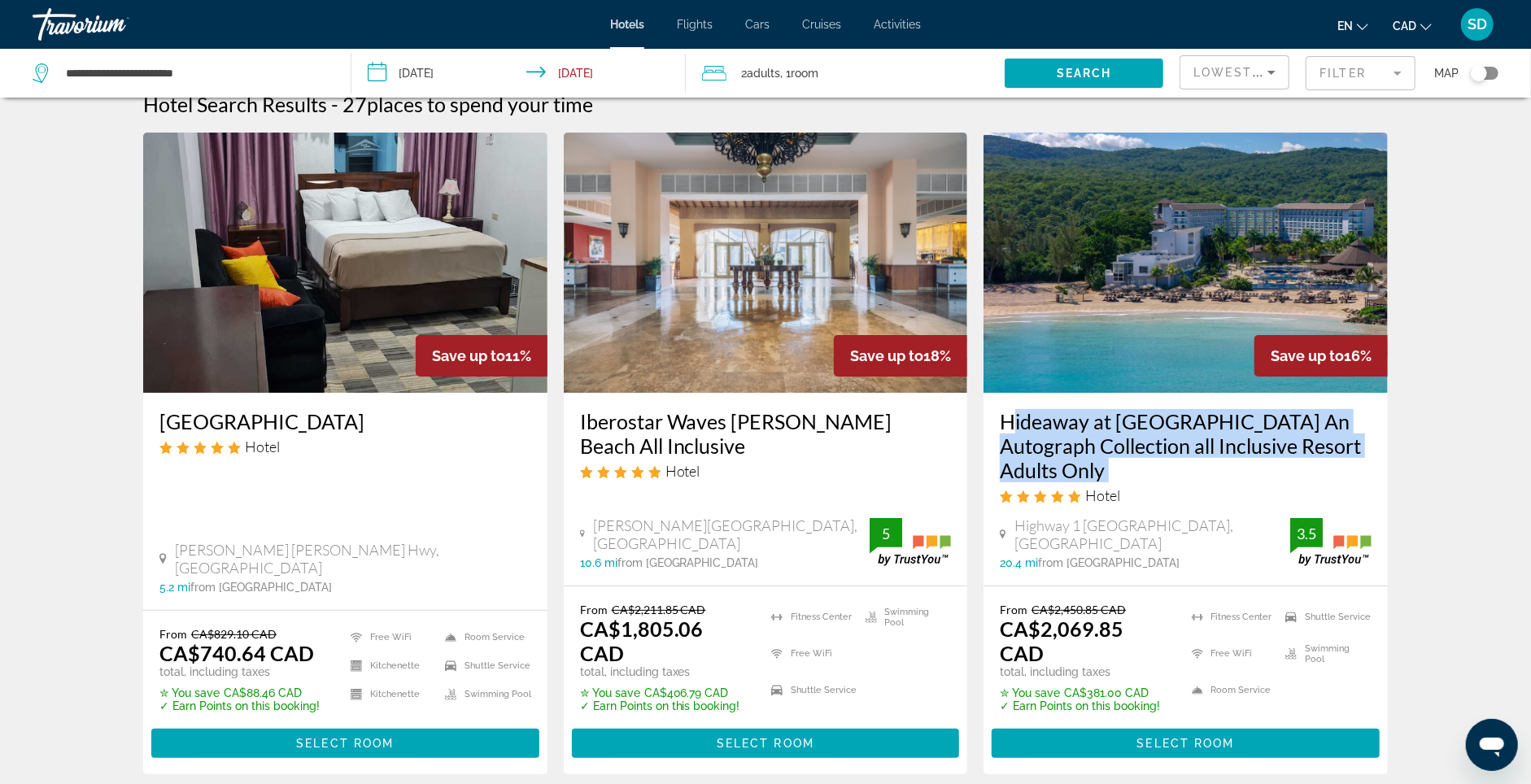
copy div "Hideaway at Royalton Blue Waters An Autograph Collection all Inclusive Resort A…"
drag, startPoint x: 1009, startPoint y: 440, endPoint x: 1147, endPoint y: 516, distance: 157.5
click at [1132, 506] on div "Hideaway at Royalton Blue Waters An Autograph Collection all Inclusive Resort A…" at bounding box center [1185, 489] width 404 height 193
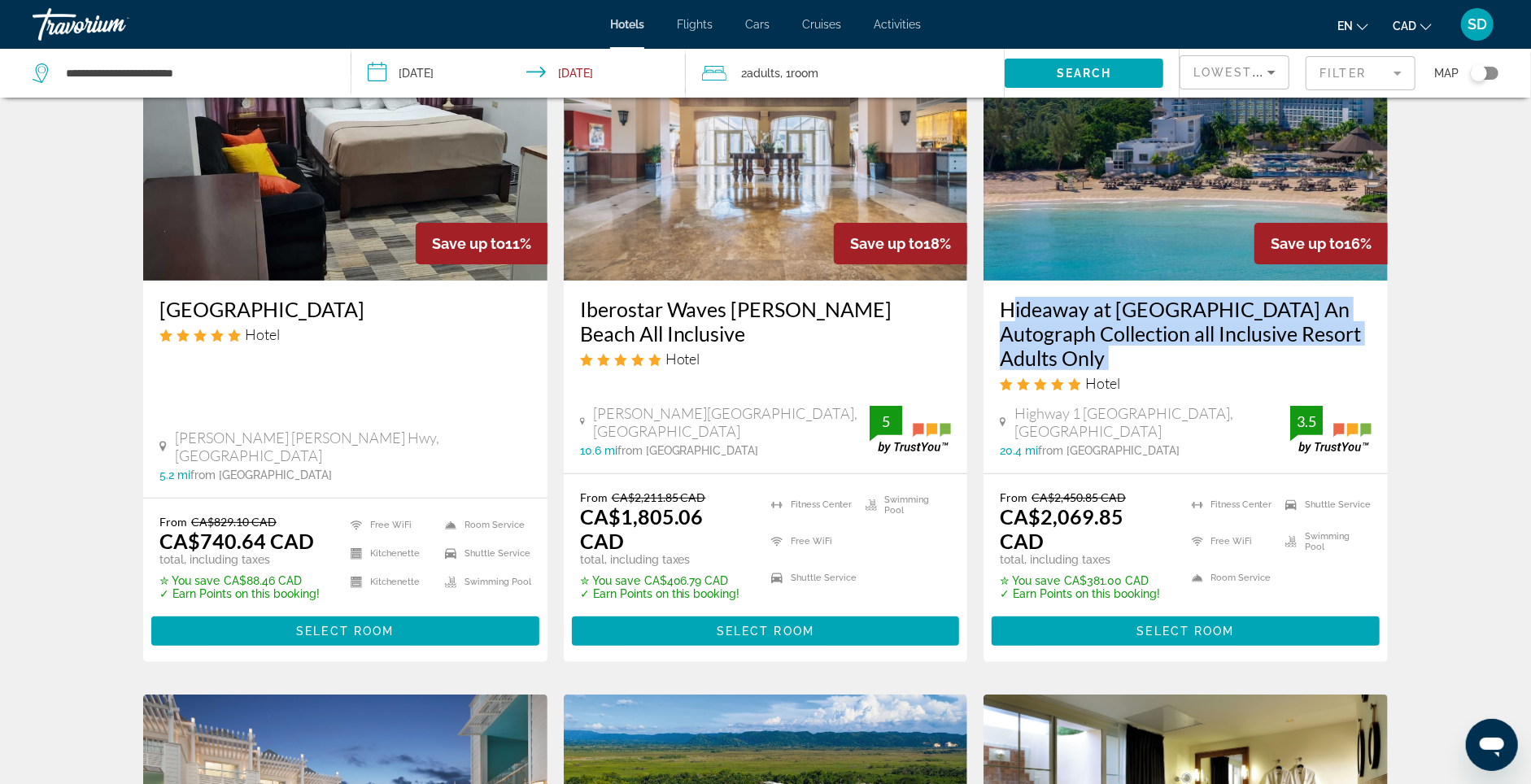
scroll to position [138, 0]
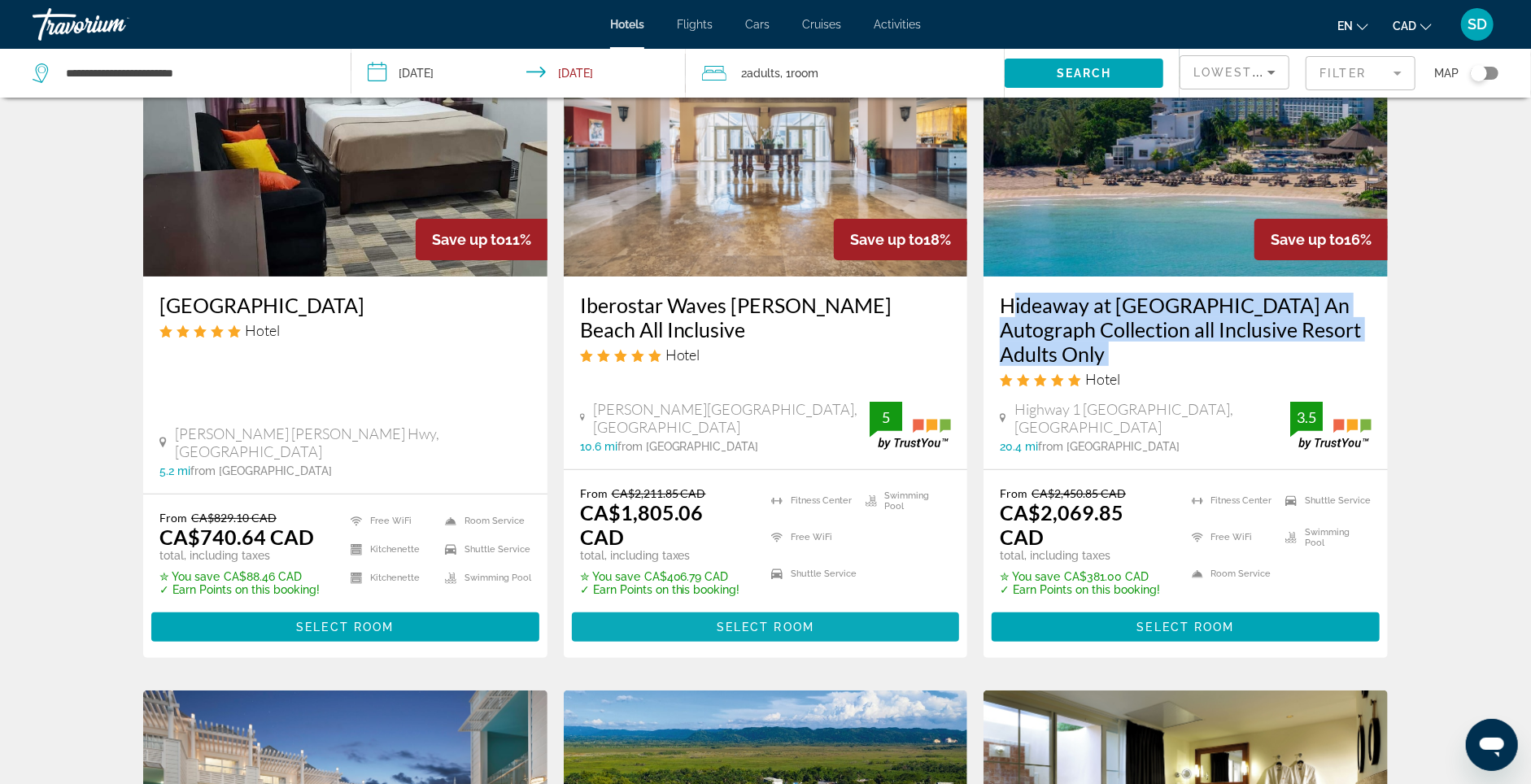
click at [744, 632] on span "Main content" at bounding box center [766, 627] width 388 height 39
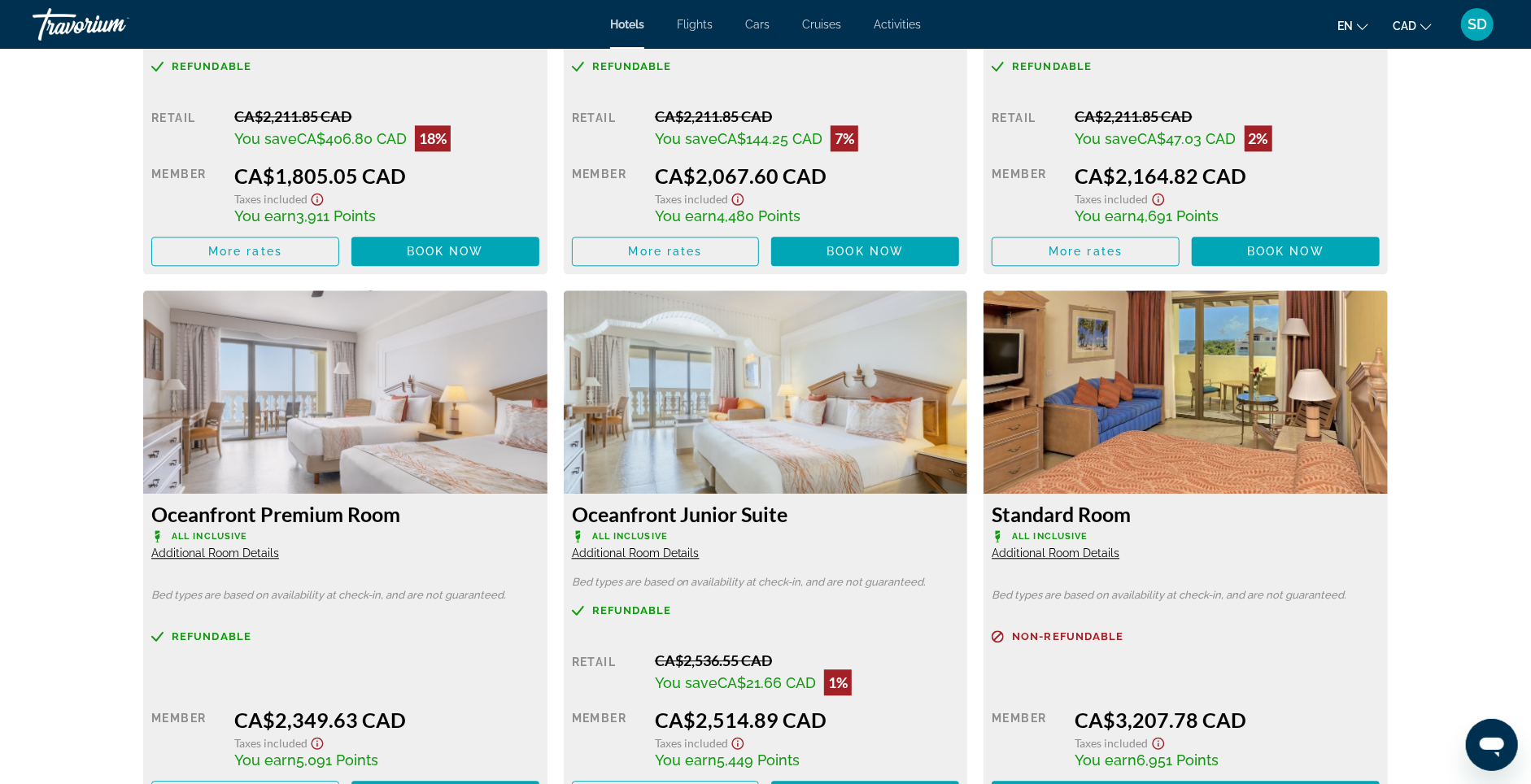
scroll to position [2557, 0]
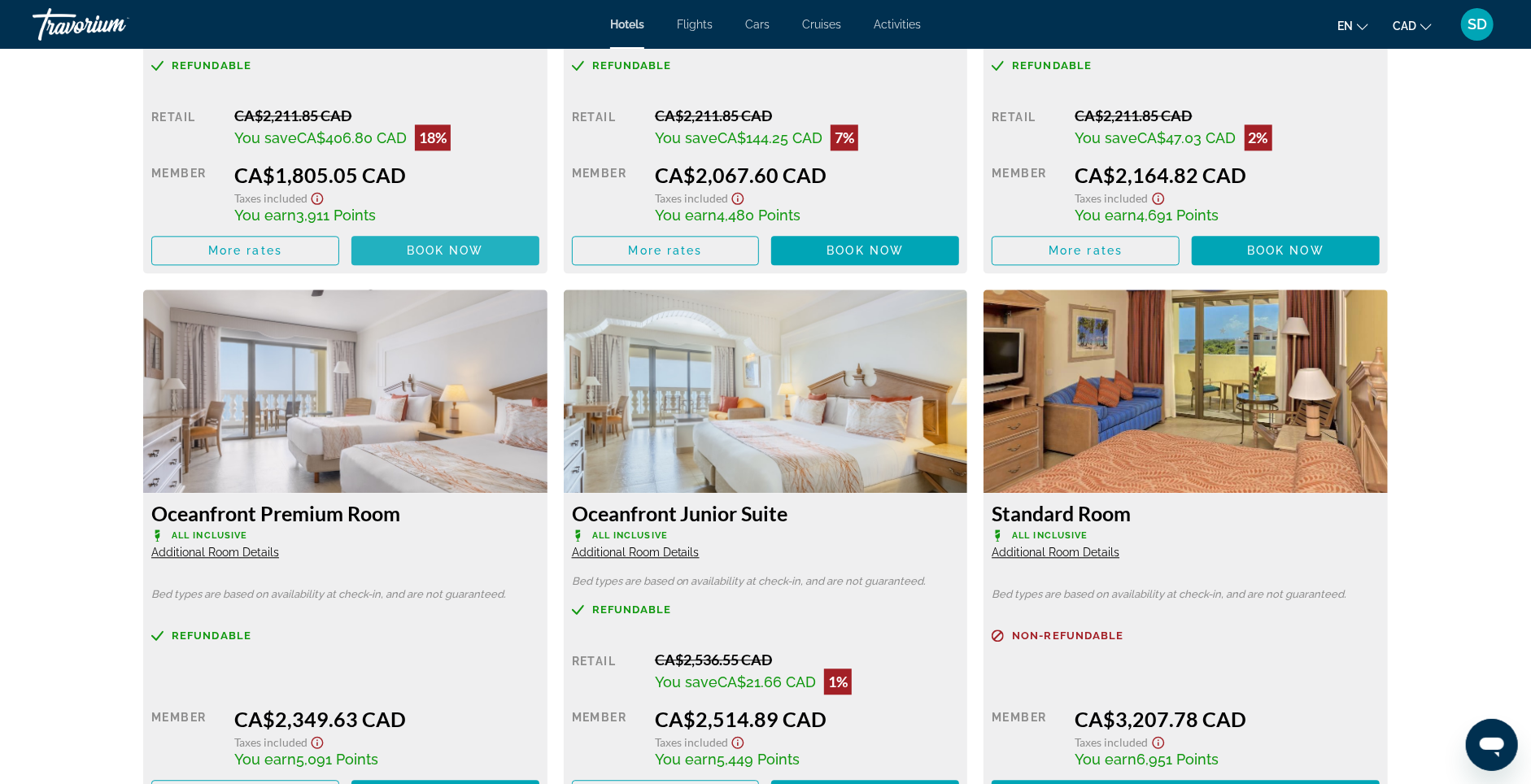
click at [414, 270] on span "Main content" at bounding box center [445, 250] width 188 height 39
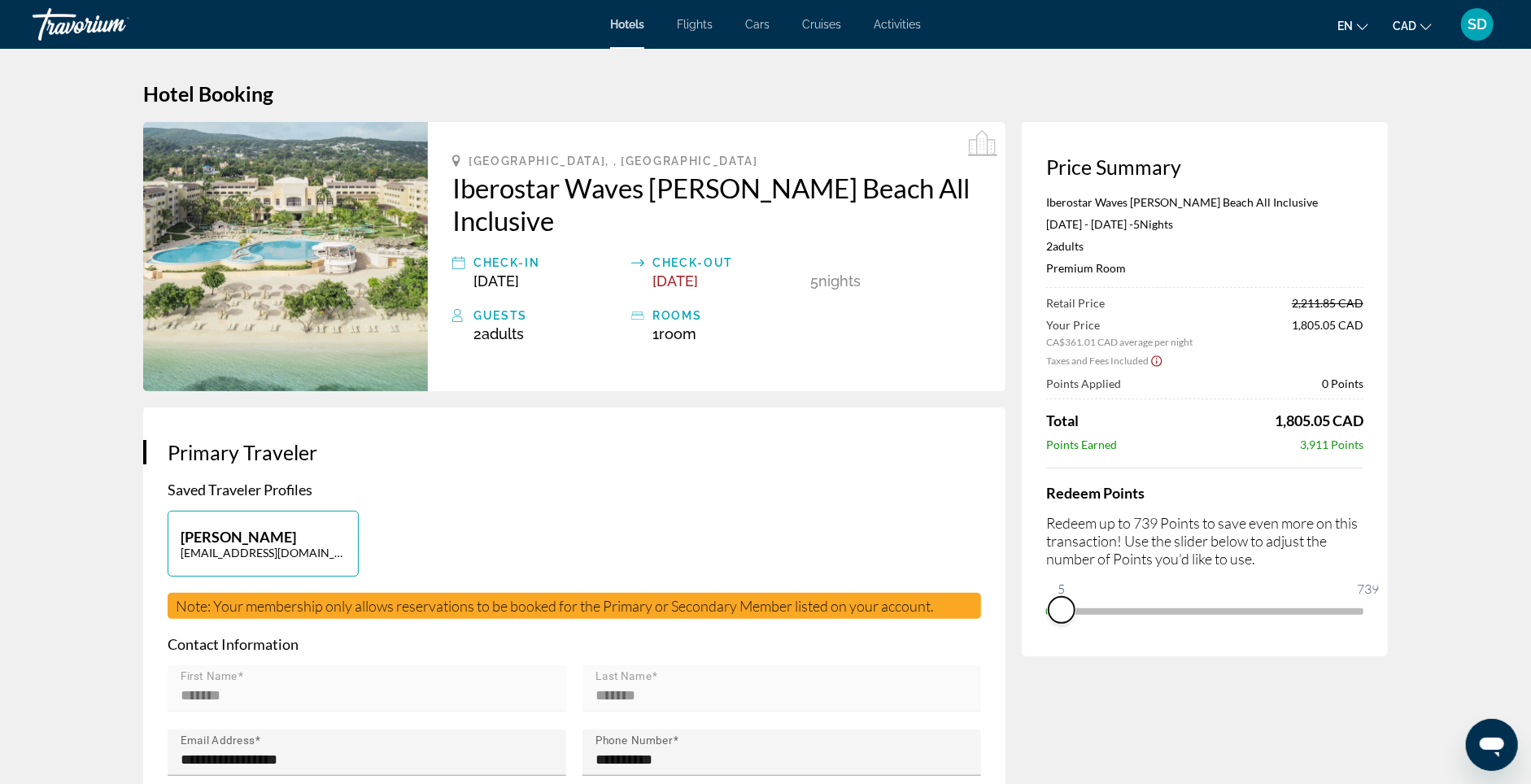
click at [1077, 612] on ngx-slider "0 739 5" at bounding box center [1204, 609] width 317 height 3
drag, startPoint x: 1080, startPoint y: 632, endPoint x: 1414, endPoint y: 656, distance: 334.9
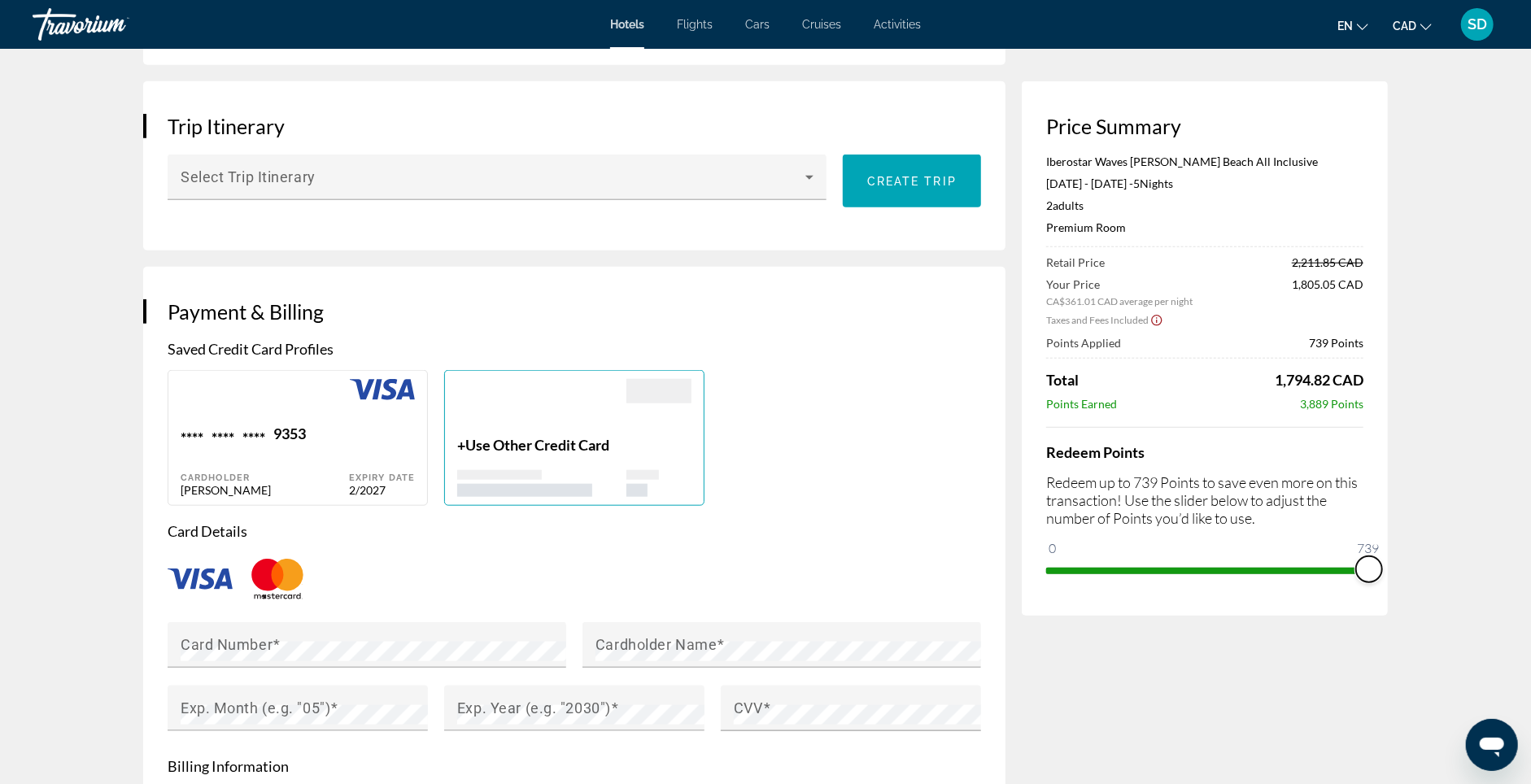
scroll to position [951, 0]
click at [402, 658] on div "Card Number" at bounding box center [372, 644] width 382 height 46
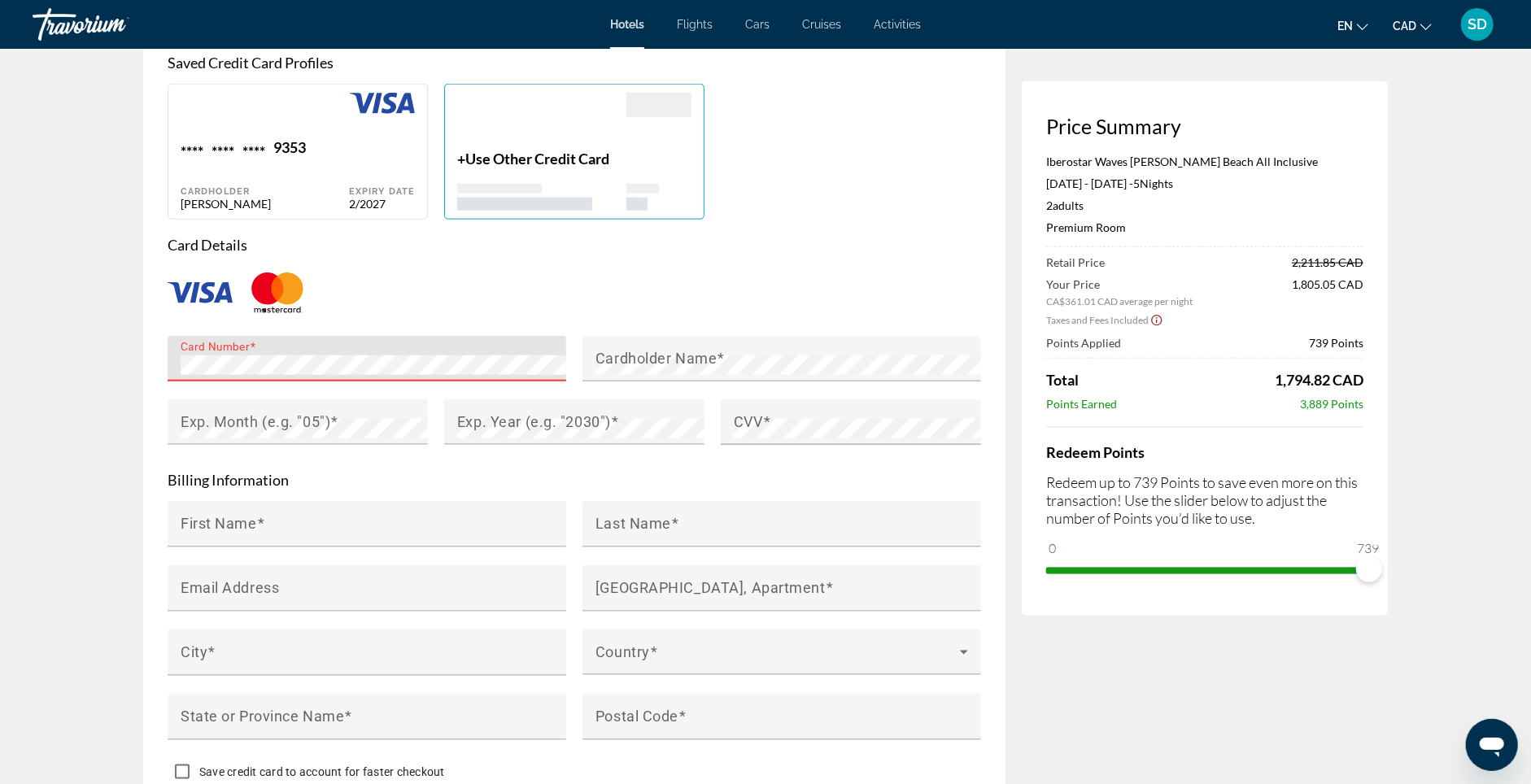
scroll to position [1239, 0]
click at [601, 366] on mat-label "Cardholder Name" at bounding box center [656, 357] width 121 height 17
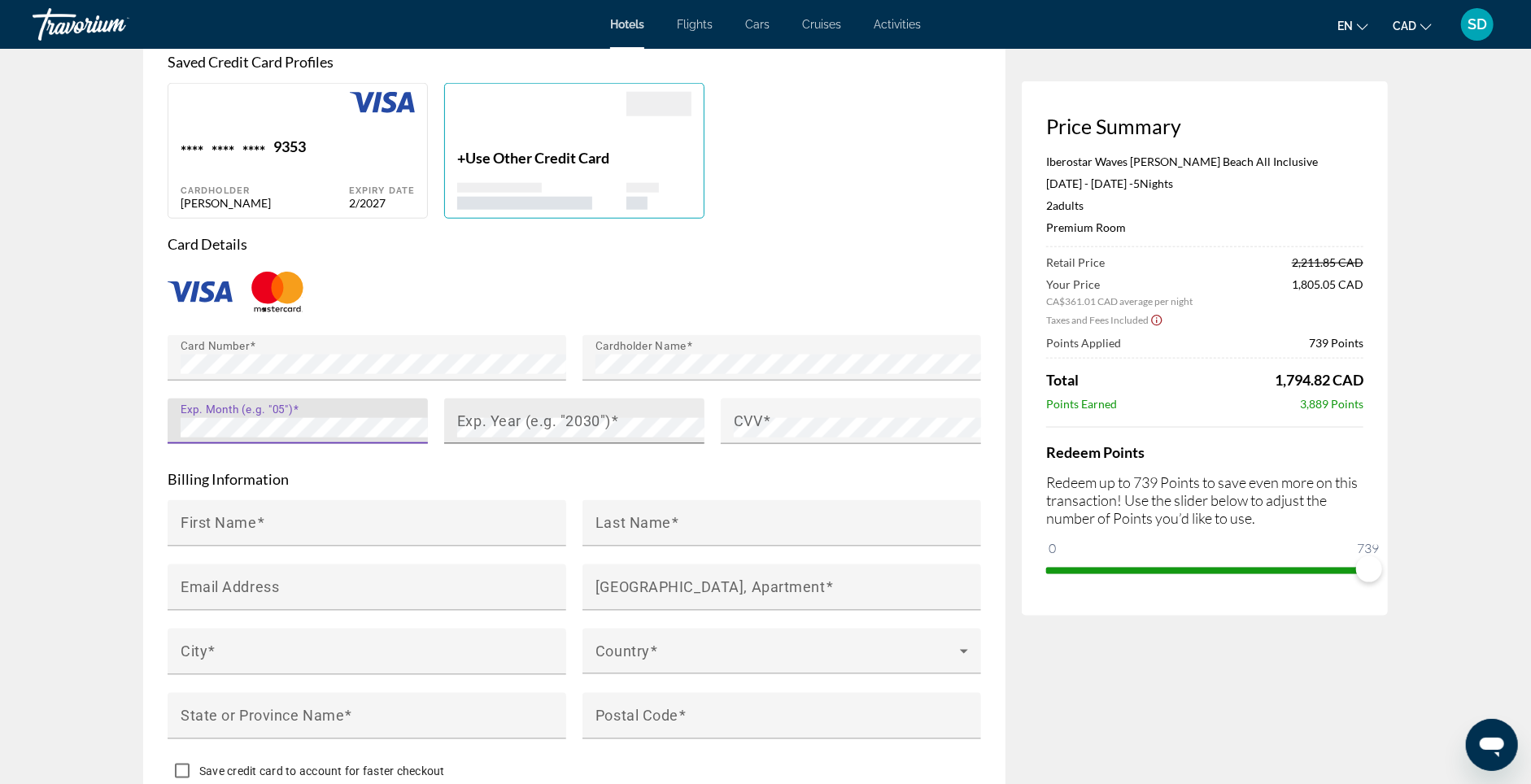
click at [484, 429] on mat-label "Exp. Year (e.g. "2030")" at bounding box center [534, 420] width 153 height 17
click at [767, 429] on span "Main content" at bounding box center [766, 420] width 8 height 17
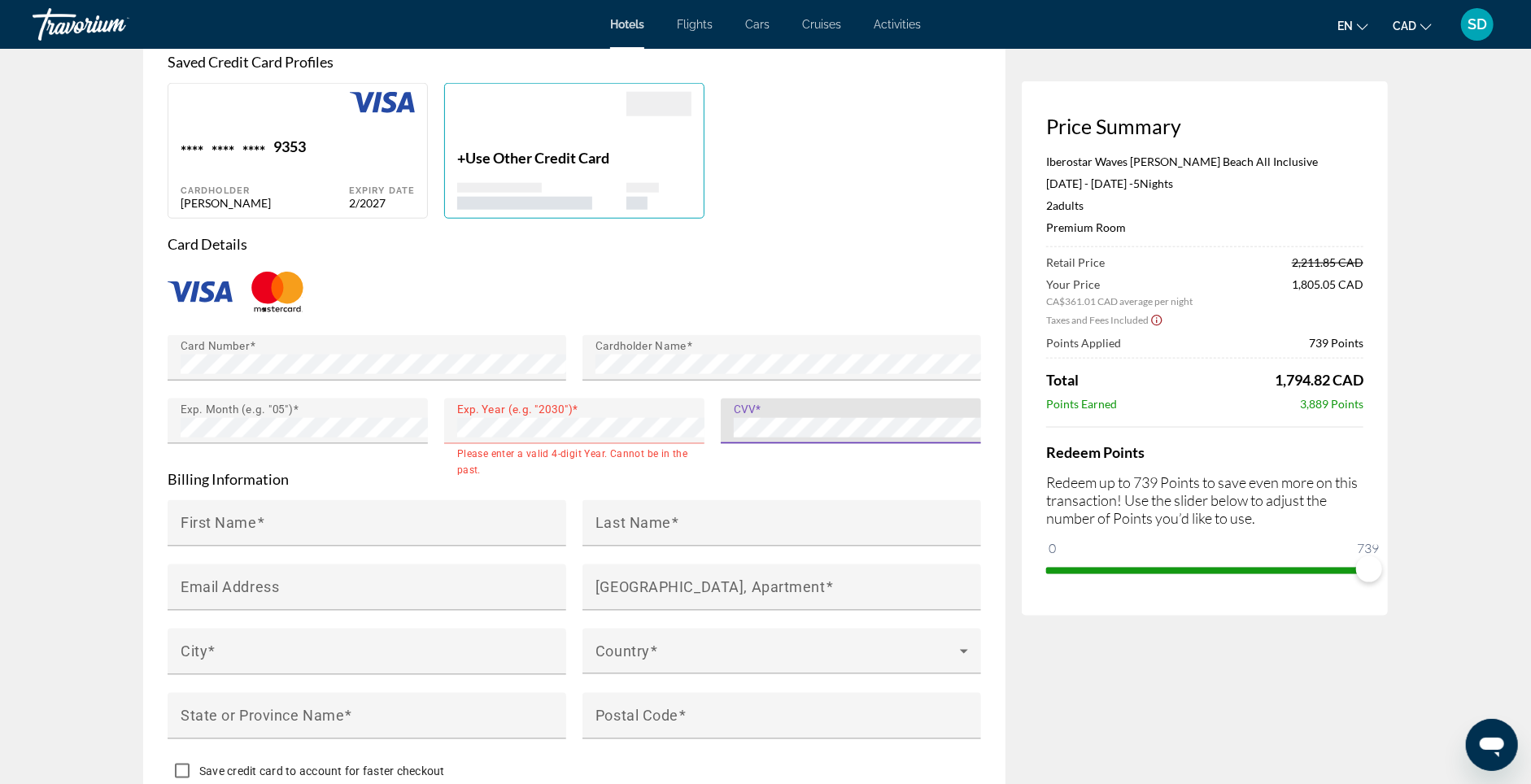
click at [776, 488] on p "Billing Information" at bounding box center [574, 479] width 813 height 18
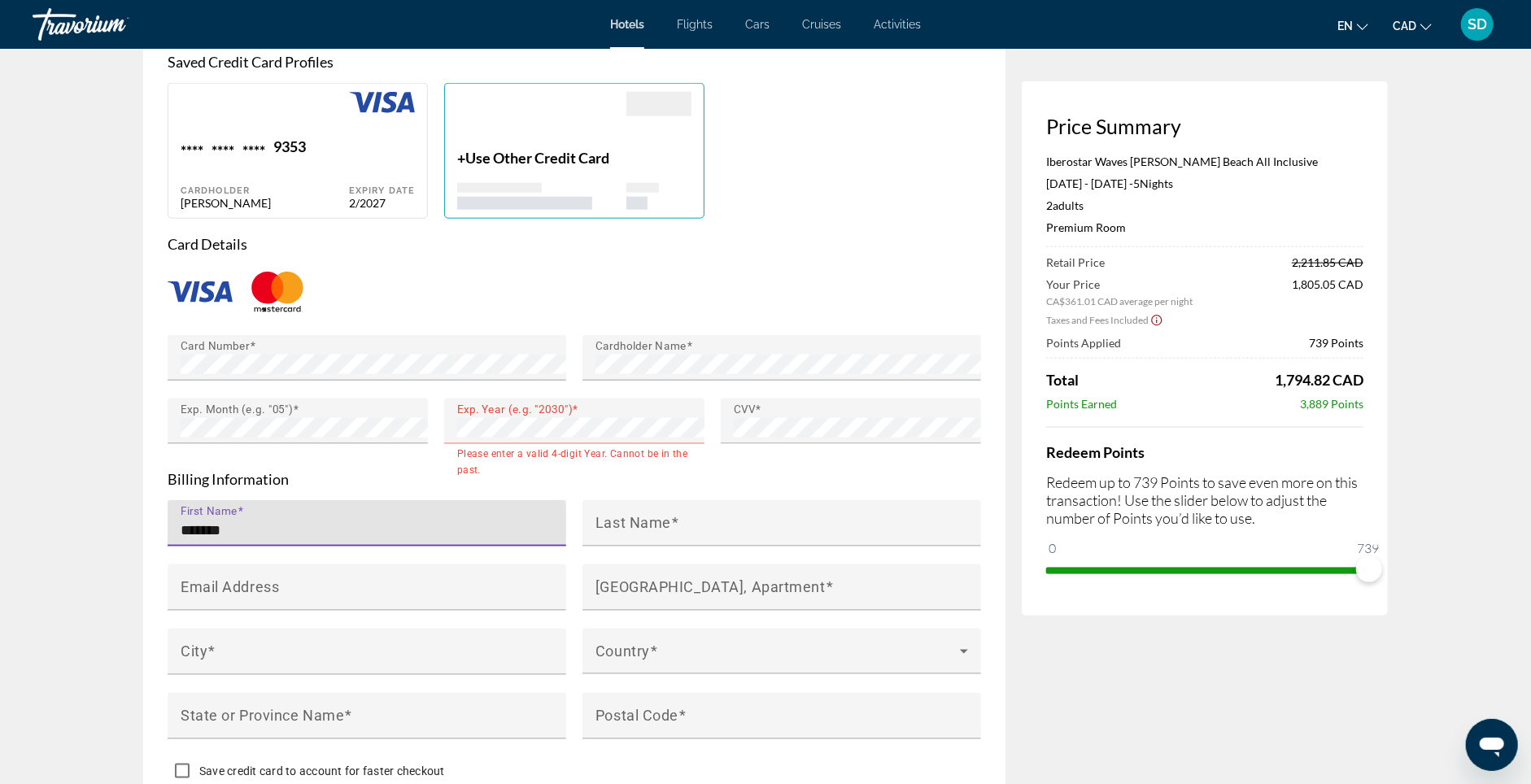
type input "*******"
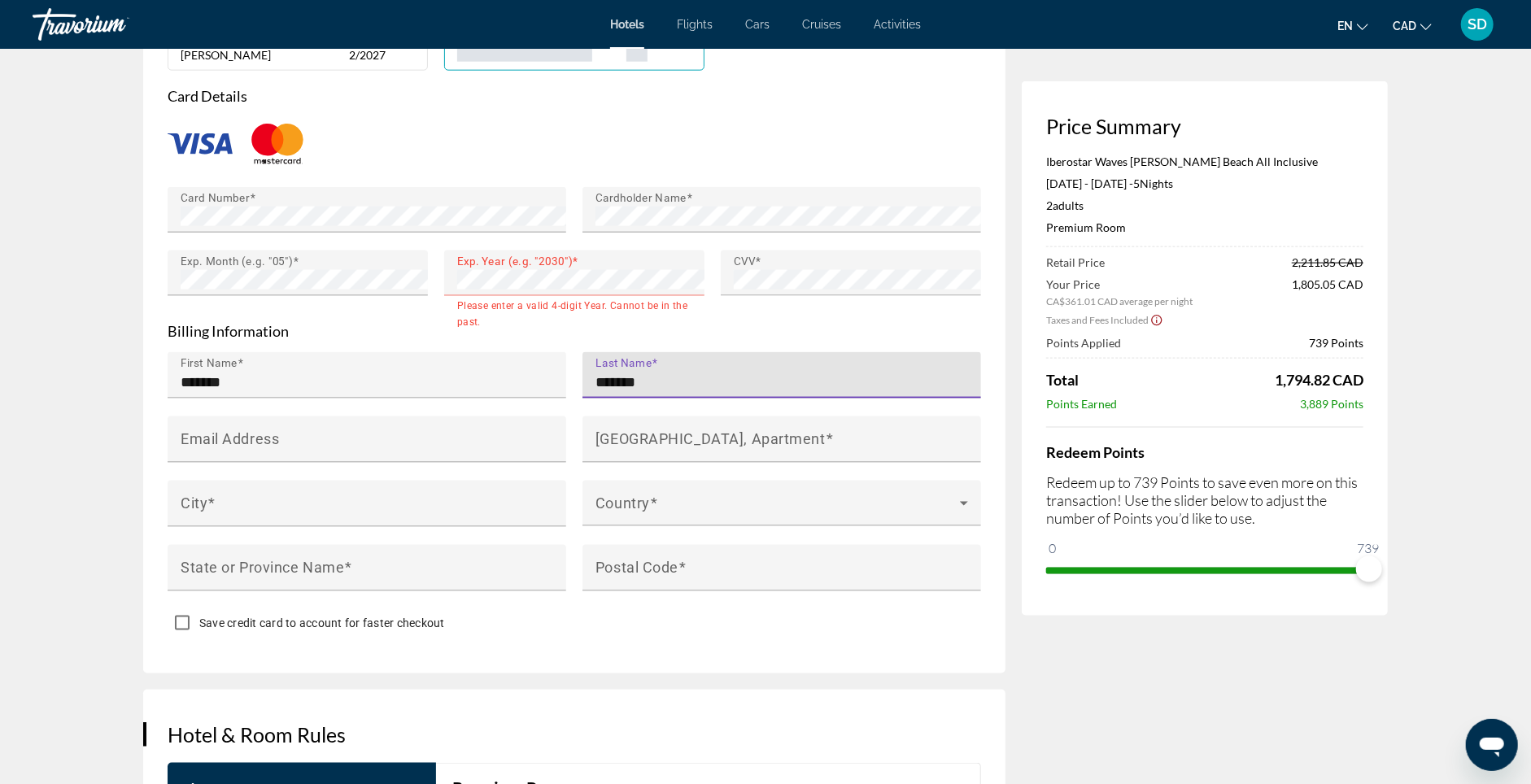
scroll to position [1389, 0]
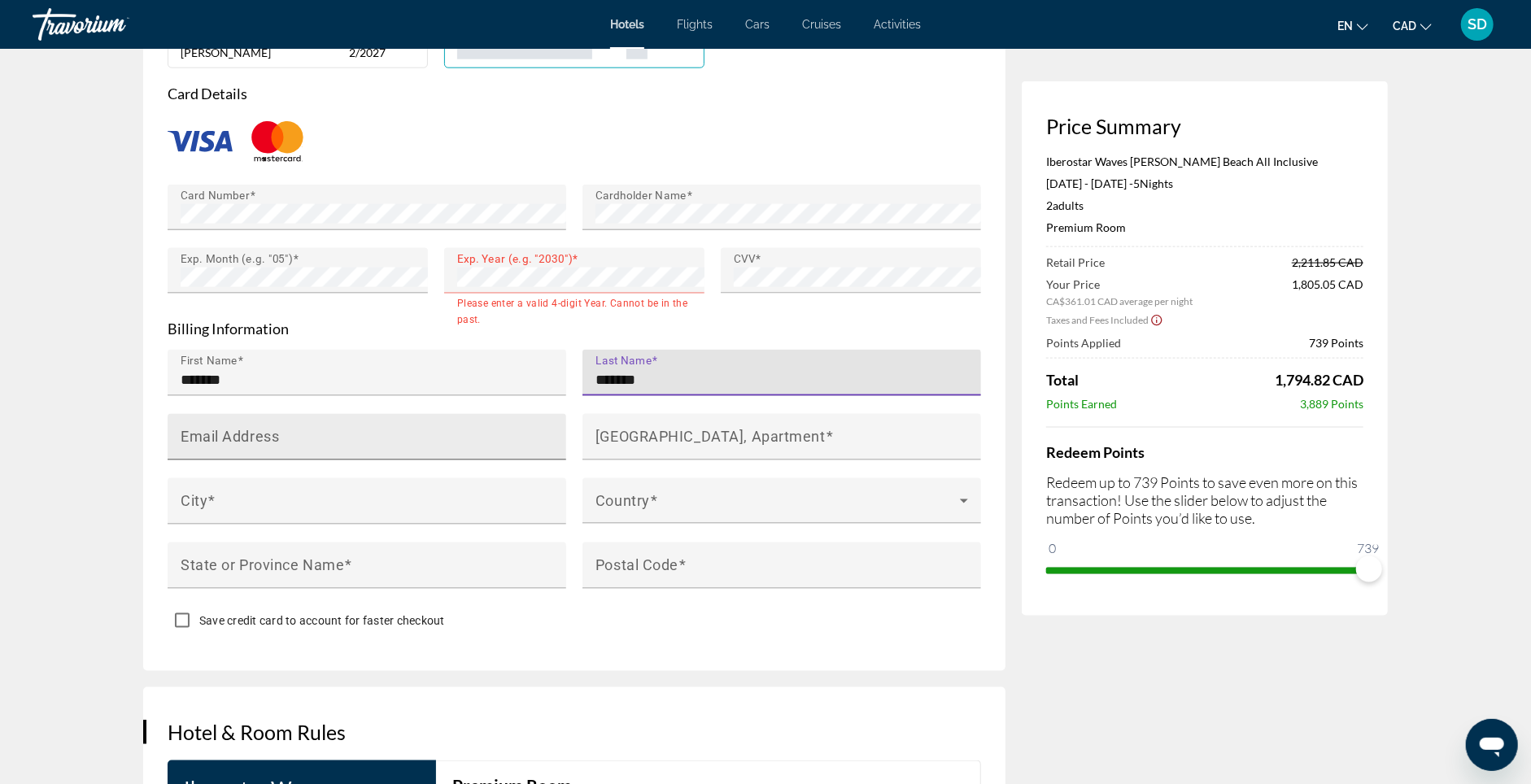
type input "*******"
click at [182, 445] on mat-label "Email Address" at bounding box center [230, 436] width 99 height 17
click at [182, 454] on input "Email Address" at bounding box center [372, 444] width 382 height 20
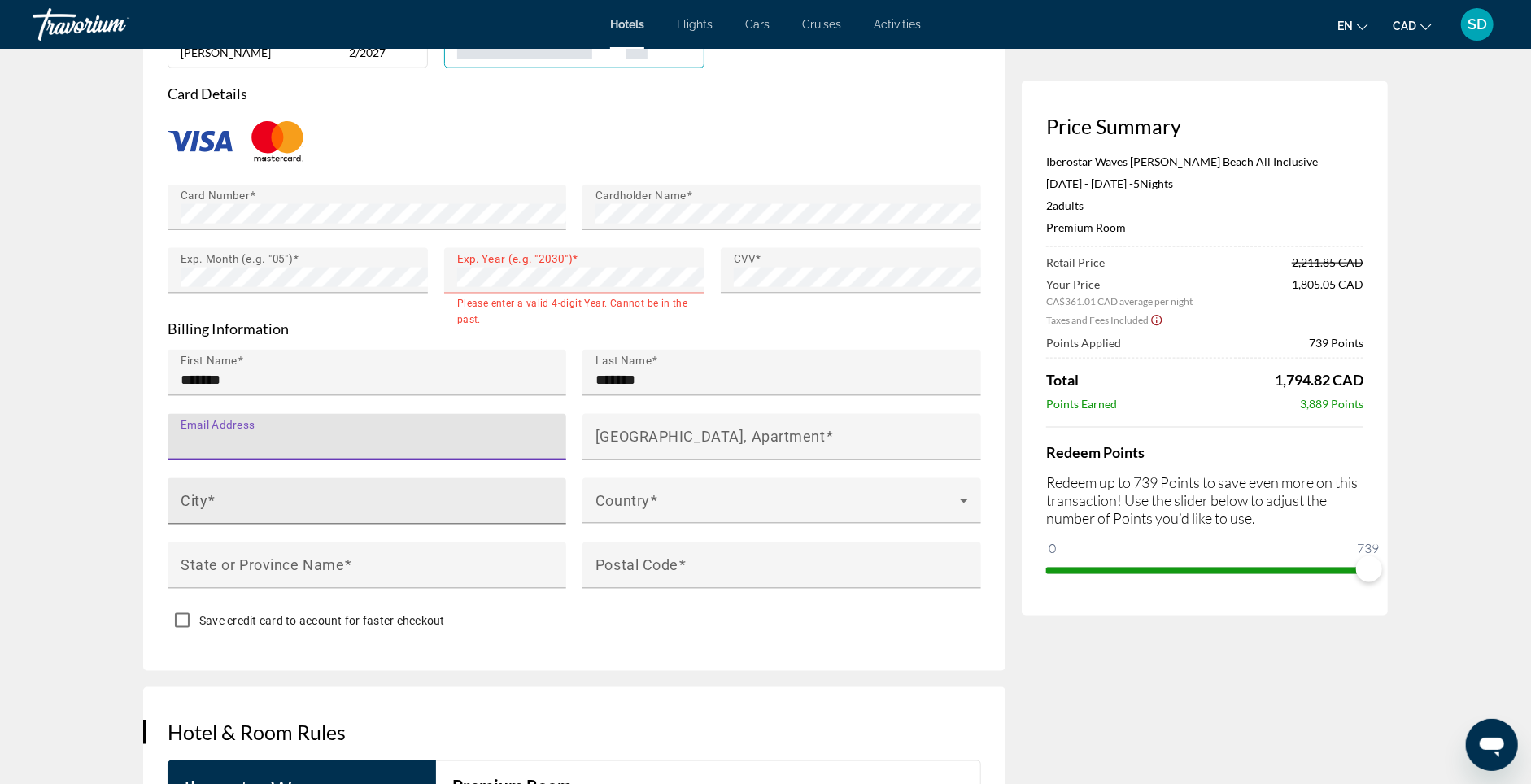
type input "**********"
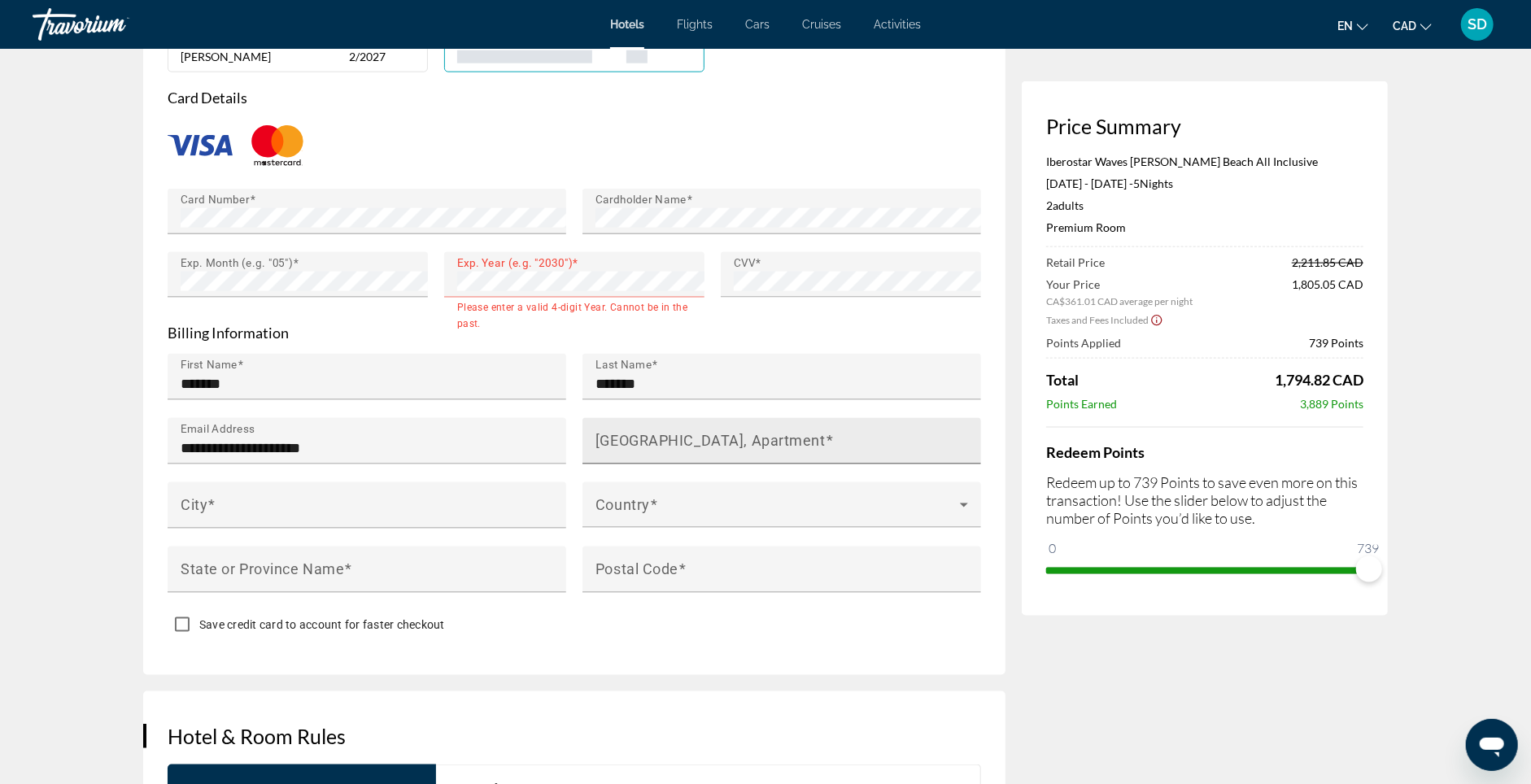
scroll to position [1384, 0]
click at [602, 450] on mat-label "House Number, Street, Apartment" at bounding box center [710, 441] width 230 height 17
click at [602, 458] on input "House Number, Street, Apartment" at bounding box center [786, 449] width 382 height 20
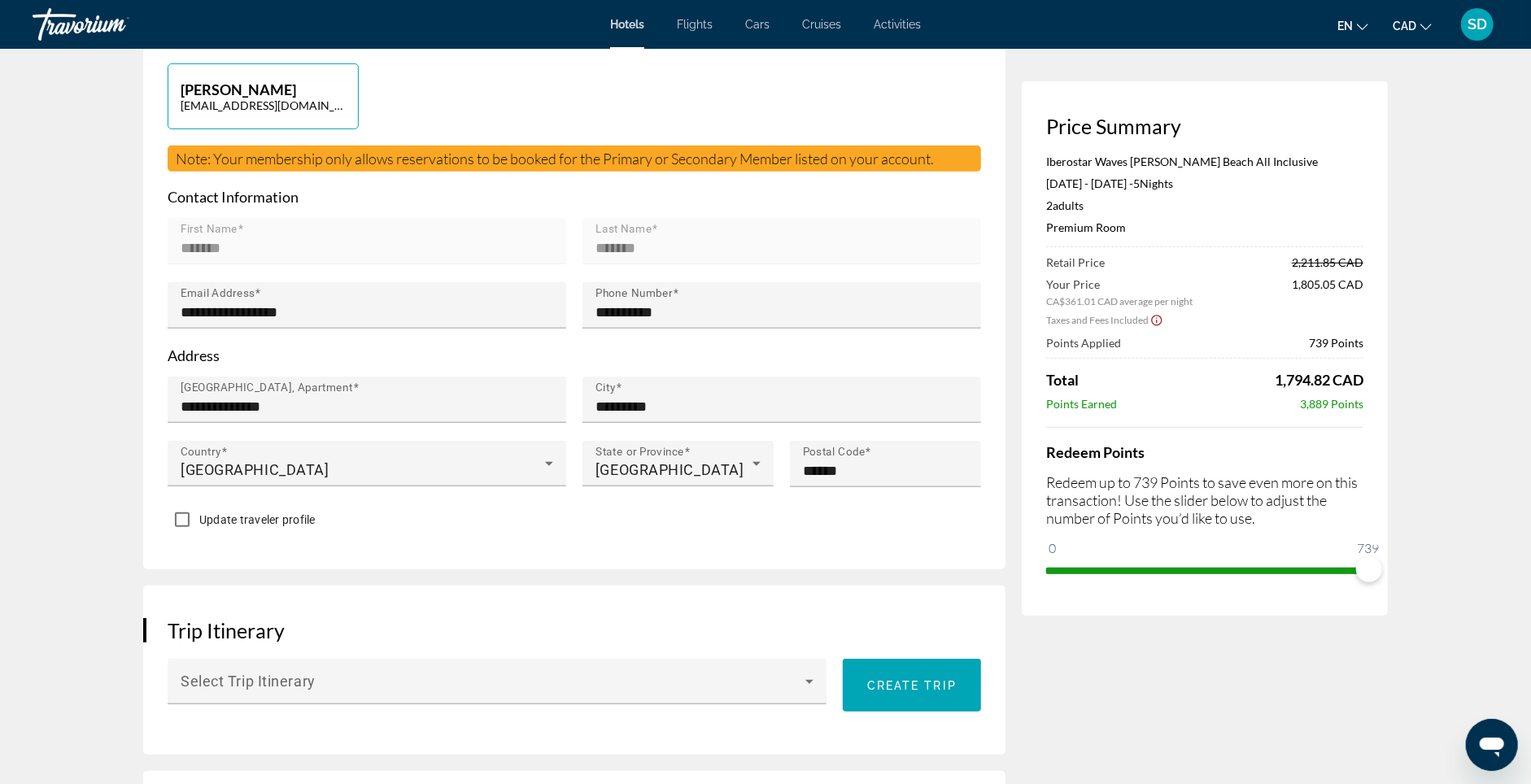
scroll to position [448, 0]
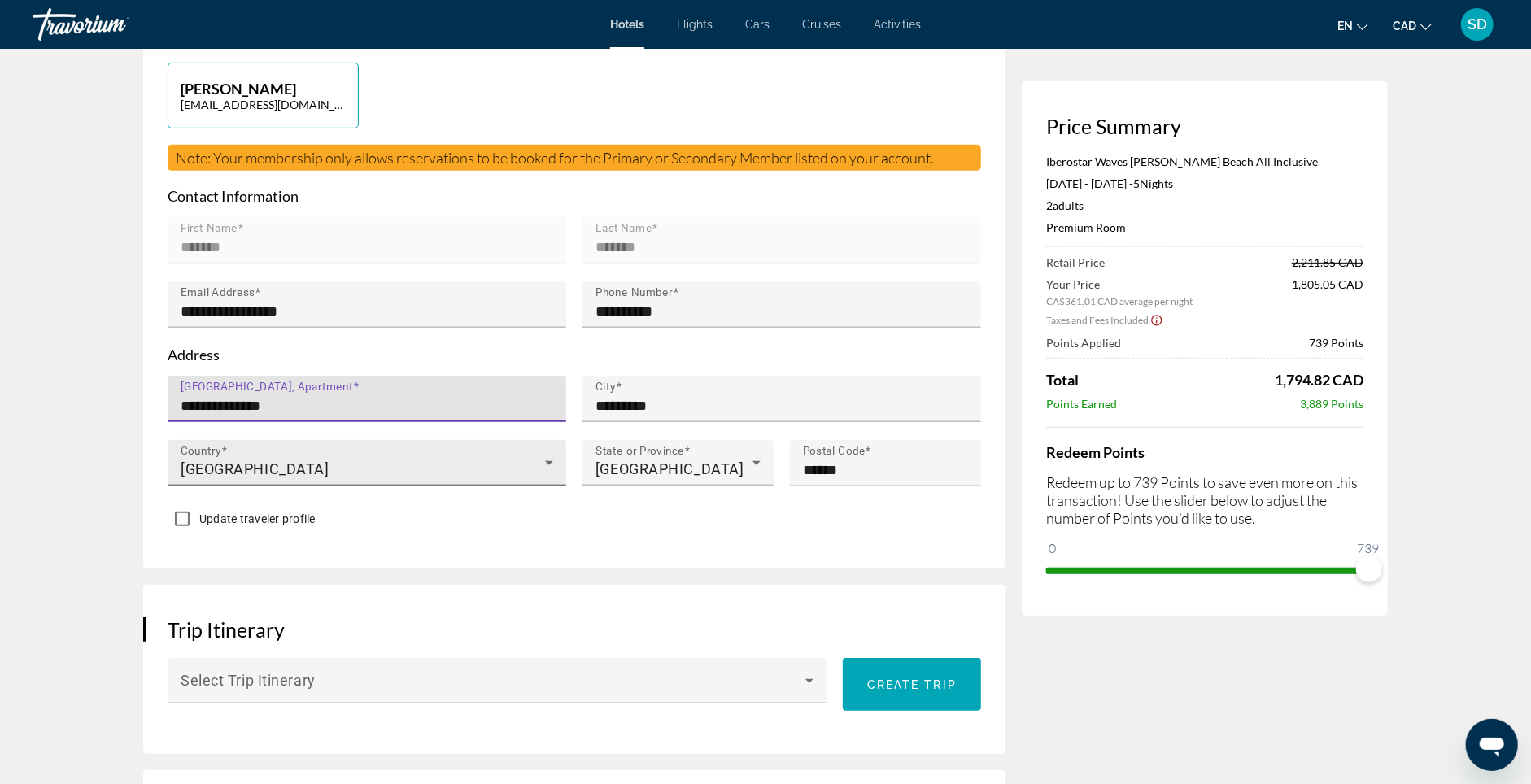
drag, startPoint x: 276, startPoint y: 394, endPoint x: 241, endPoint y: 453, distance: 68.6
click at [159, 392] on div "**********" at bounding box center [367, 408] width 415 height 65
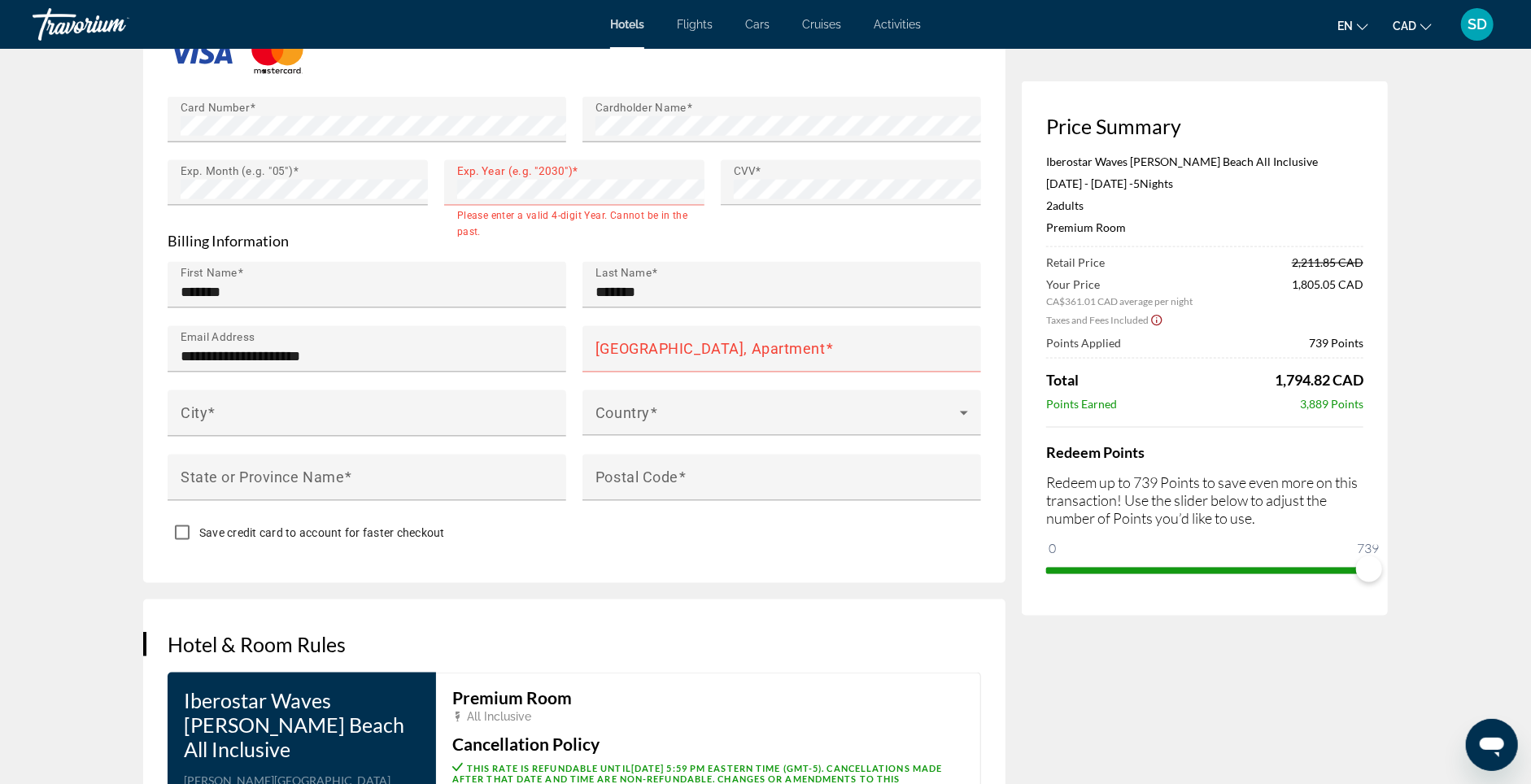
scroll to position [1456, 0]
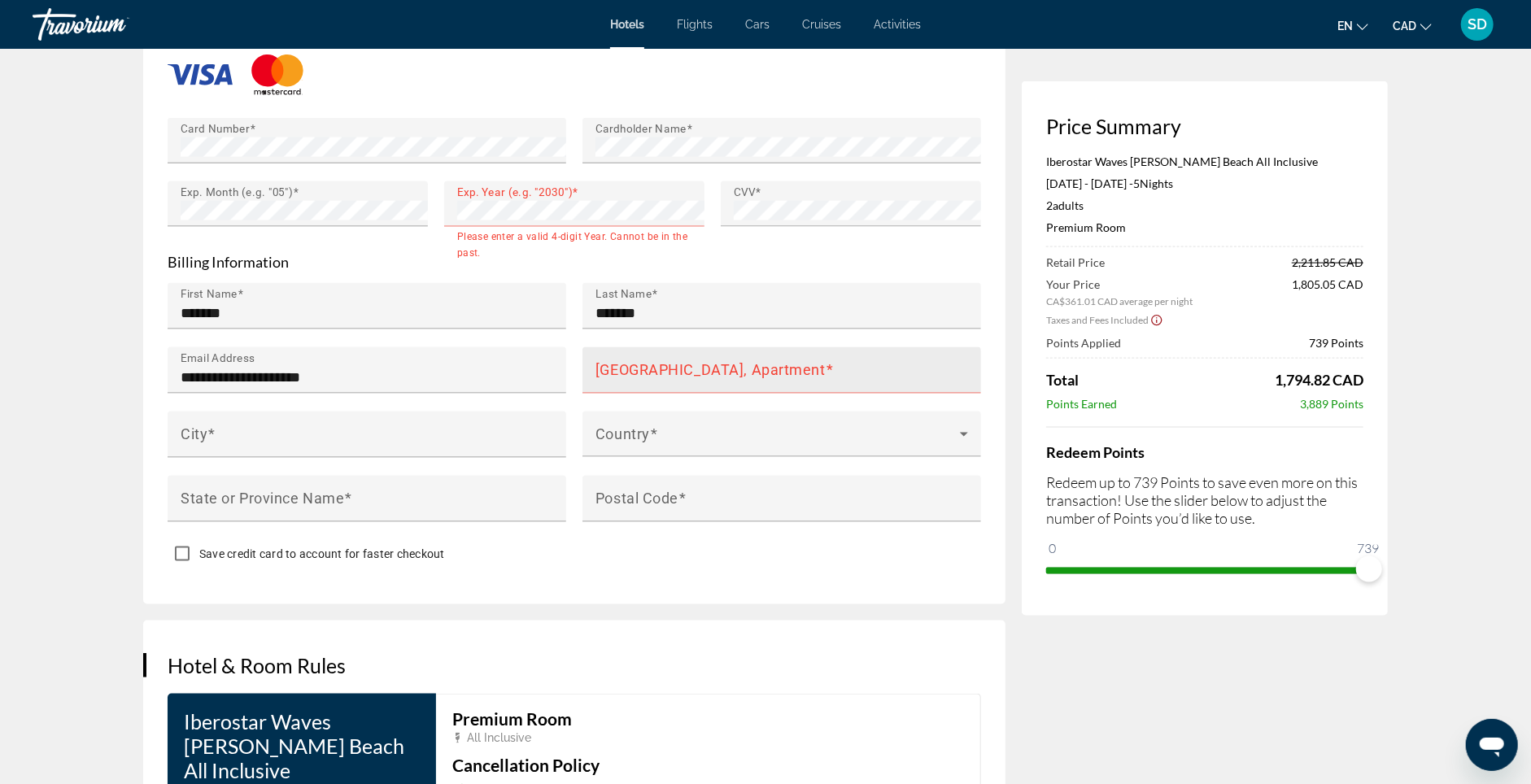
click at [608, 378] on mat-label "House Number, Street, Apartment" at bounding box center [710, 369] width 230 height 17
click at [608, 387] on input "House Number, Street, Apartment" at bounding box center [786, 377] width 382 height 20
paste input "**********"
type input "**********"
click at [400, 476] on div "Main content" at bounding box center [367, 466] width 399 height 18
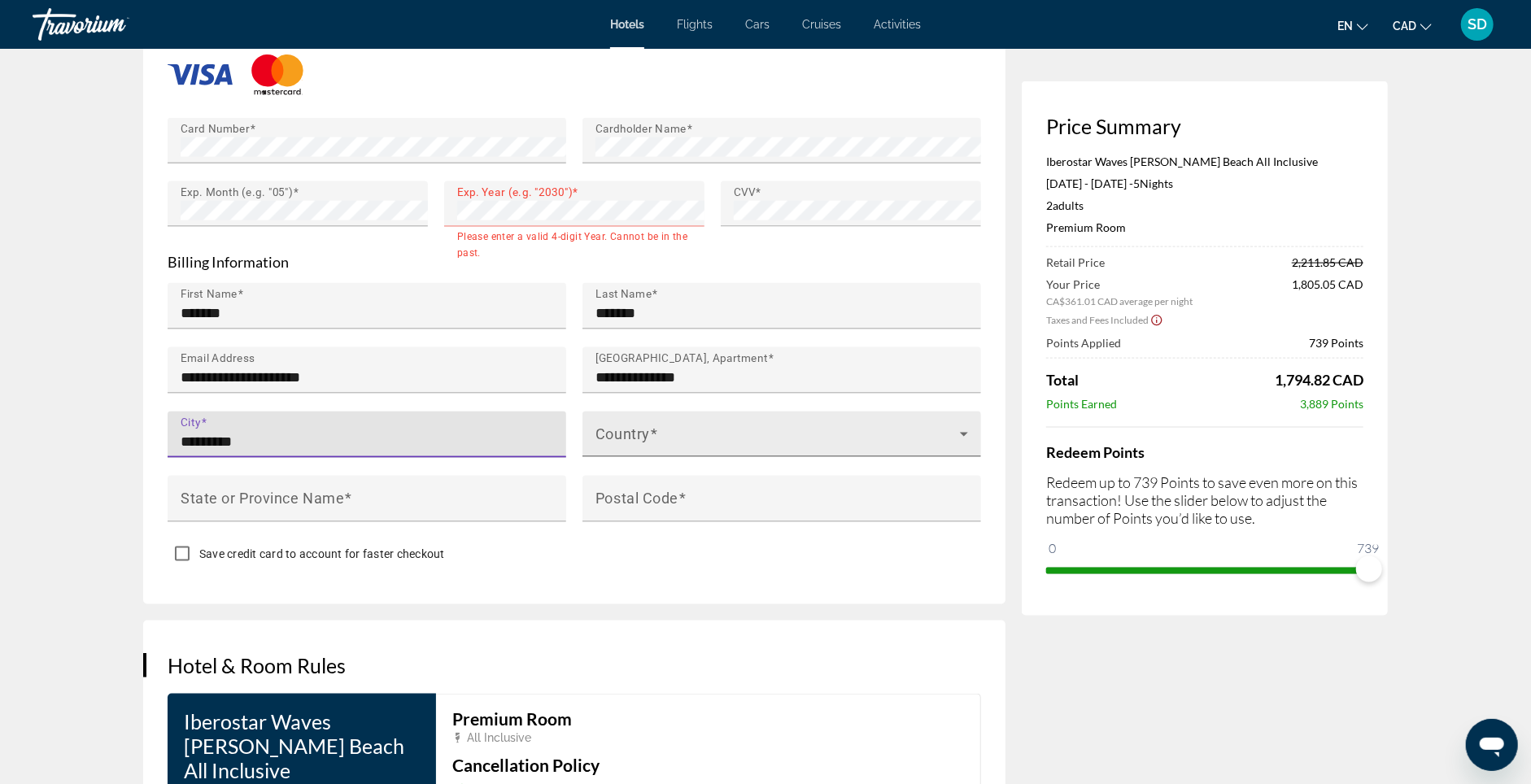
type input "*********"
click at [658, 451] on span "Main content" at bounding box center [777, 441] width 365 height 20
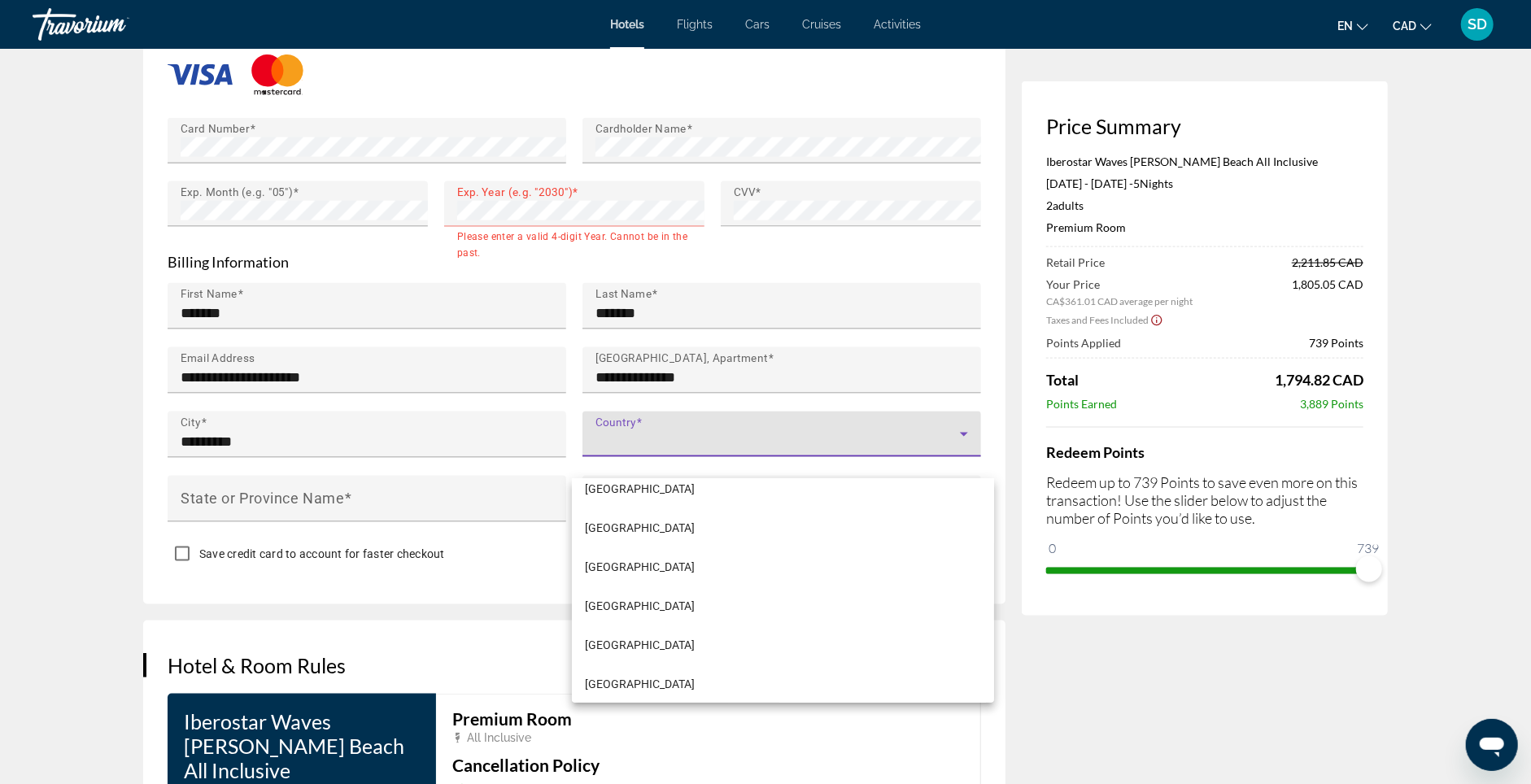
scroll to position [1420, 0]
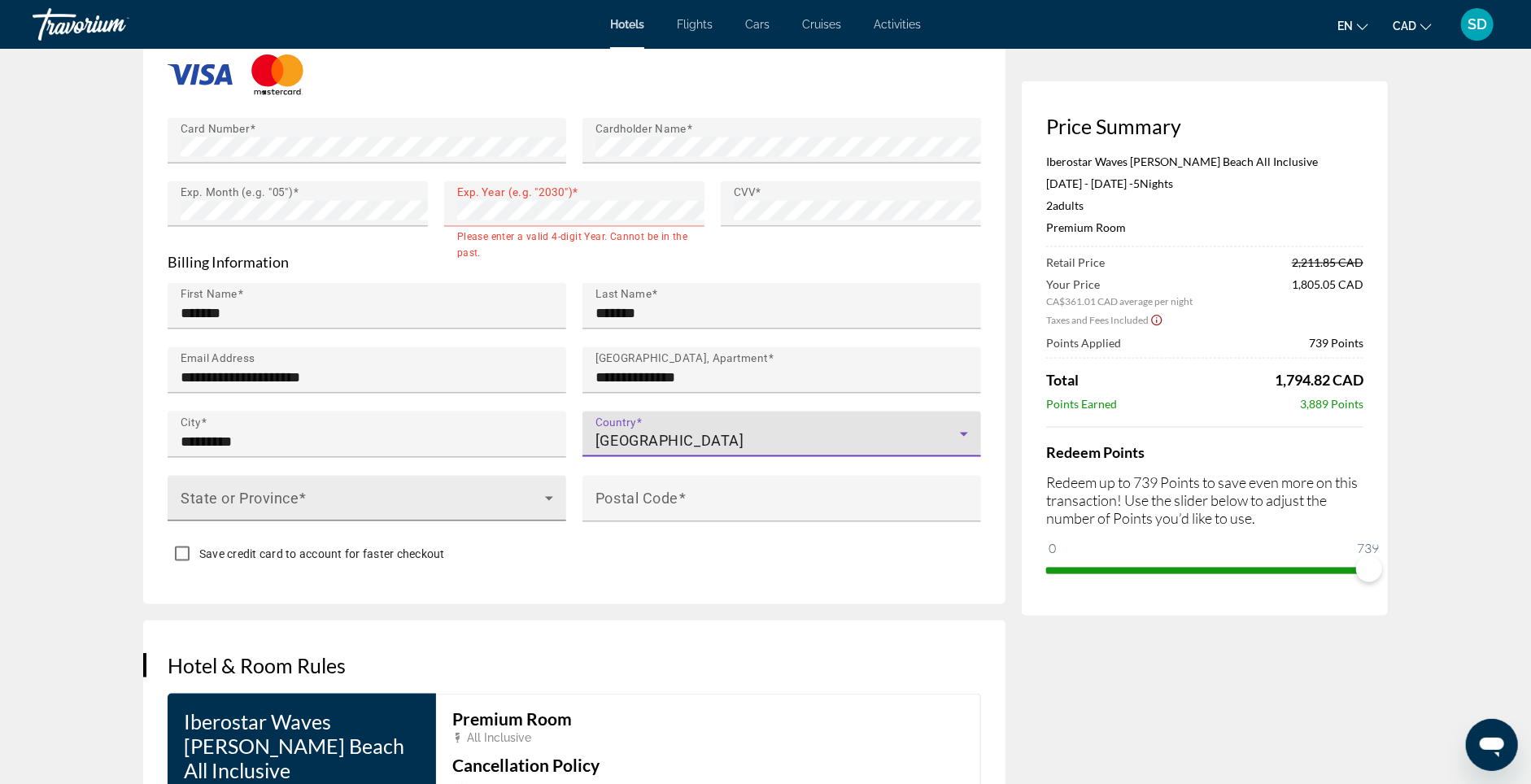
click at [406, 511] on div "State or Province" at bounding box center [367, 499] width 372 height 46
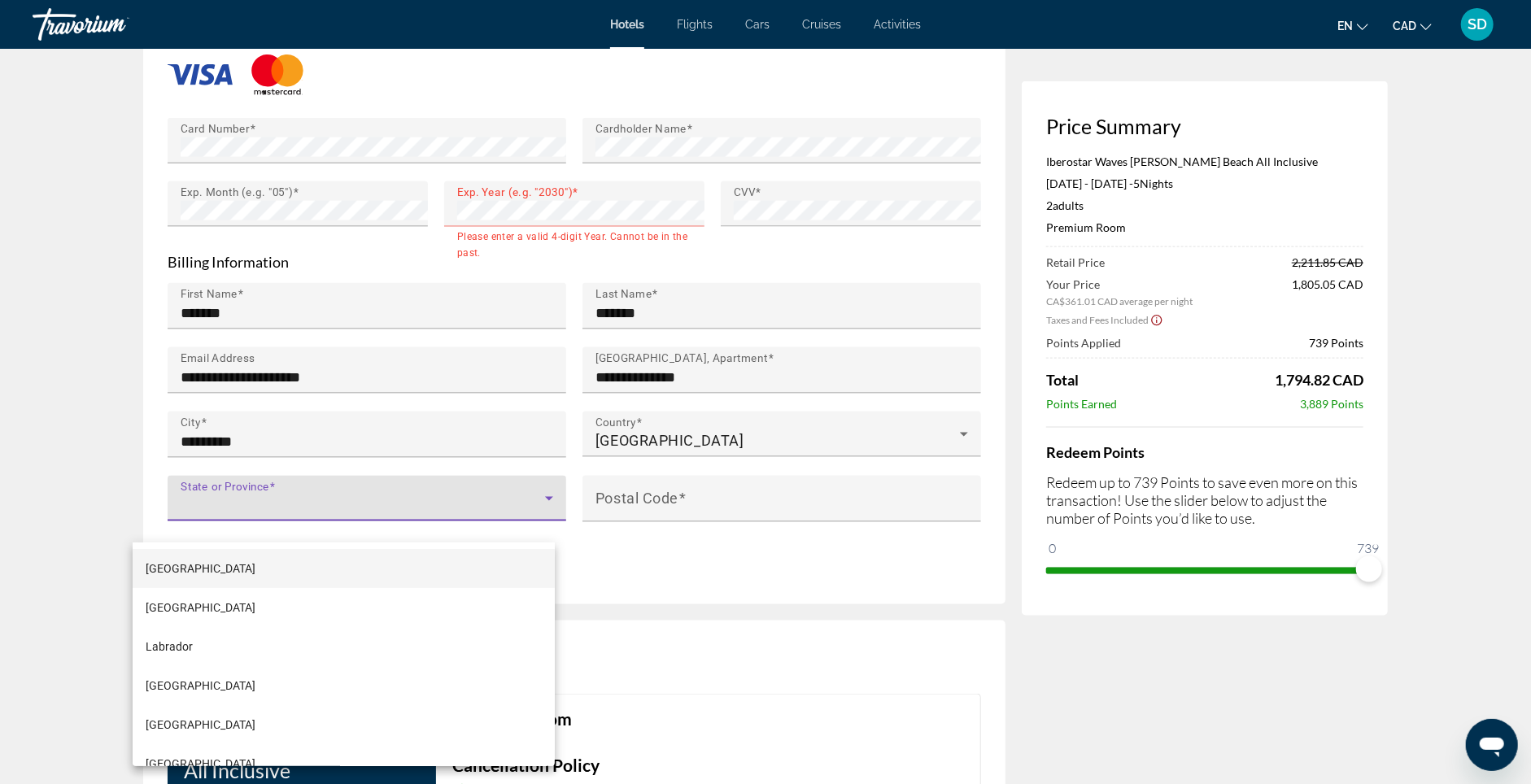
scroll to position [211, 0]
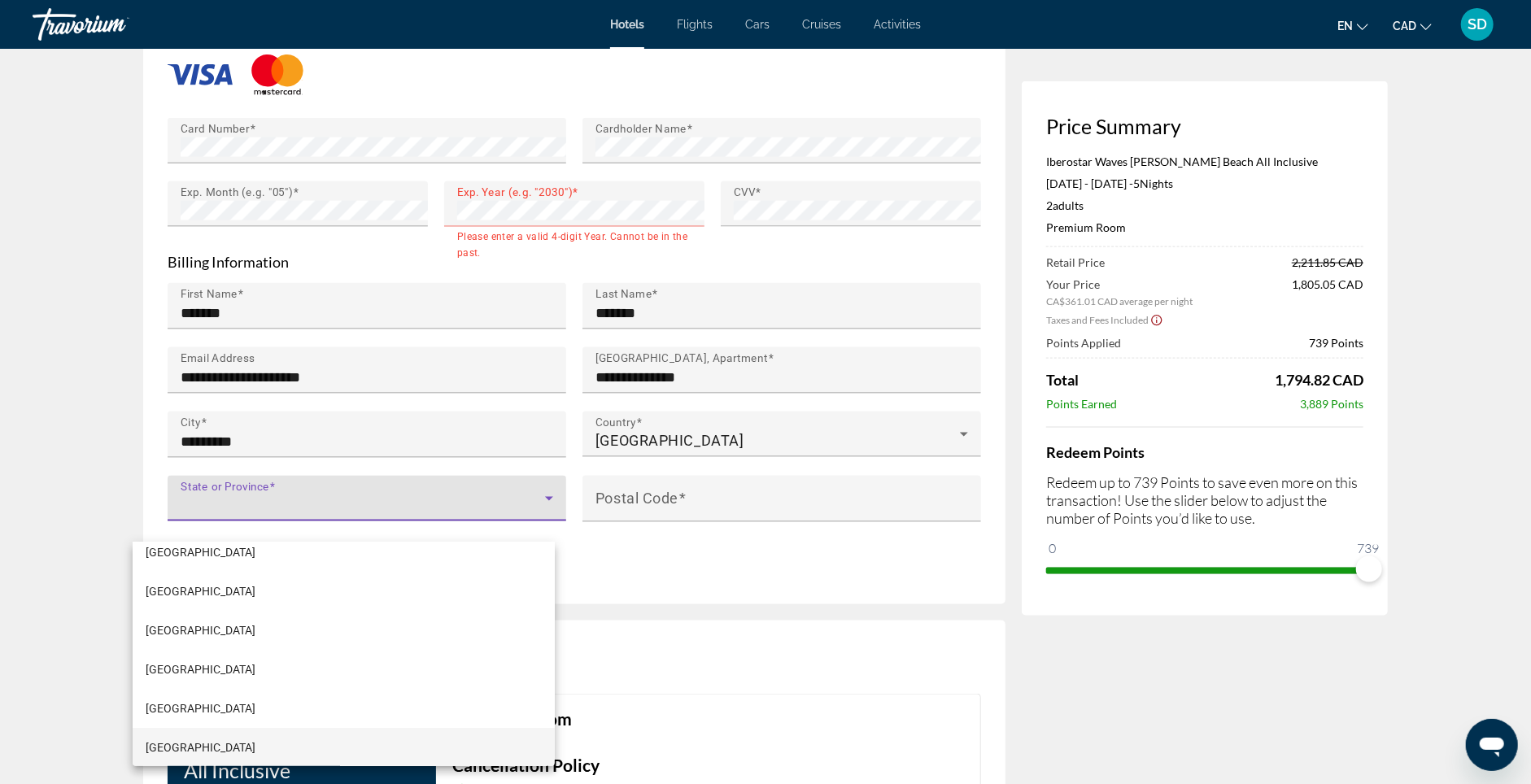
click at [292, 733] on mat-option "Ontario" at bounding box center [344, 748] width 422 height 39
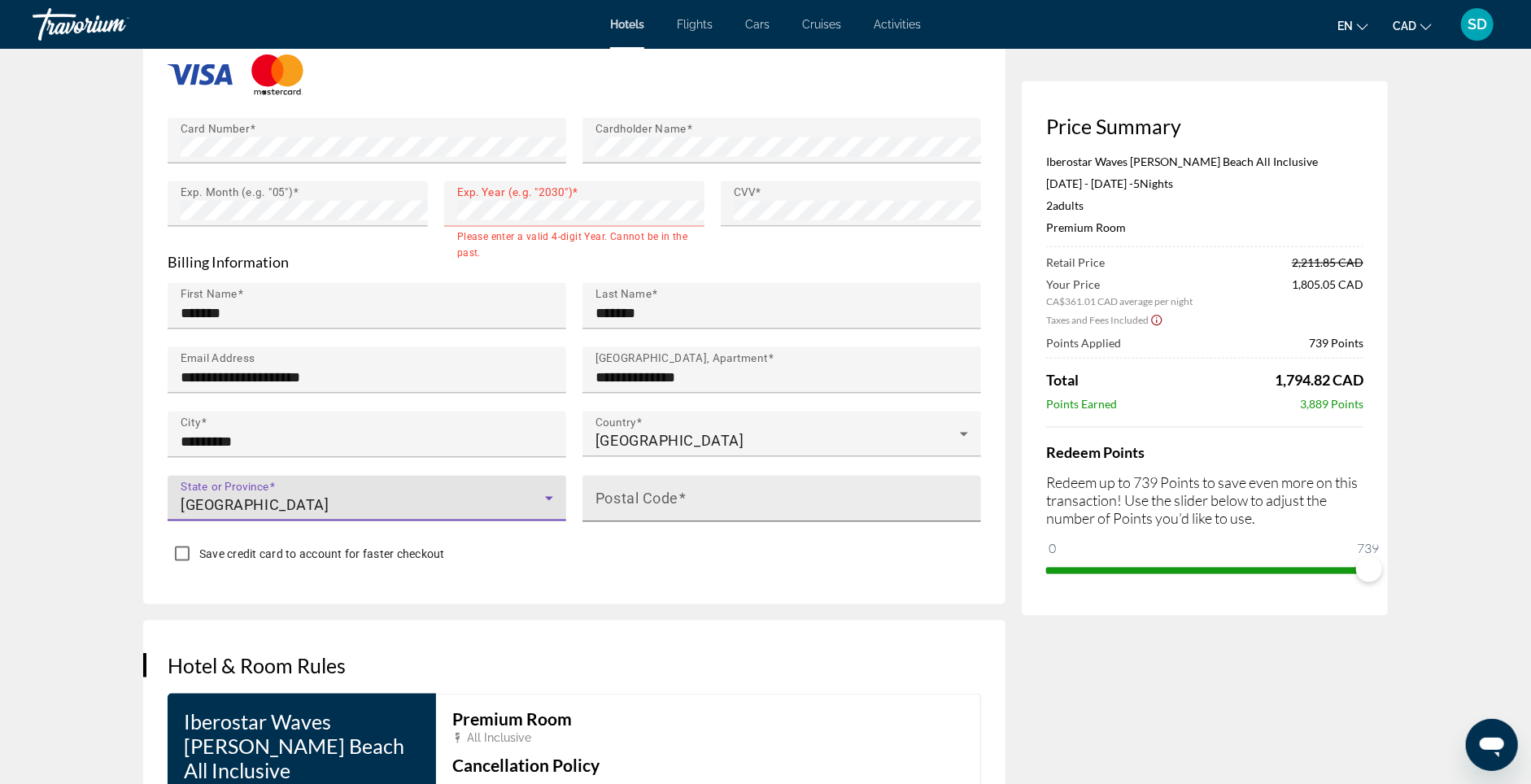
click at [627, 506] on mat-label "Postal Code" at bounding box center [636, 498] width 83 height 17
click at [627, 515] on input "Postal Code" at bounding box center [786, 506] width 382 height 20
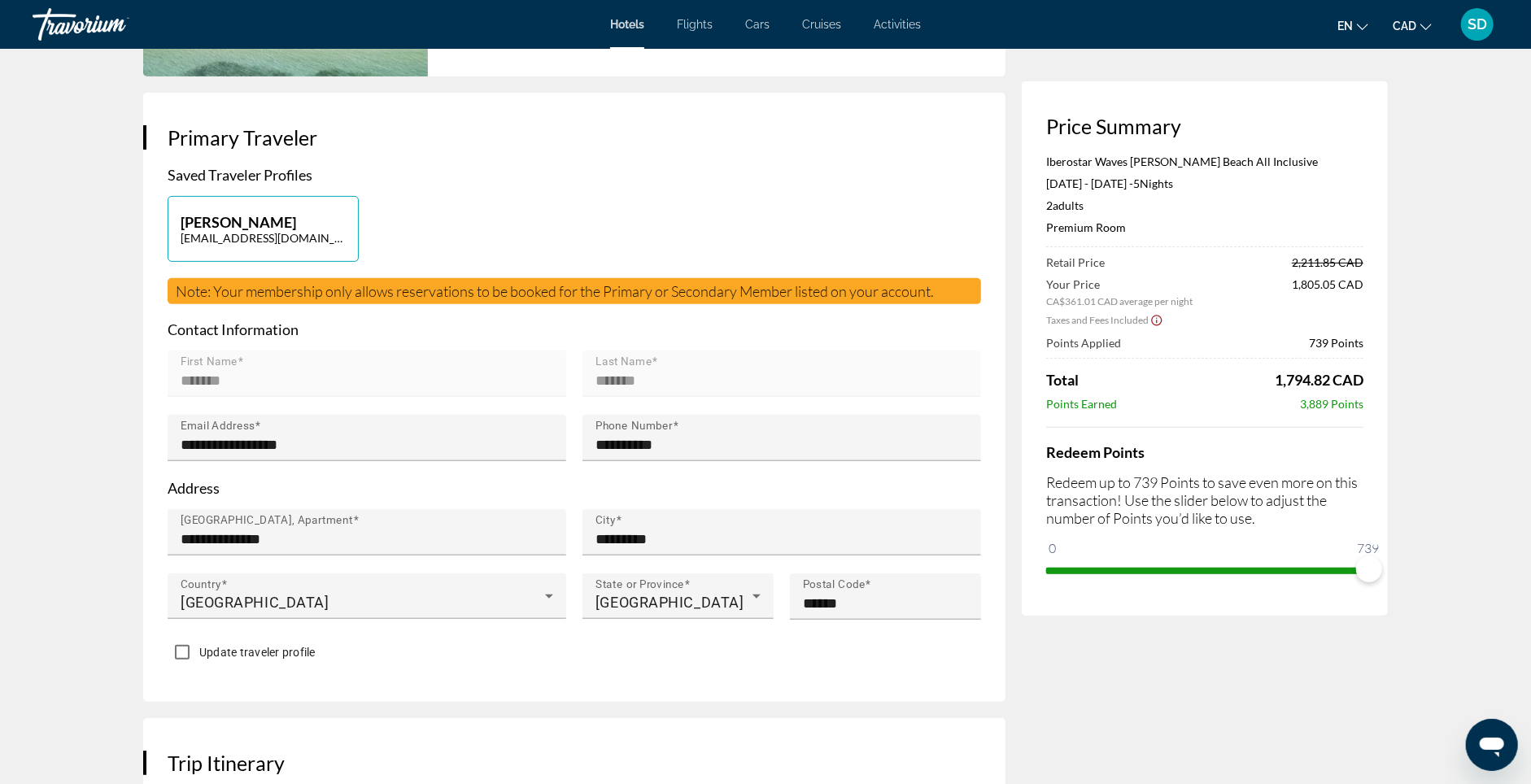
scroll to position [289, 0]
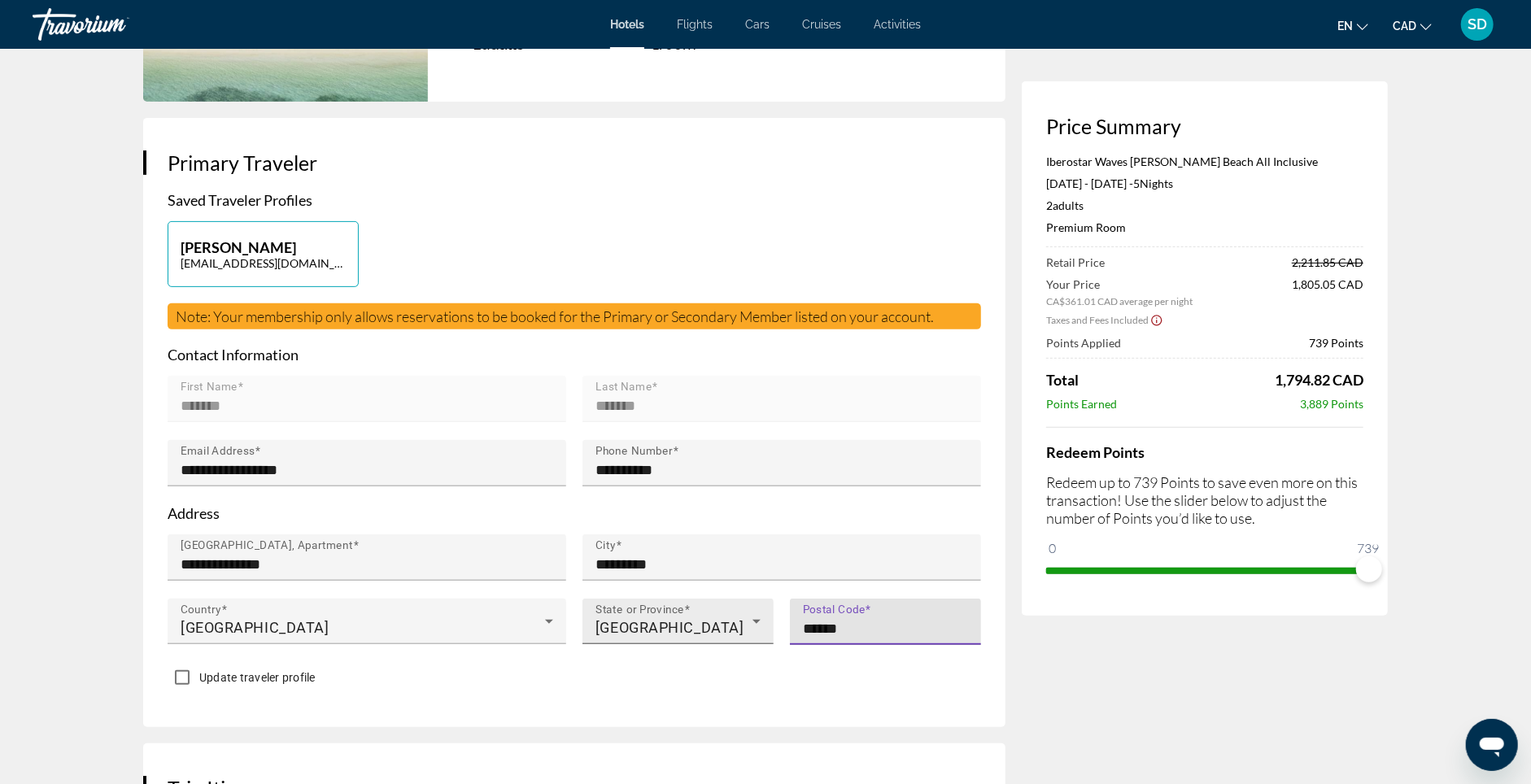
drag, startPoint x: 879, startPoint y: 621, endPoint x: 767, endPoint y: 619, distance: 112.0
click at [767, 619] on div "**********" at bounding box center [574, 598] width 830 height 128
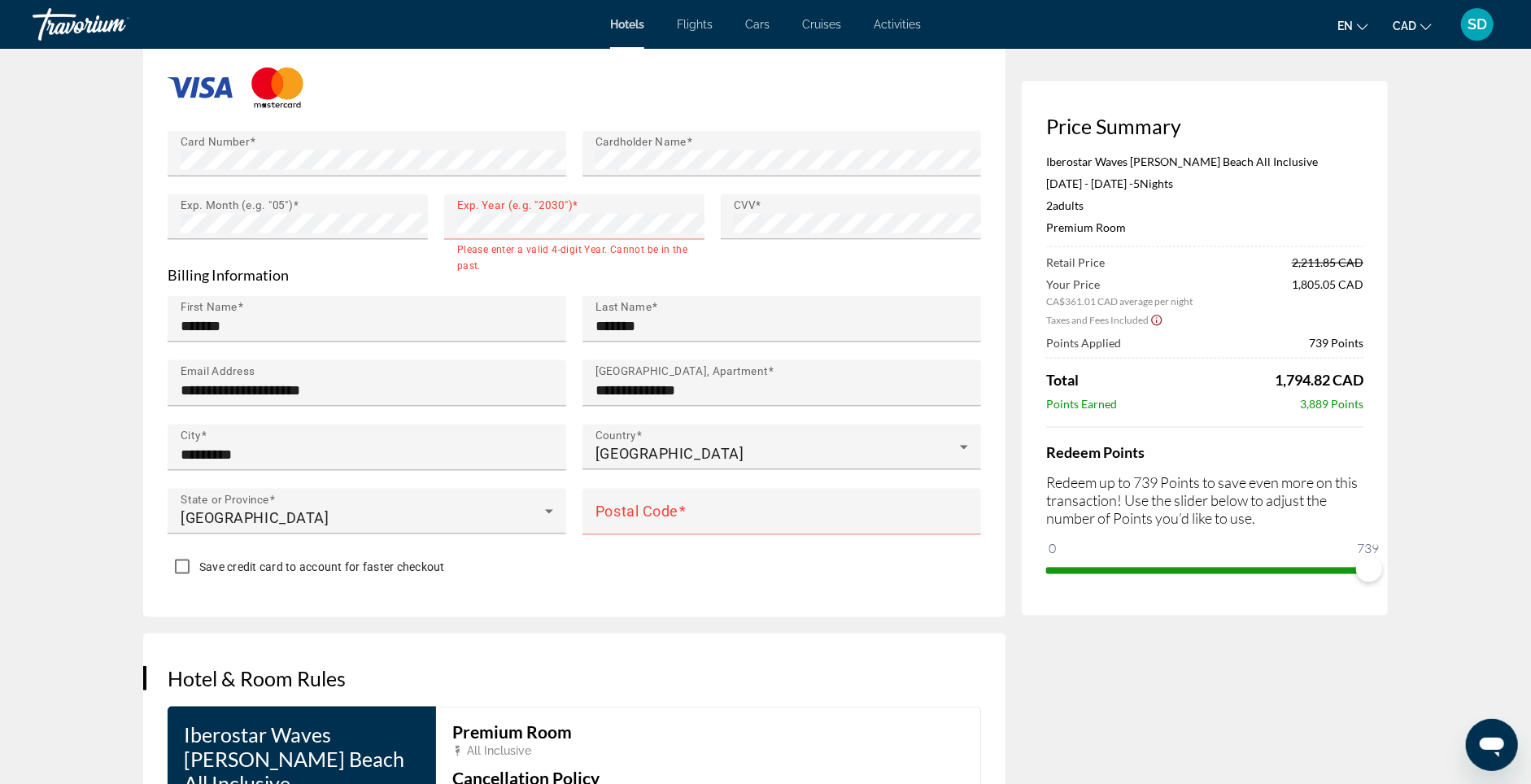
scroll to position [1576, 0]
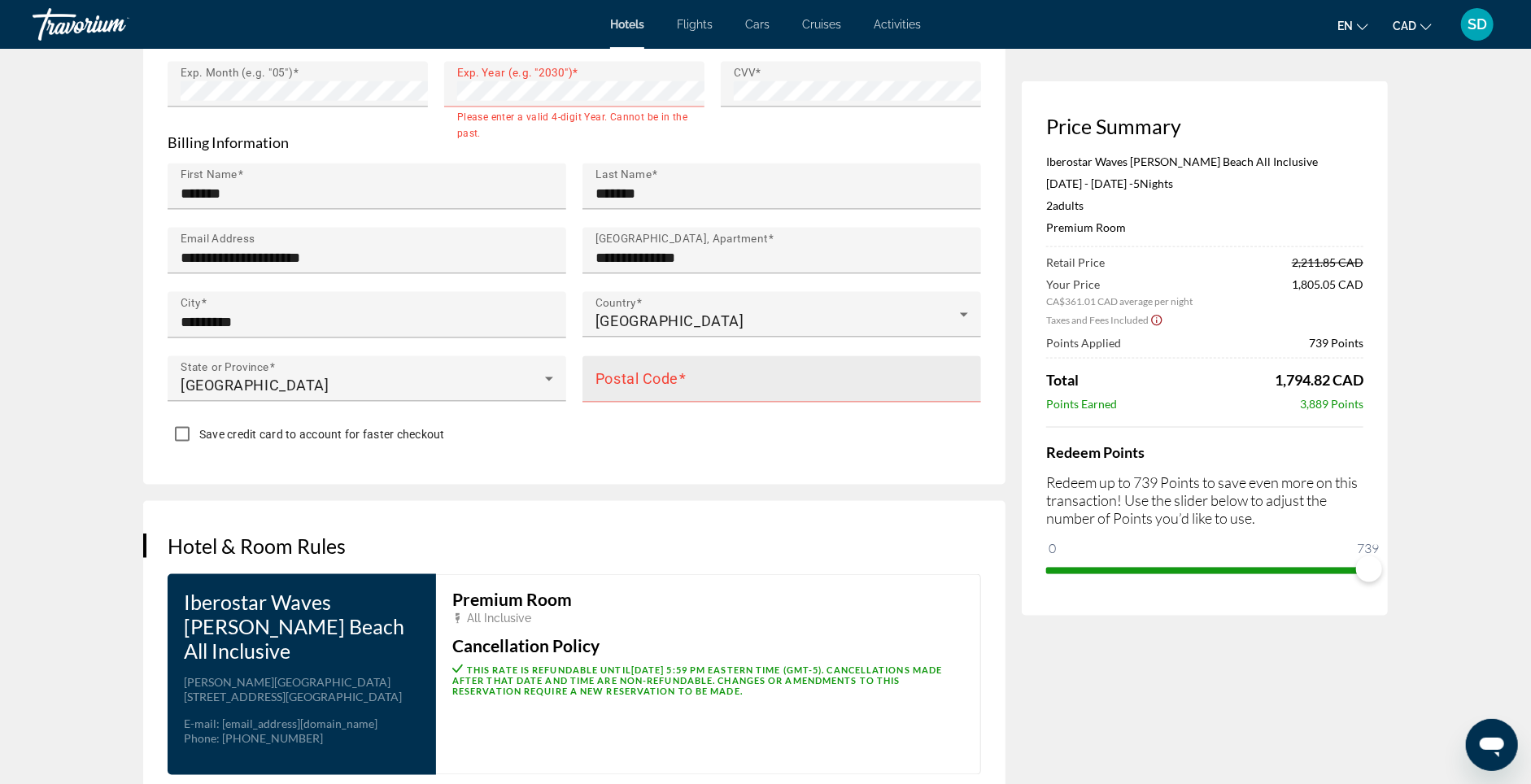
click at [678, 387] on span "Main content" at bounding box center [682, 378] width 8 height 17
click at [670, 396] on input "Postal Code" at bounding box center [786, 386] width 382 height 20
paste input "******"
type input "******"
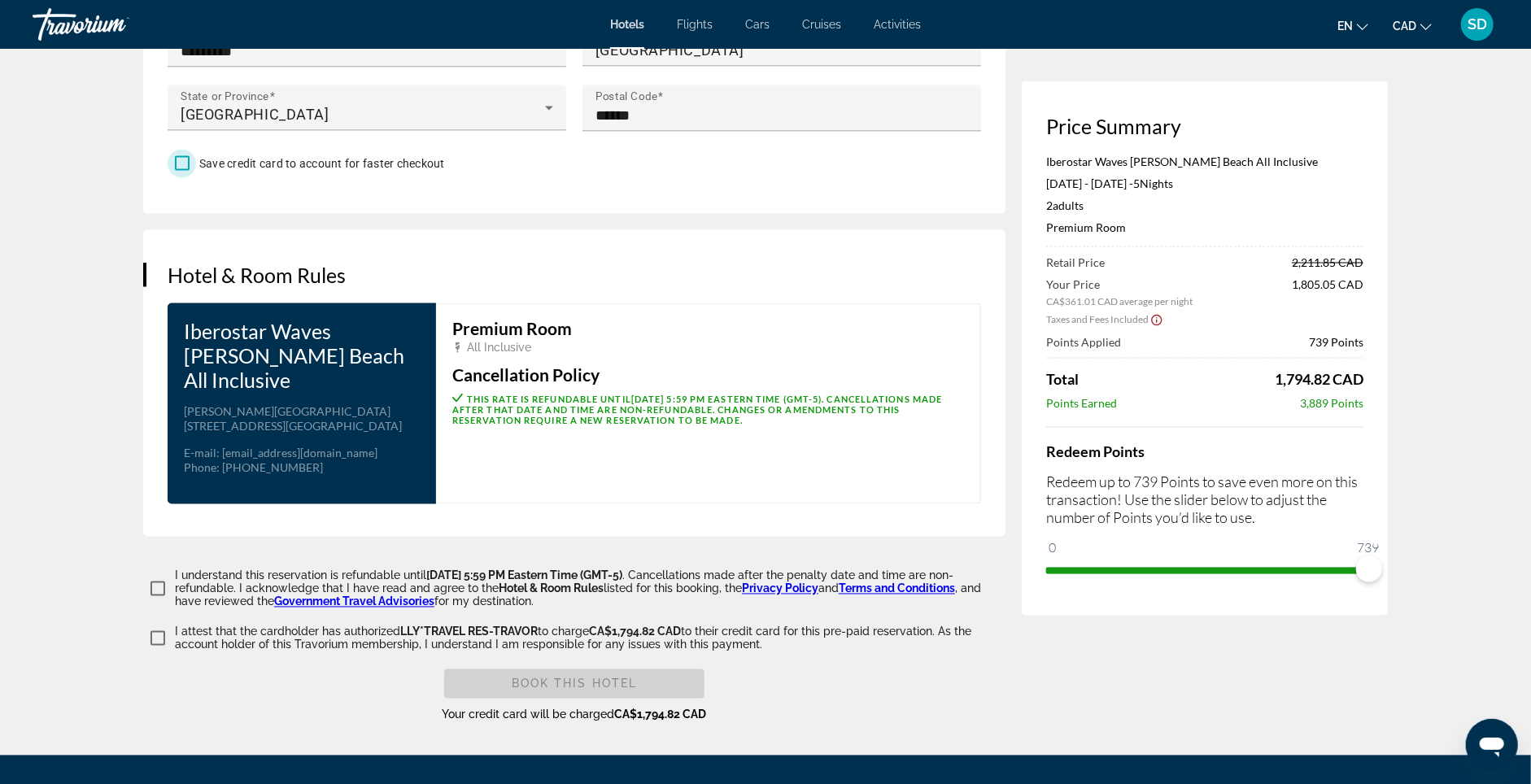
scroll to position [1913, 0]
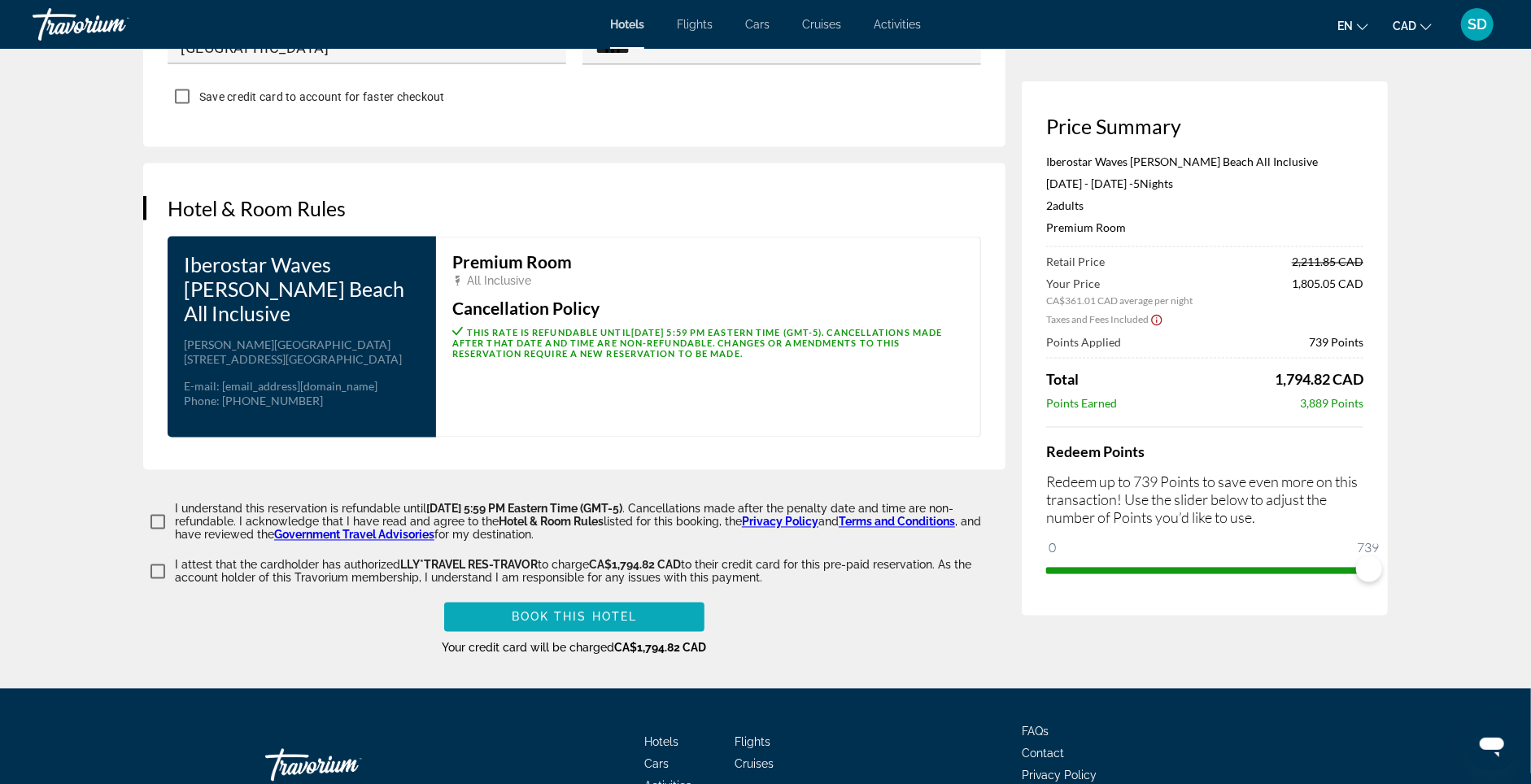
click at [620, 624] on span "Book this hotel" at bounding box center [574, 617] width 126 height 13
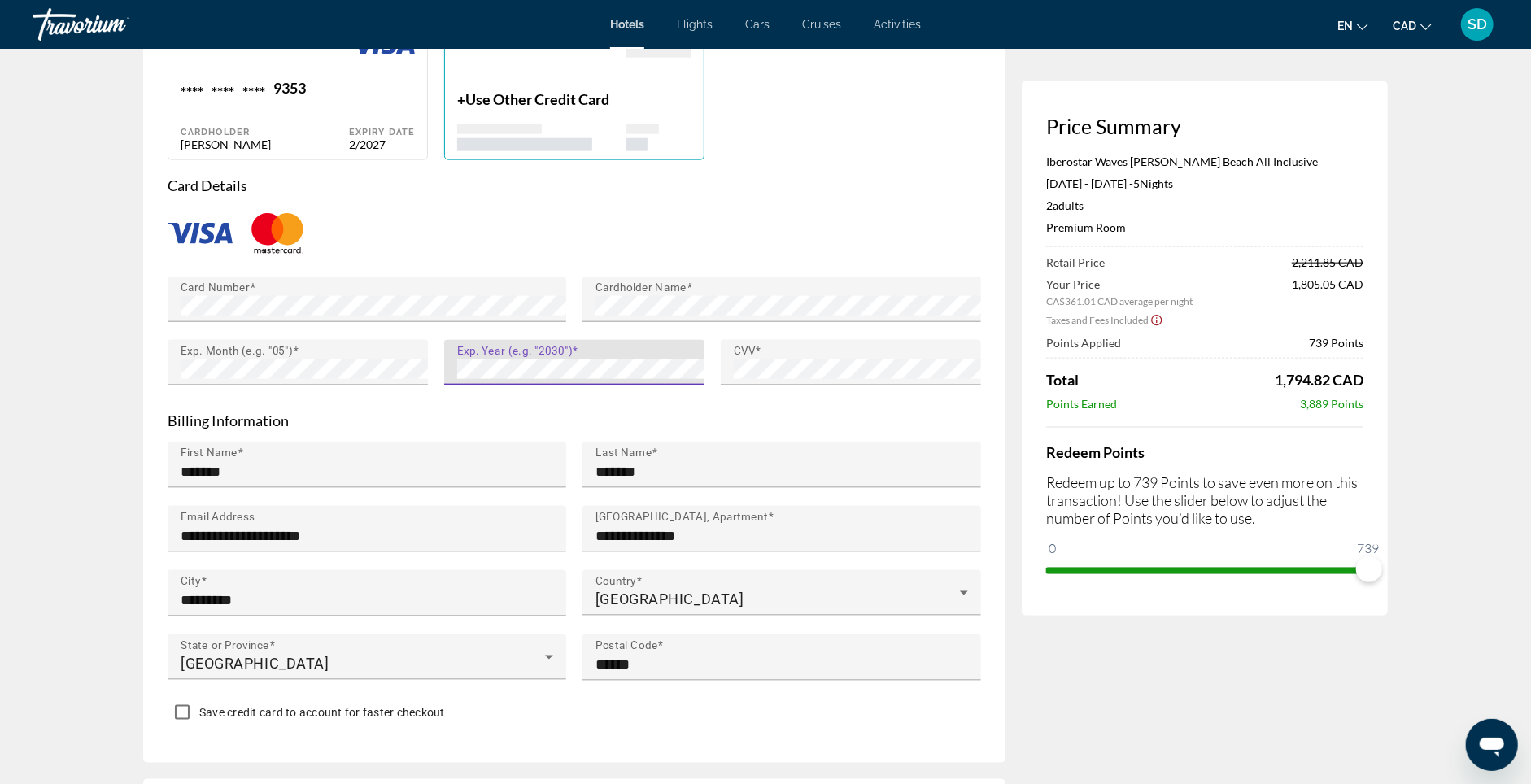
click at [659, 429] on p "Billing Information" at bounding box center [574, 420] width 813 height 18
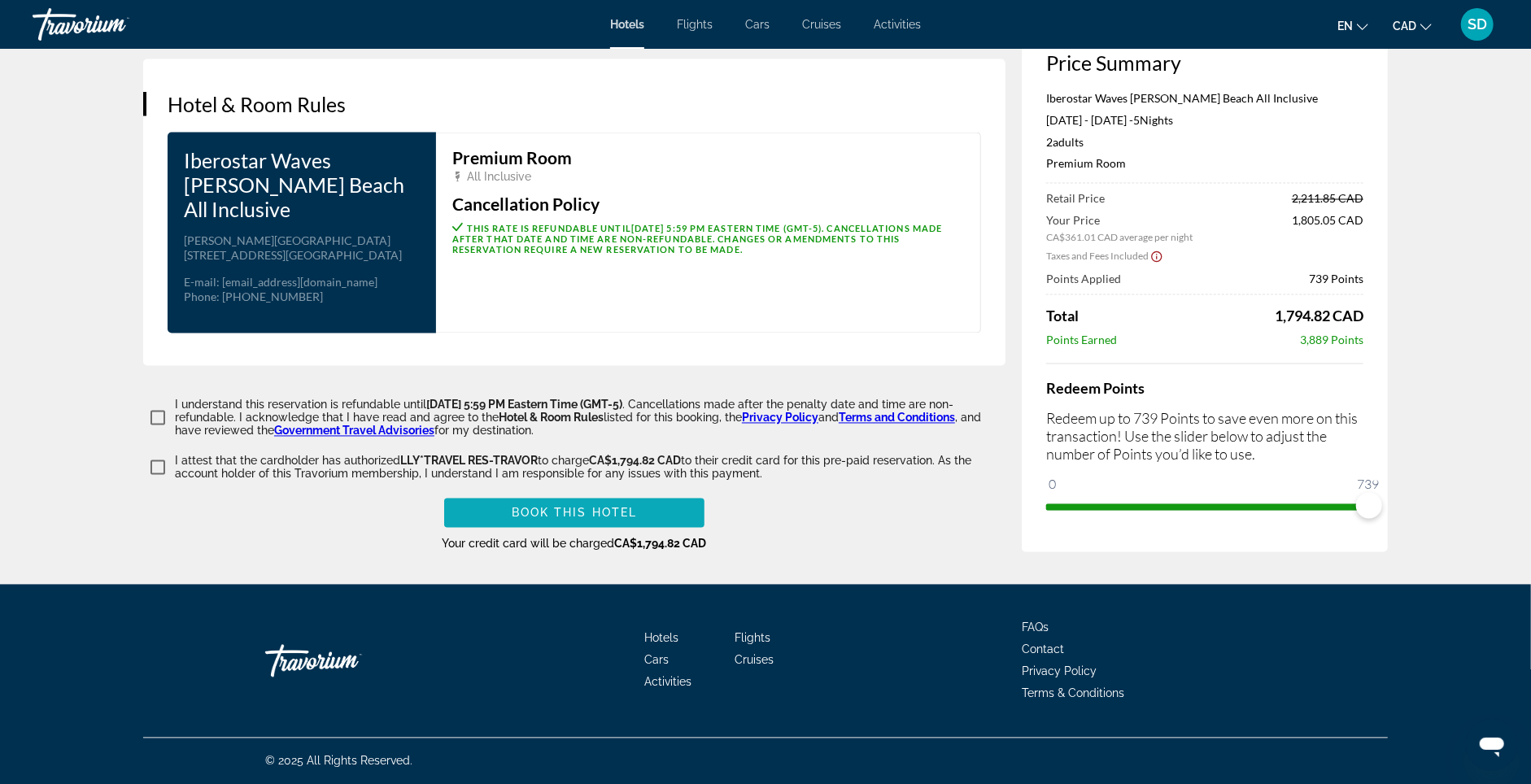
scroll to position [2051, 0]
click at [610, 506] on span "Book this hotel" at bounding box center [574, 512] width 126 height 13
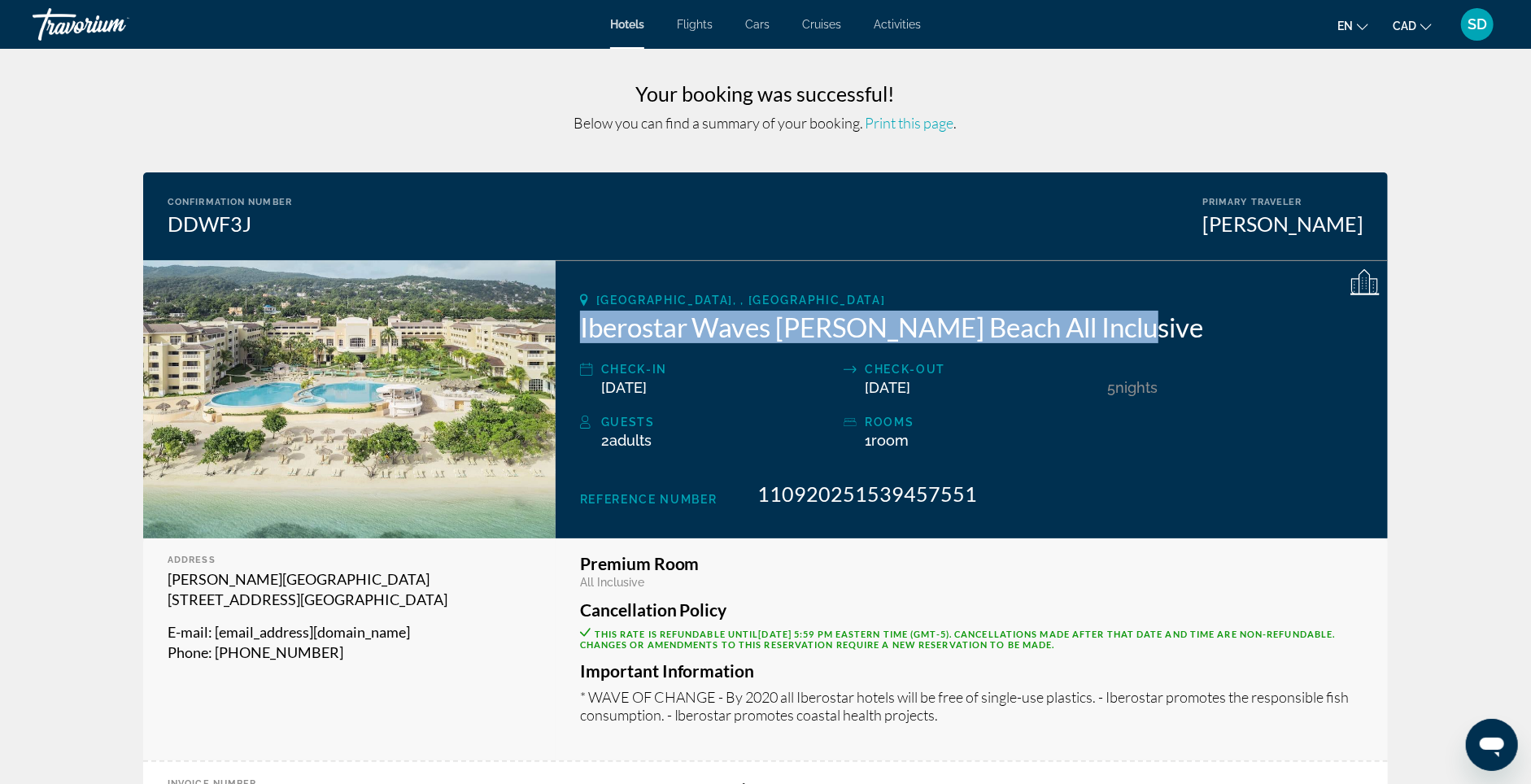
copy h2 "Iberostar Waves Rose Hall Beach All Inclusive"
drag, startPoint x: 1124, startPoint y: 353, endPoint x: 570, endPoint y: 344, distance: 554.1
click at [567, 342] on div "Montego Bay, , Jamaica Iberostar Waves Rose Hall Beach All Inclusive Check-in N…" at bounding box center [971, 399] width 832 height 279
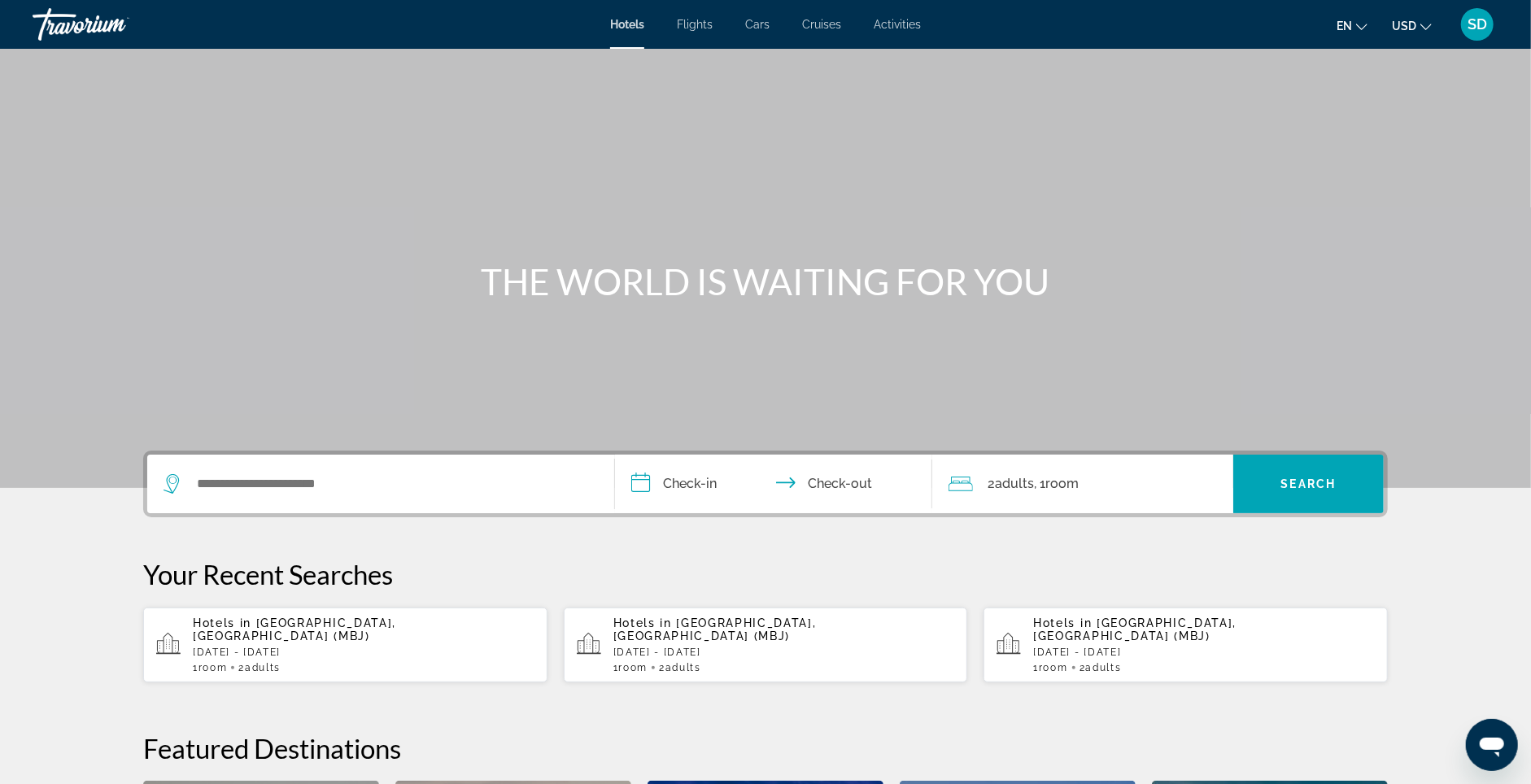
click at [1477, 31] on span "SD" at bounding box center [1477, 24] width 20 height 17
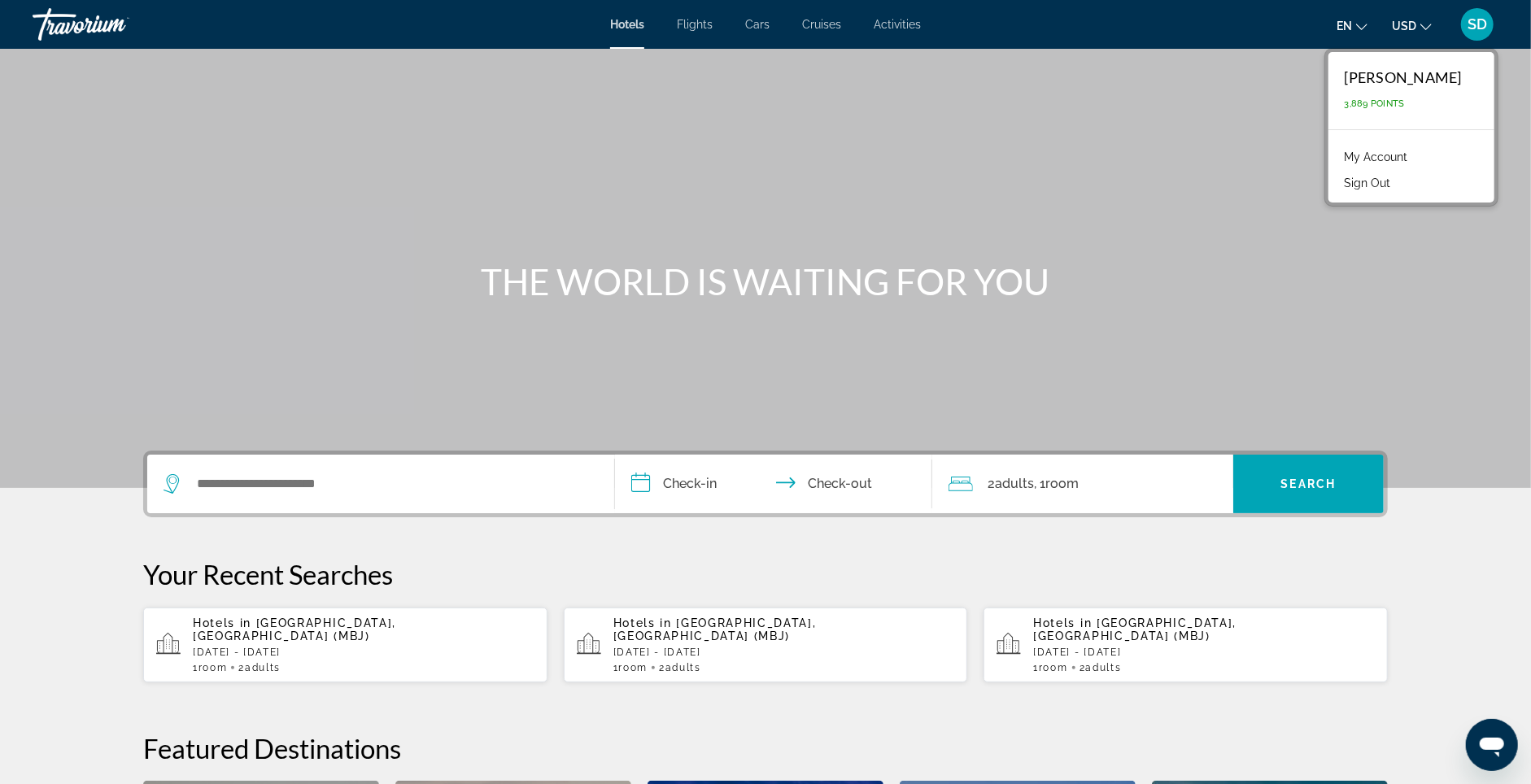
click at [1386, 155] on link "My Account" at bounding box center [1377, 157] width 80 height 22
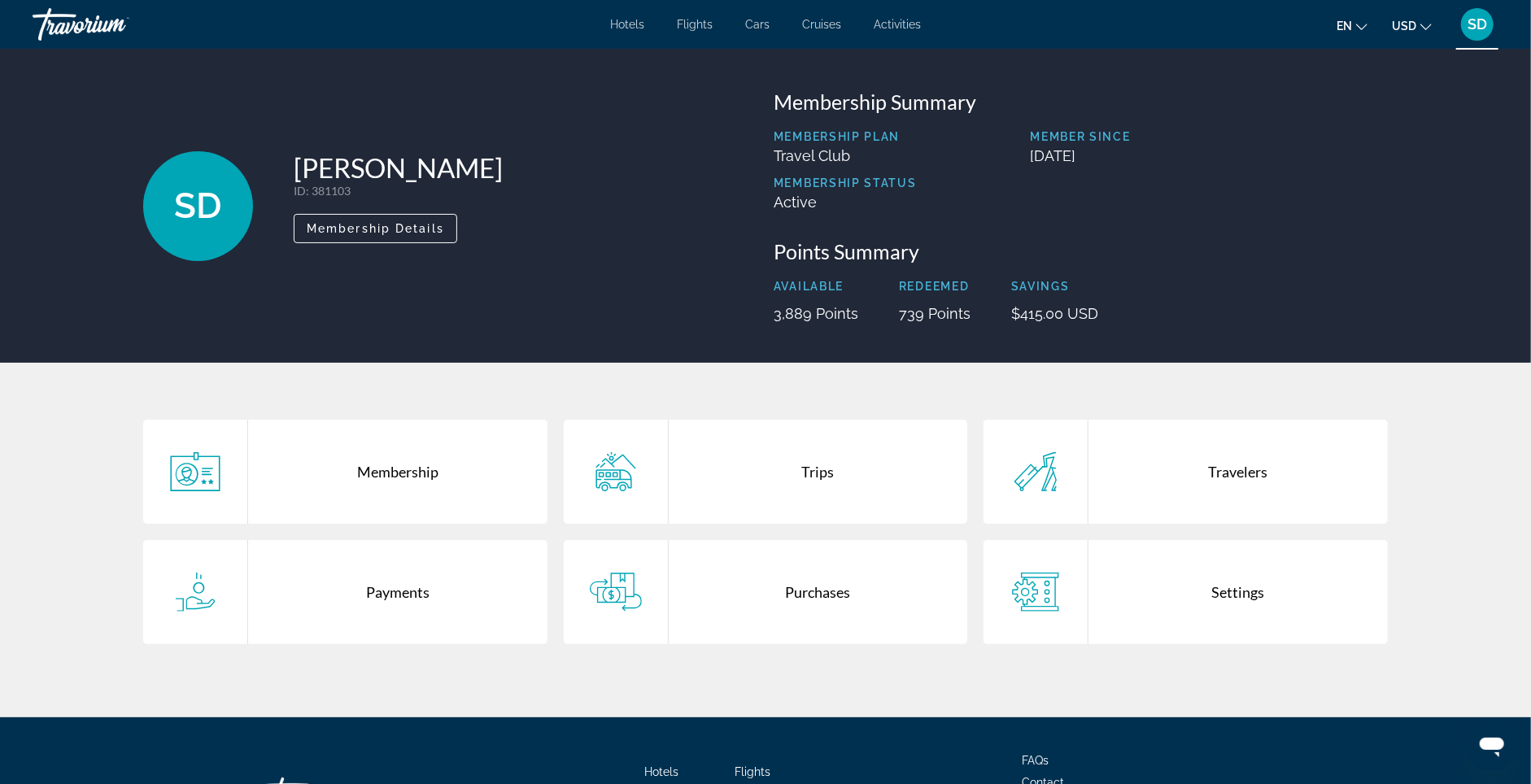
click at [821, 496] on div "Trips" at bounding box center [818, 471] width 299 height 104
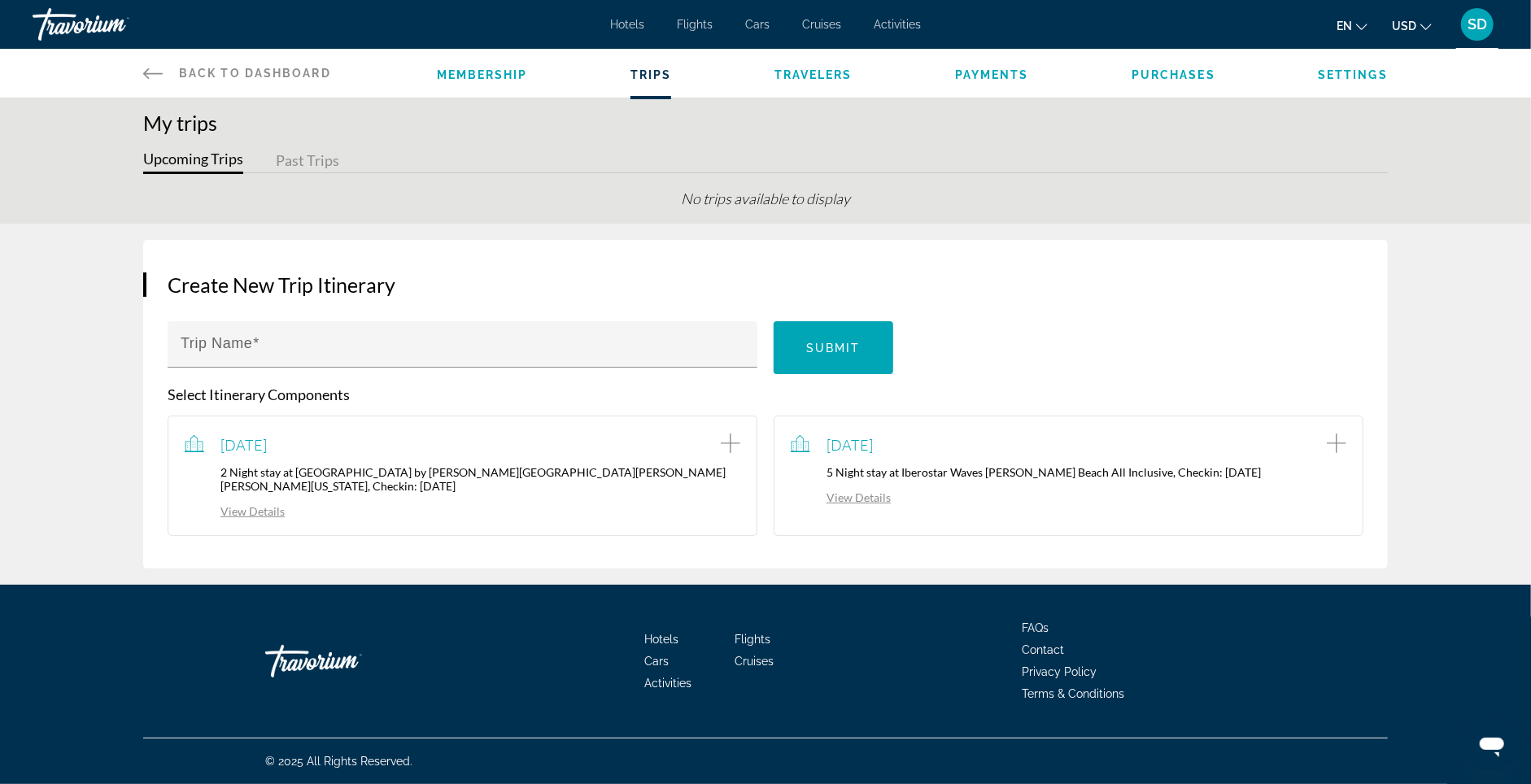
scroll to position [23, 0]
click at [1464, 28] on div "SD" at bounding box center [1476, 23] width 32 height 32
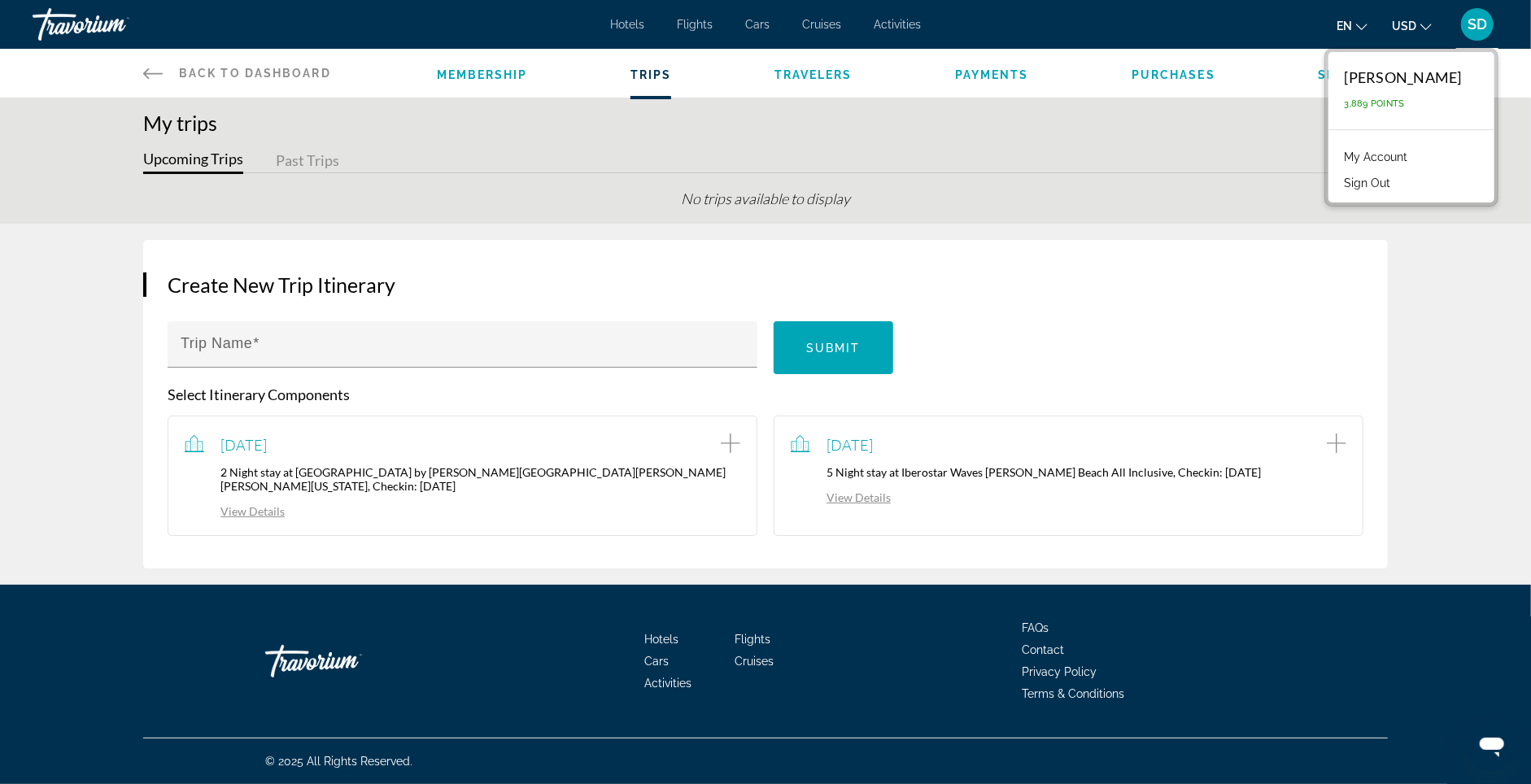
click at [1378, 188] on button "Sign Out" at bounding box center [1368, 183] width 63 height 22
